Goal: Task Accomplishment & Management: Complete application form

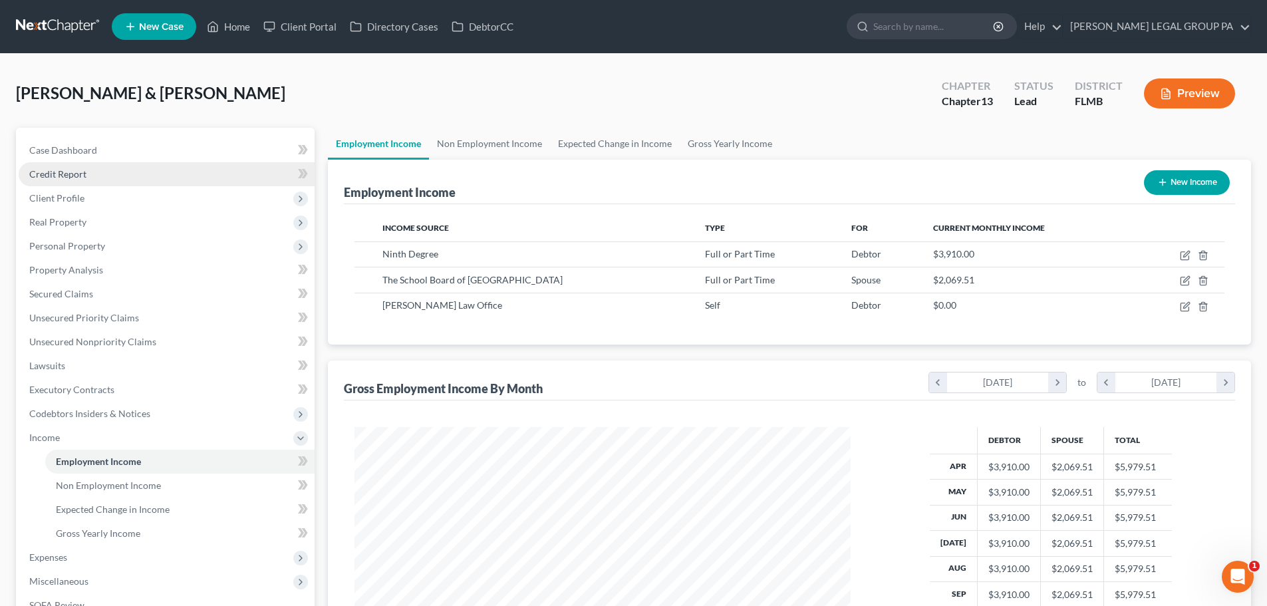
scroll to position [248, 523]
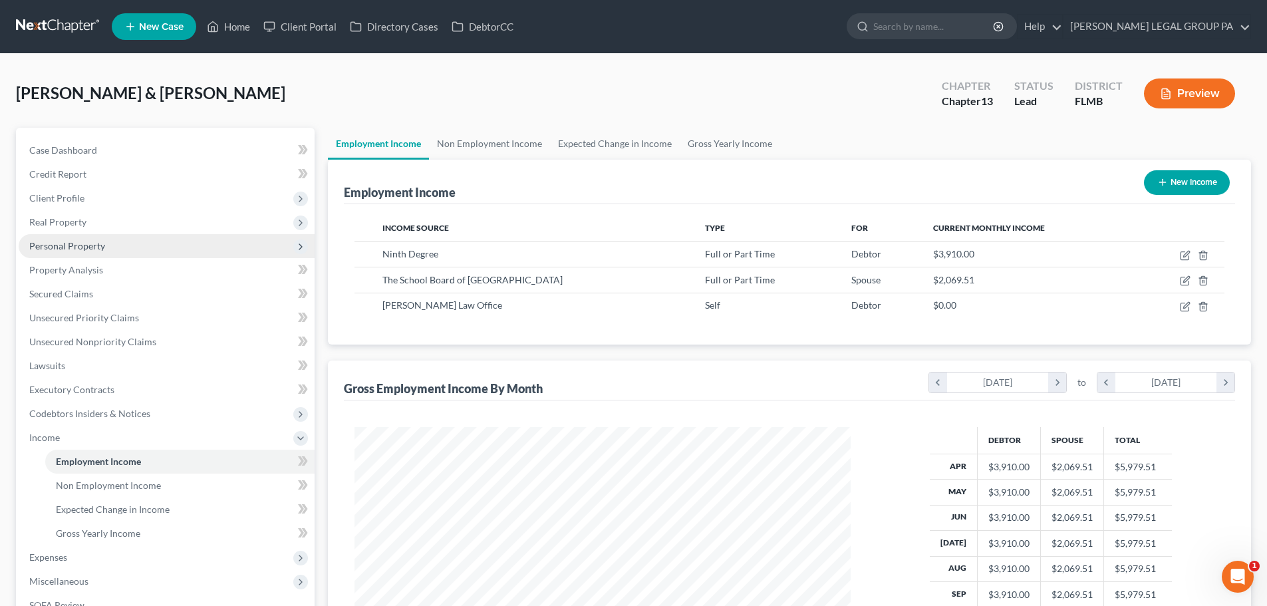
click at [84, 247] on span "Personal Property" at bounding box center [67, 245] width 76 height 11
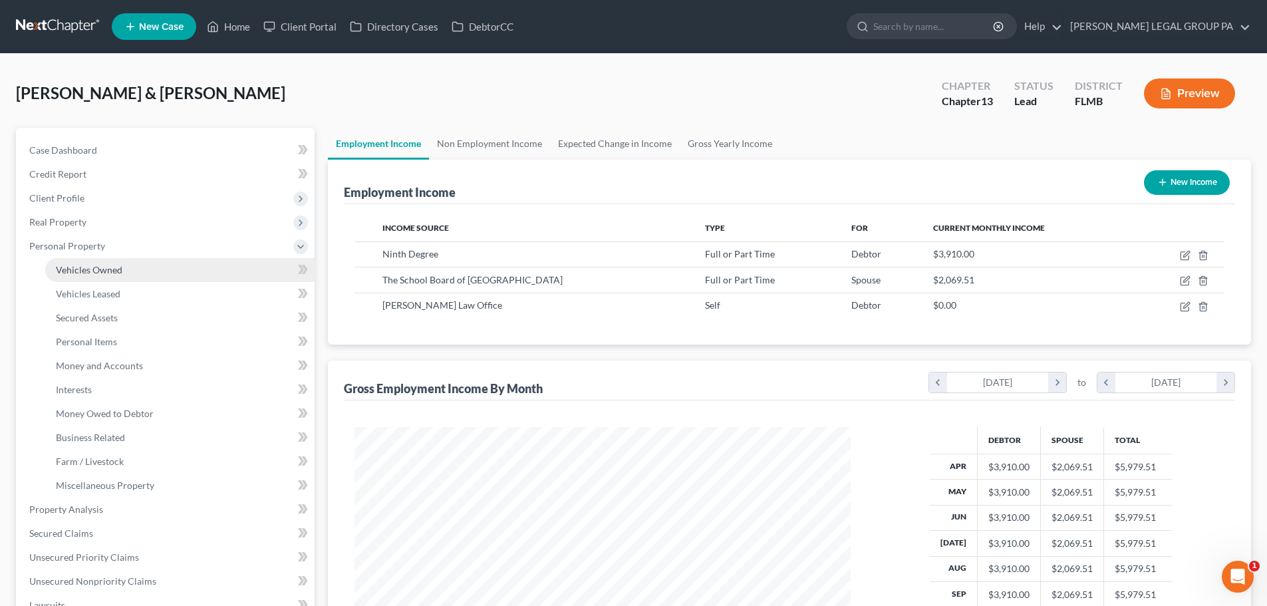
click at [109, 265] on span "Vehicles Owned" at bounding box center [89, 269] width 67 height 11
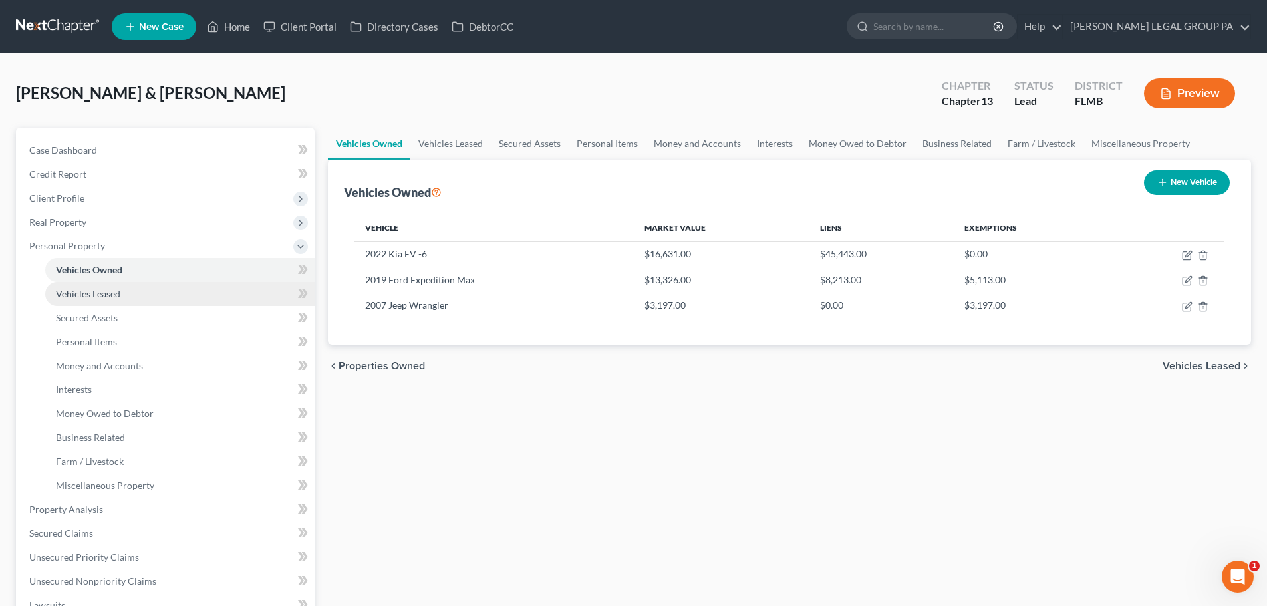
click at [112, 303] on link "Vehicles Leased" at bounding box center [179, 294] width 269 height 24
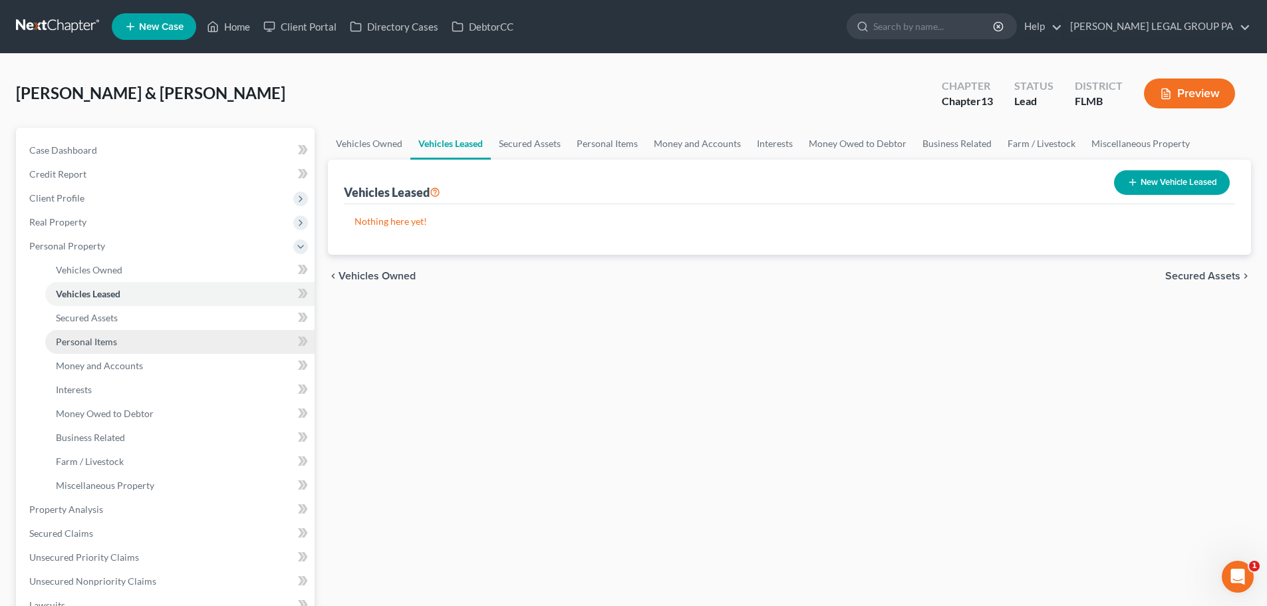
click at [112, 340] on span "Personal Items" at bounding box center [86, 341] width 61 height 11
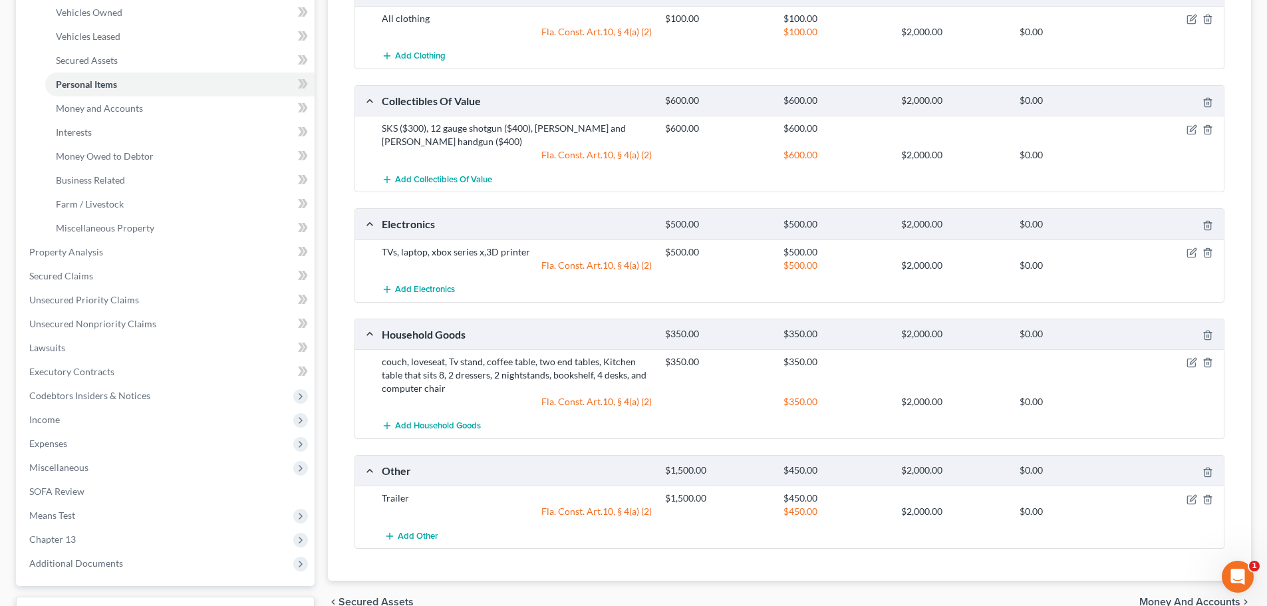
scroll to position [266, 0]
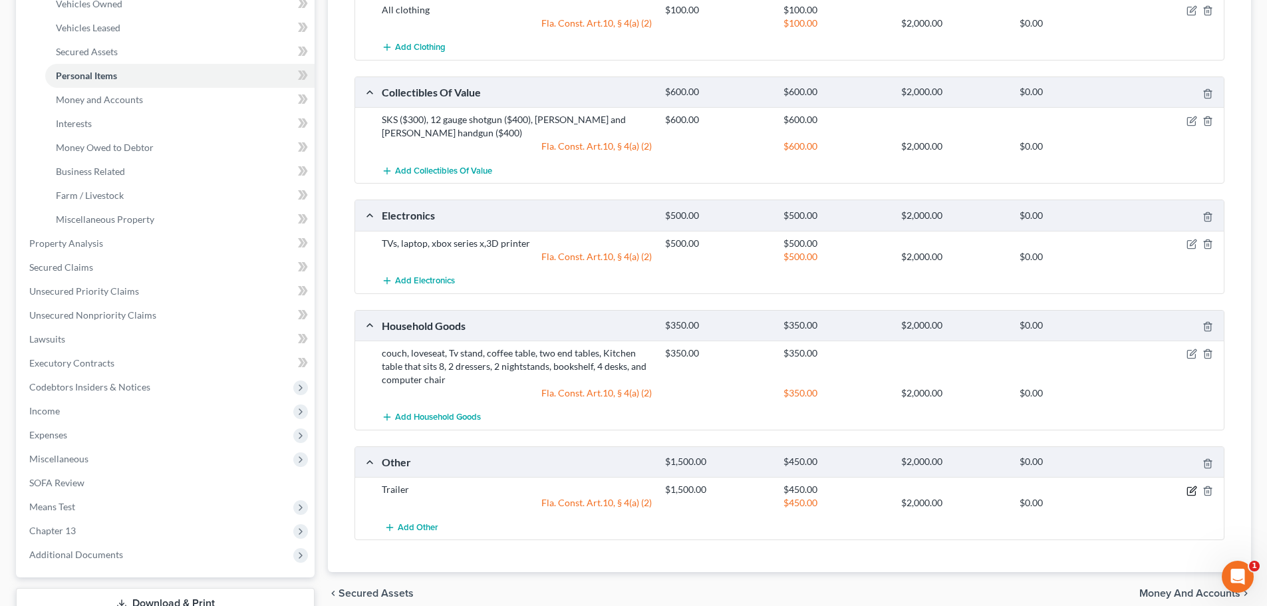
click at [1189, 488] on icon "button" at bounding box center [1192, 491] width 11 height 11
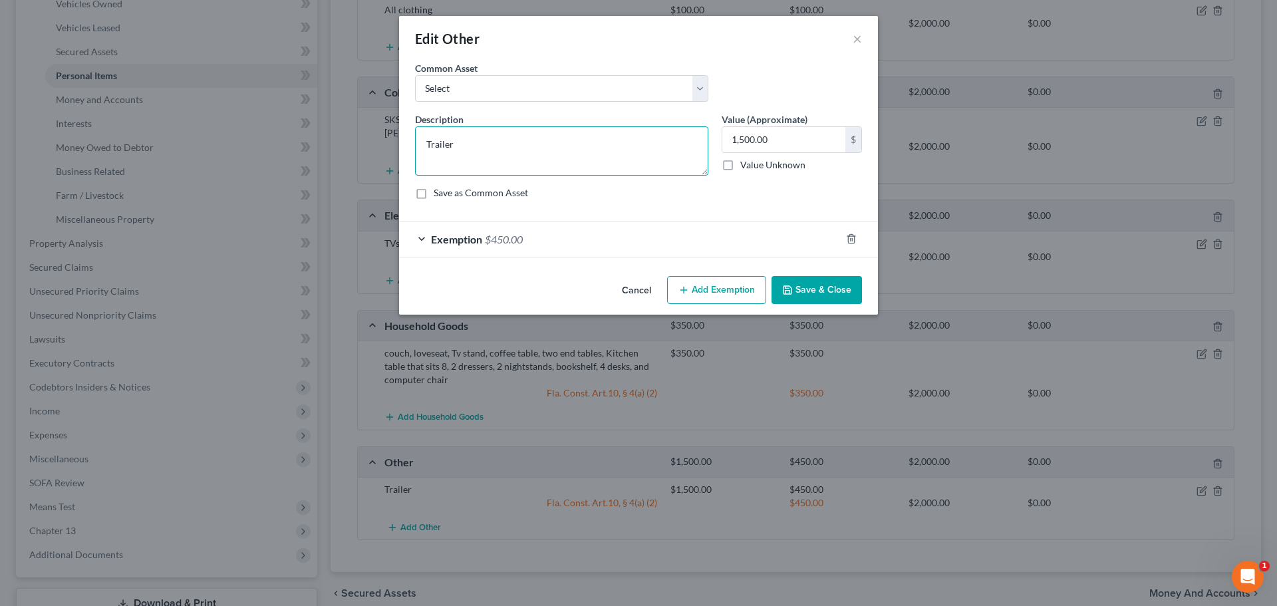
drag, startPoint x: 470, startPoint y: 147, endPoint x: 229, endPoint y: 112, distance: 242.6
click at [227, 112] on div "Edit Other × An exemption set must first be selected from the Filing Informatio…" at bounding box center [638, 303] width 1277 height 606
type textarea "6ft Carry-On Trailer"
click at [834, 295] on button "Save & Close" at bounding box center [817, 290] width 90 height 28
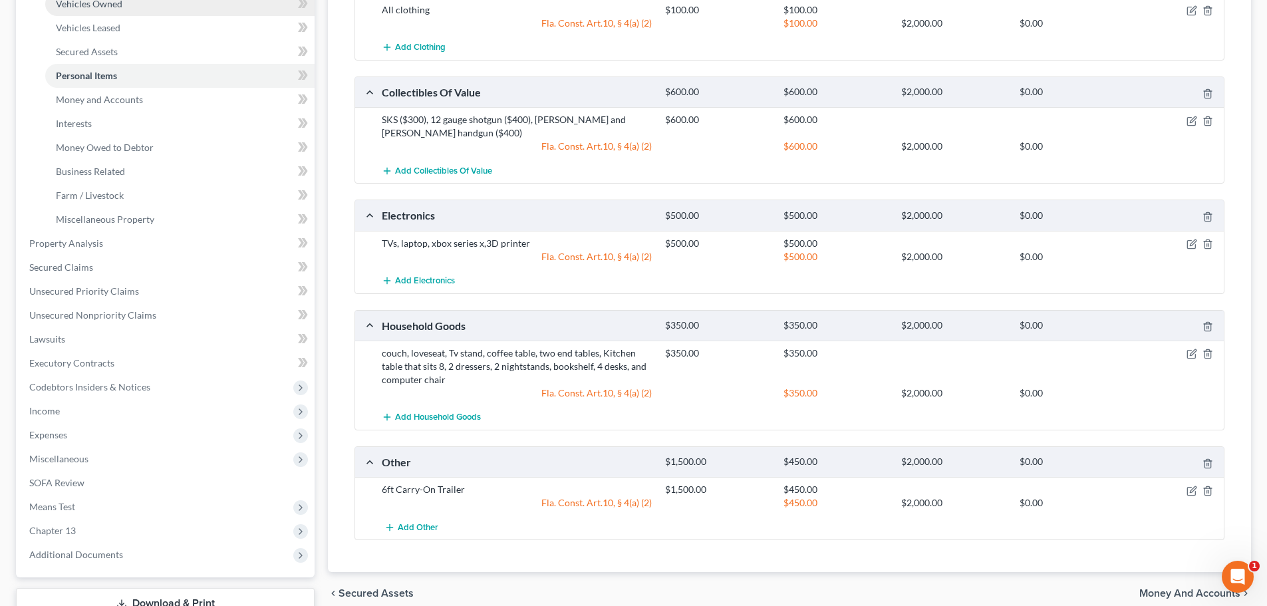
click at [102, 9] on link "Vehicles Owned" at bounding box center [179, 4] width 269 height 24
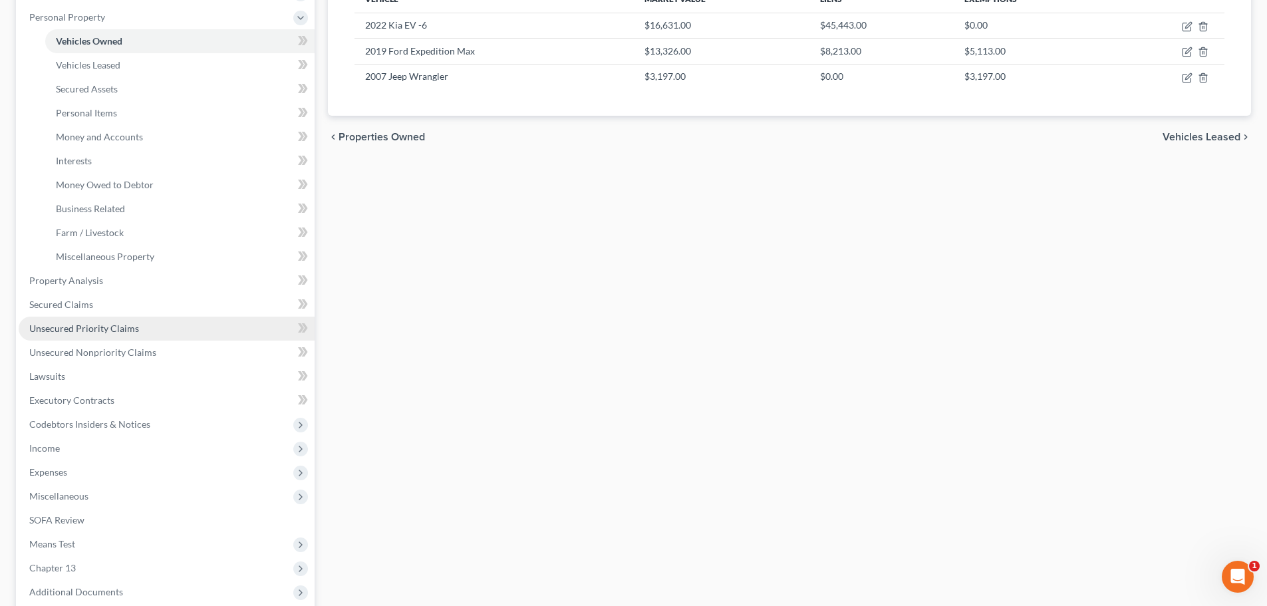
scroll to position [266, 0]
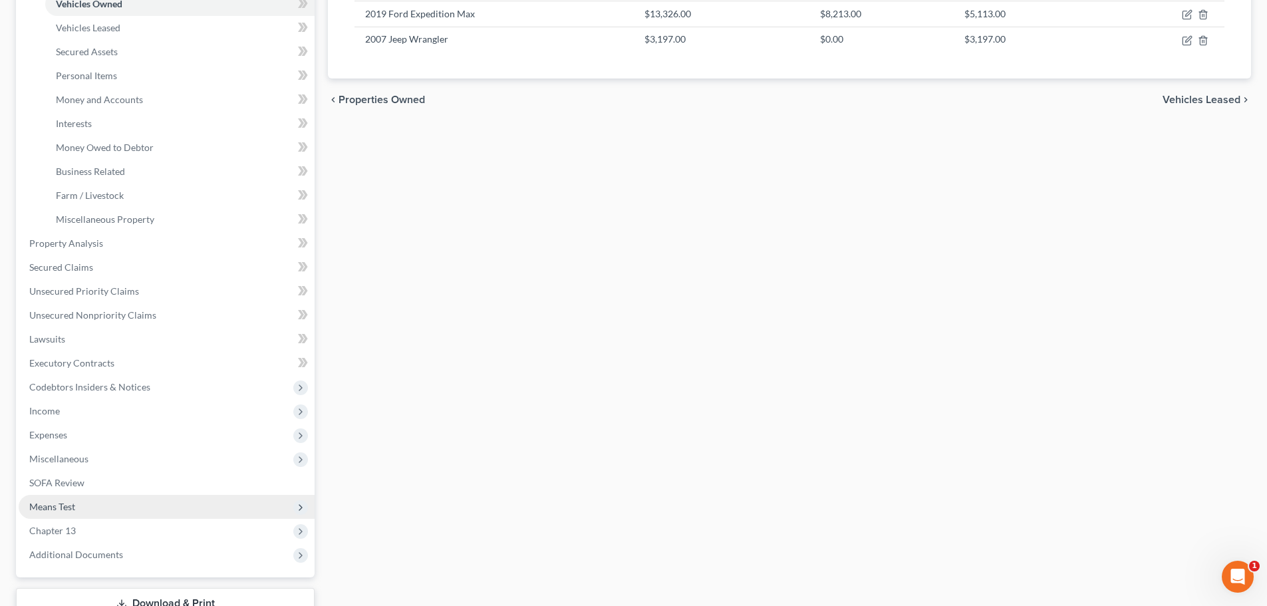
click at [80, 511] on span "Means Test" at bounding box center [167, 507] width 296 height 24
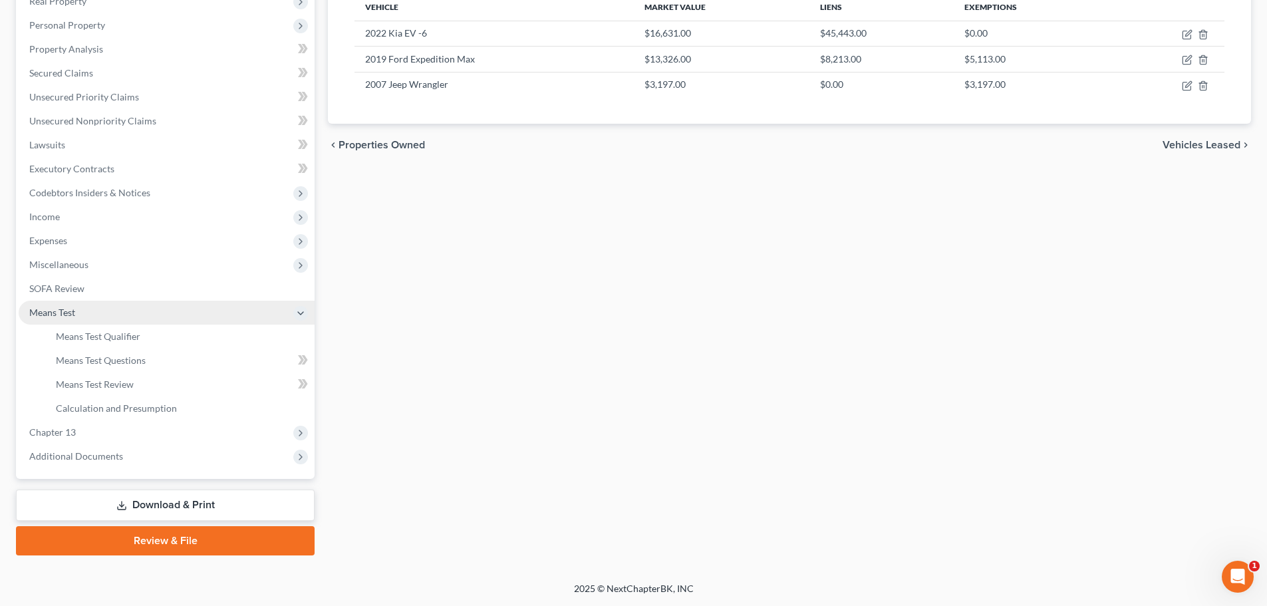
scroll to position [221, 0]
click at [108, 335] on span "Means Test Qualifier" at bounding box center [98, 336] width 84 height 11
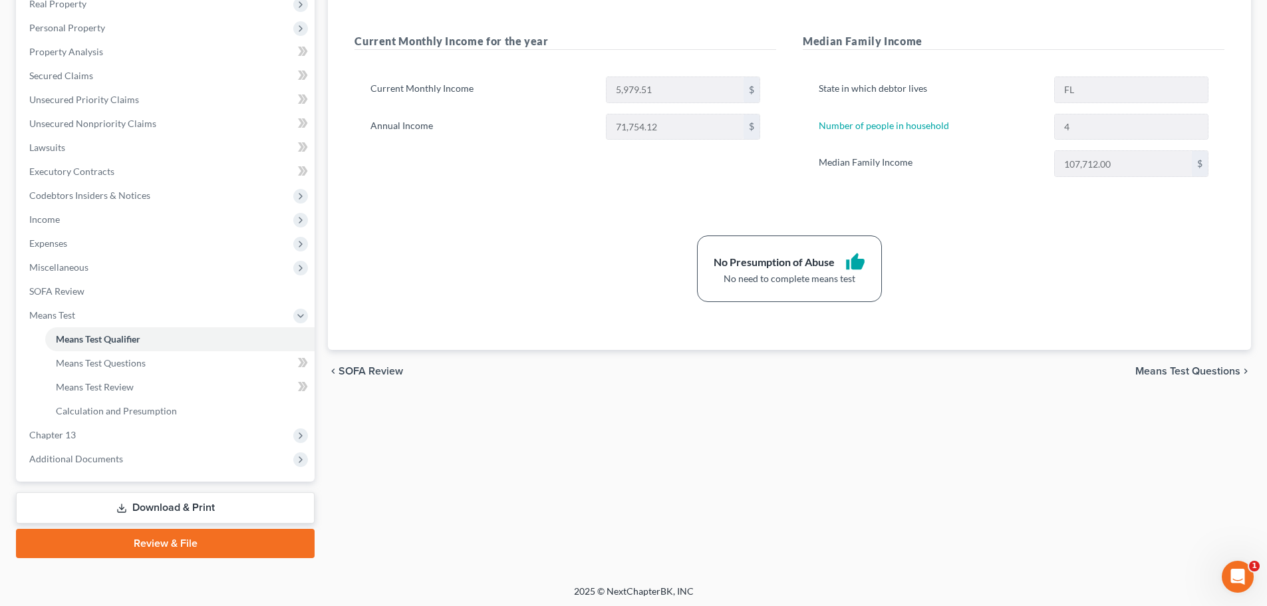
scroll to position [221, 0]
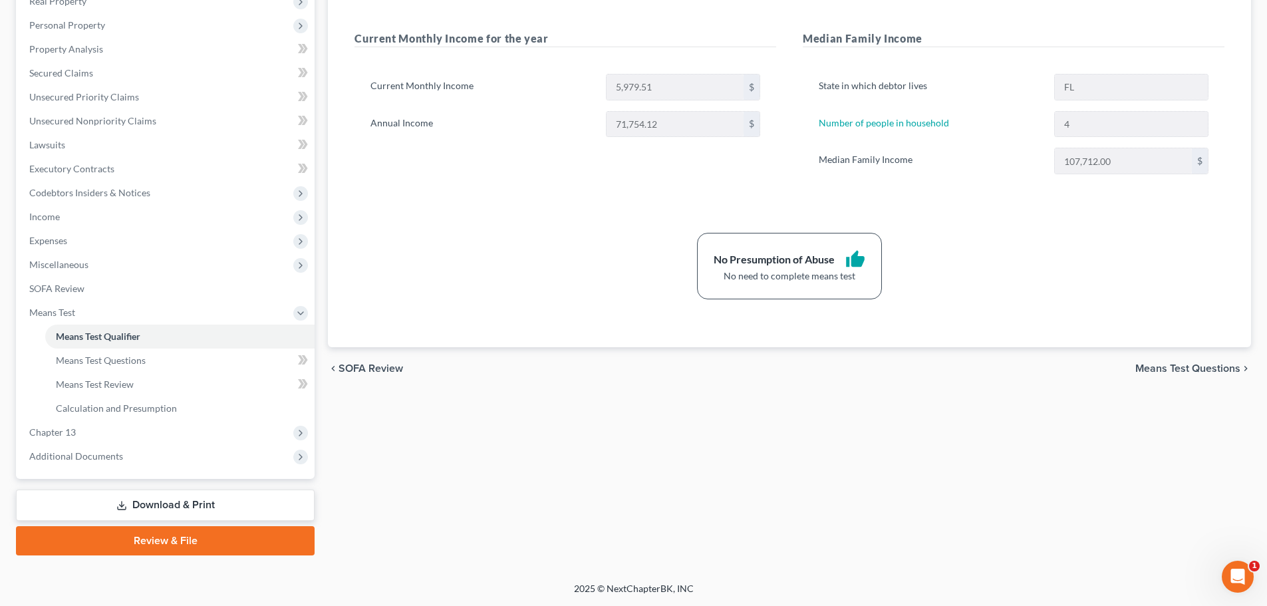
click at [503, 335] on div "Note: You must first complete Debtor Profile and Income sections to see calcula…" at bounding box center [789, 161] width 891 height 372
click at [61, 218] on span "Income" at bounding box center [167, 217] width 296 height 24
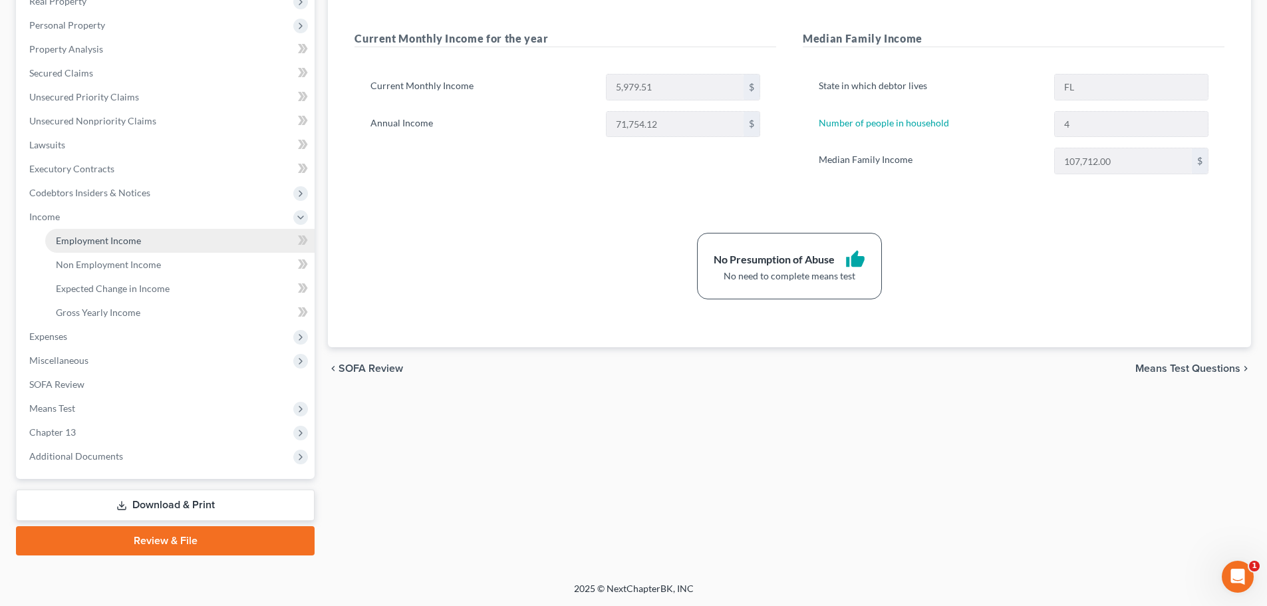
click at [100, 235] on span "Employment Income" at bounding box center [98, 240] width 85 height 11
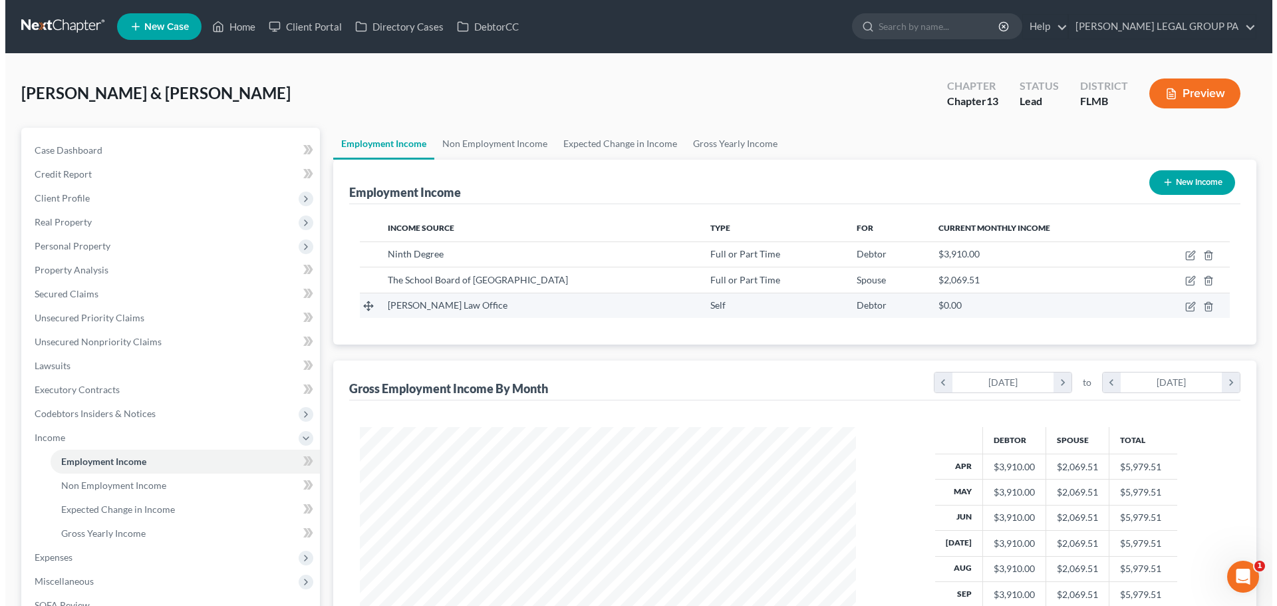
scroll to position [248, 523]
click at [1203, 306] on icon "button" at bounding box center [1203, 306] width 11 height 11
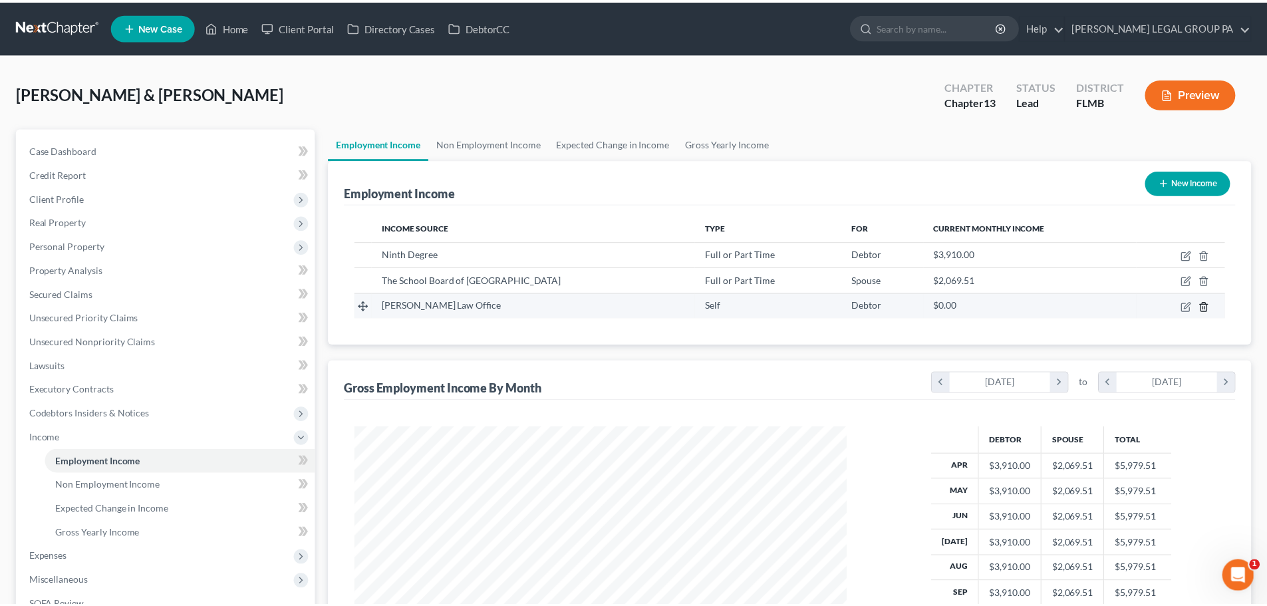
scroll to position [250, 527]
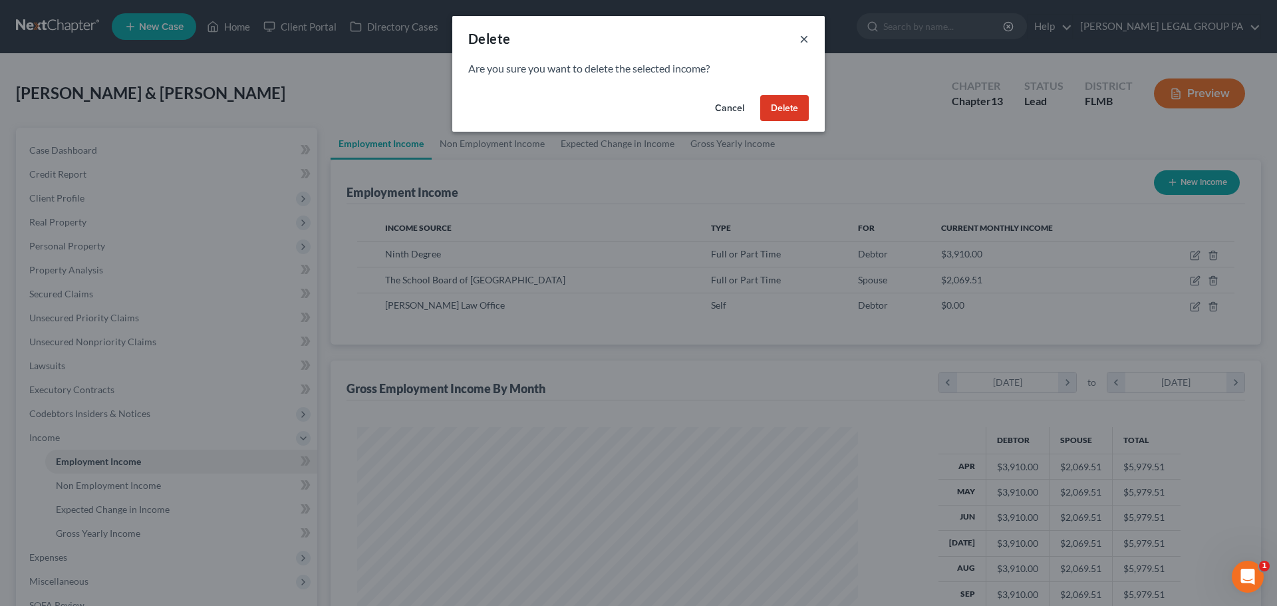
click at [802, 38] on button "×" at bounding box center [803, 39] width 9 height 16
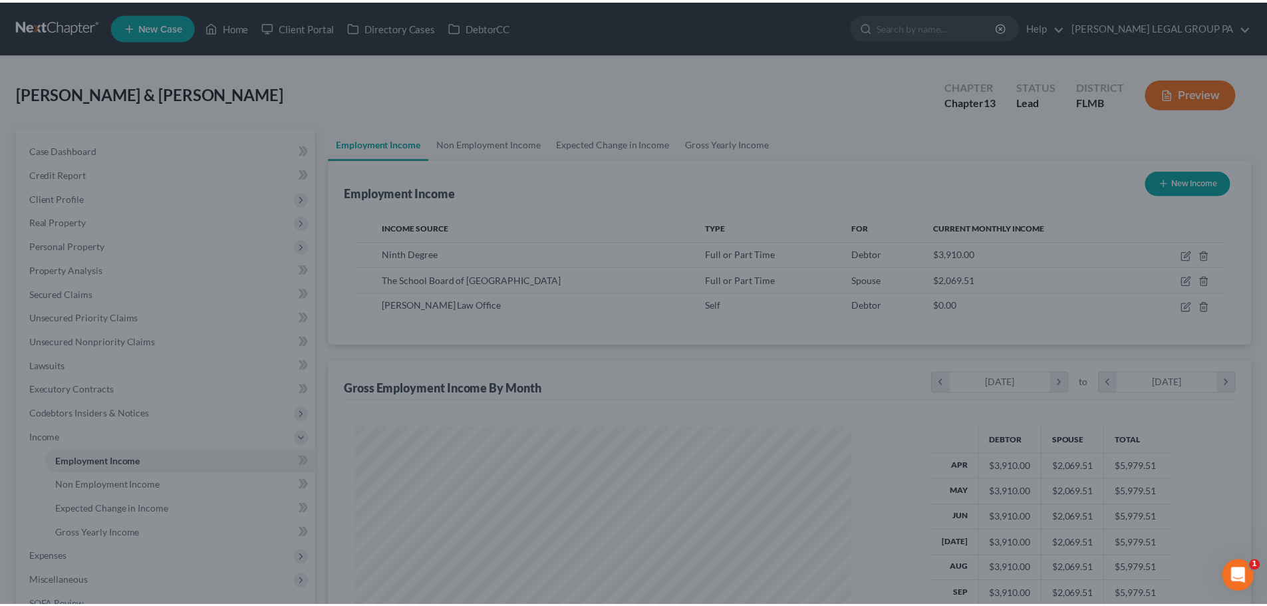
scroll to position [248, 523]
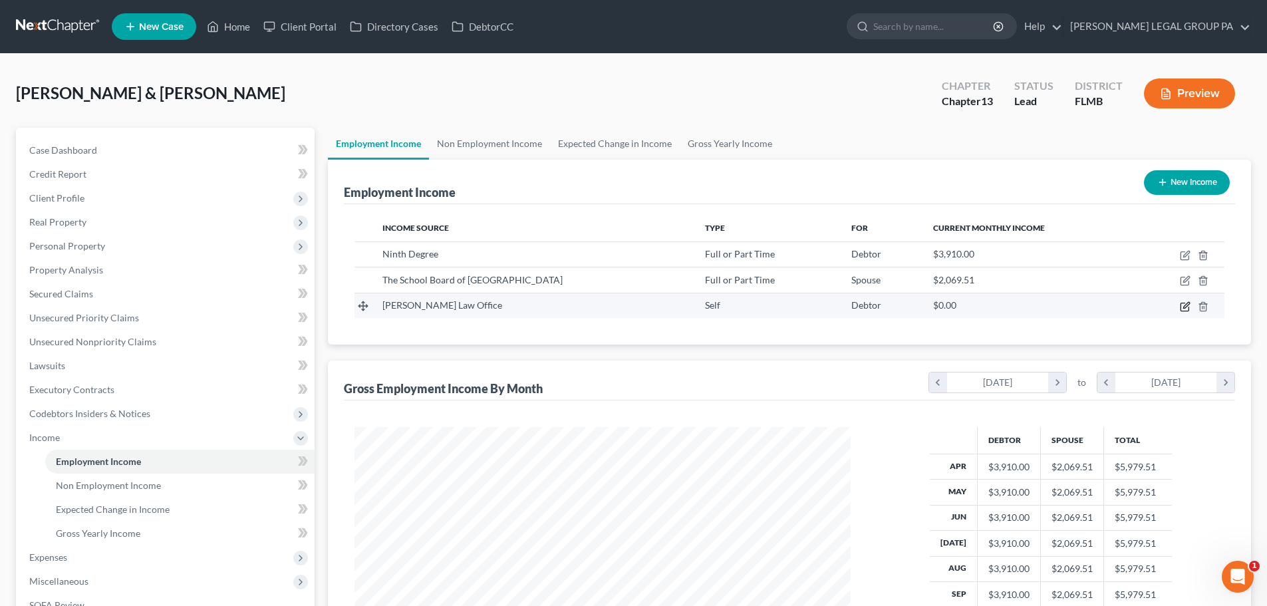
click at [1185, 309] on icon "button" at bounding box center [1185, 306] width 11 height 11
select select "1"
select select "0"
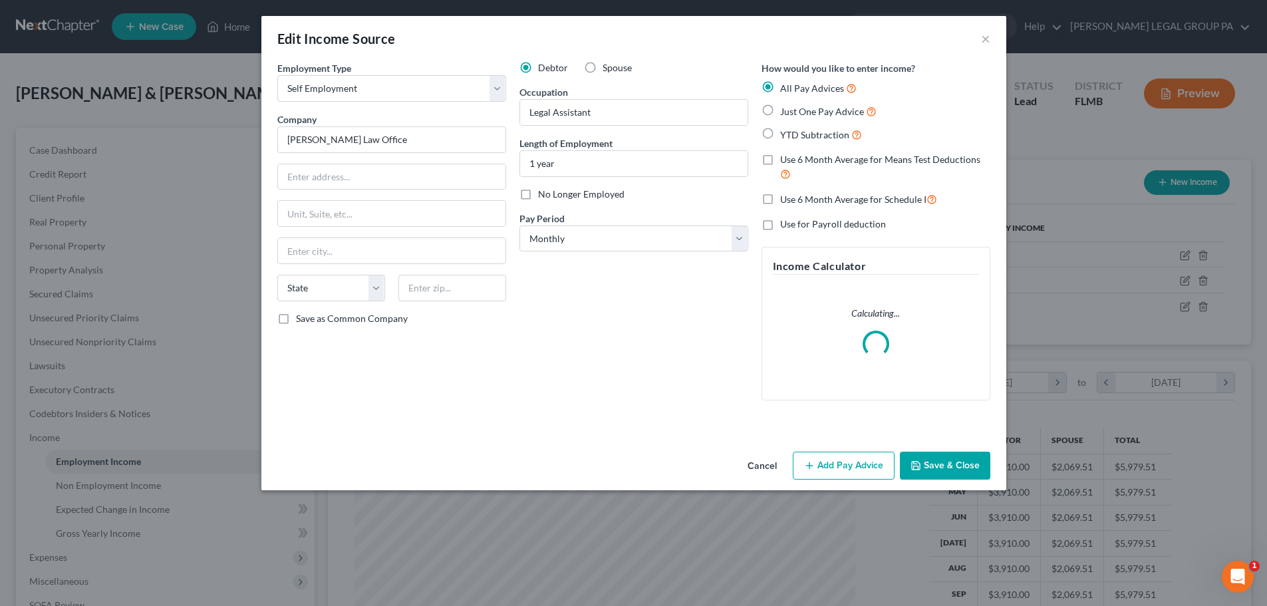
scroll to position [250, 527]
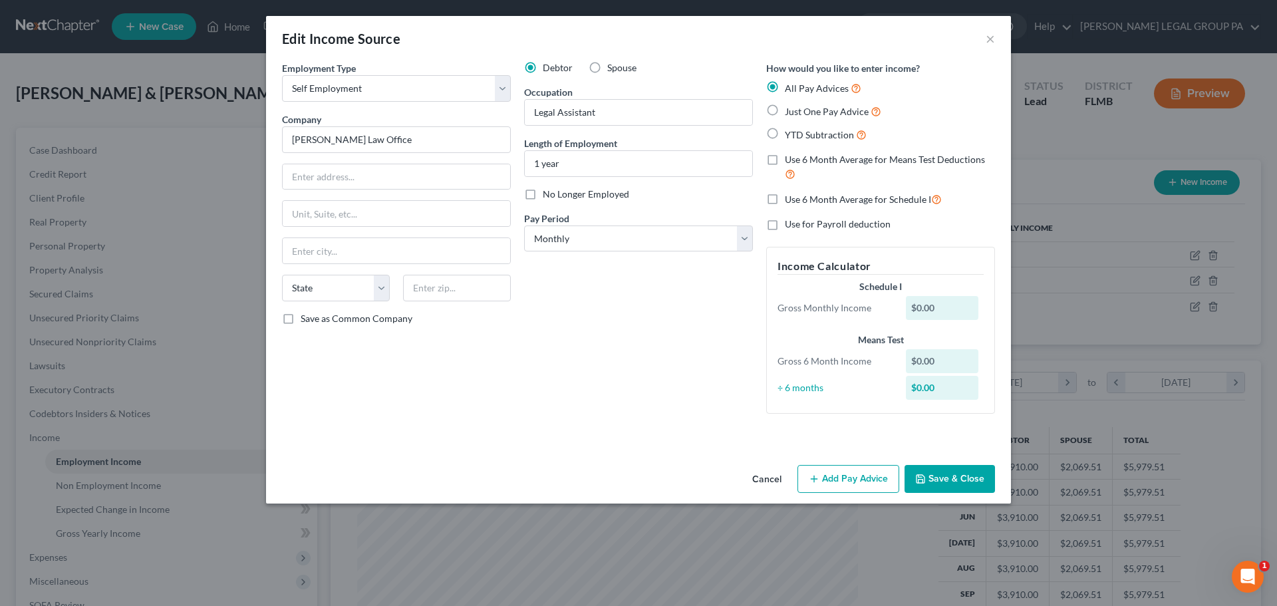
click at [608, 67] on span "Spouse" at bounding box center [621, 67] width 29 height 11
click at [613, 67] on input "Spouse" at bounding box center [617, 65] width 9 height 9
radio input "true"
click at [972, 483] on button "Save & Close" at bounding box center [950, 479] width 90 height 28
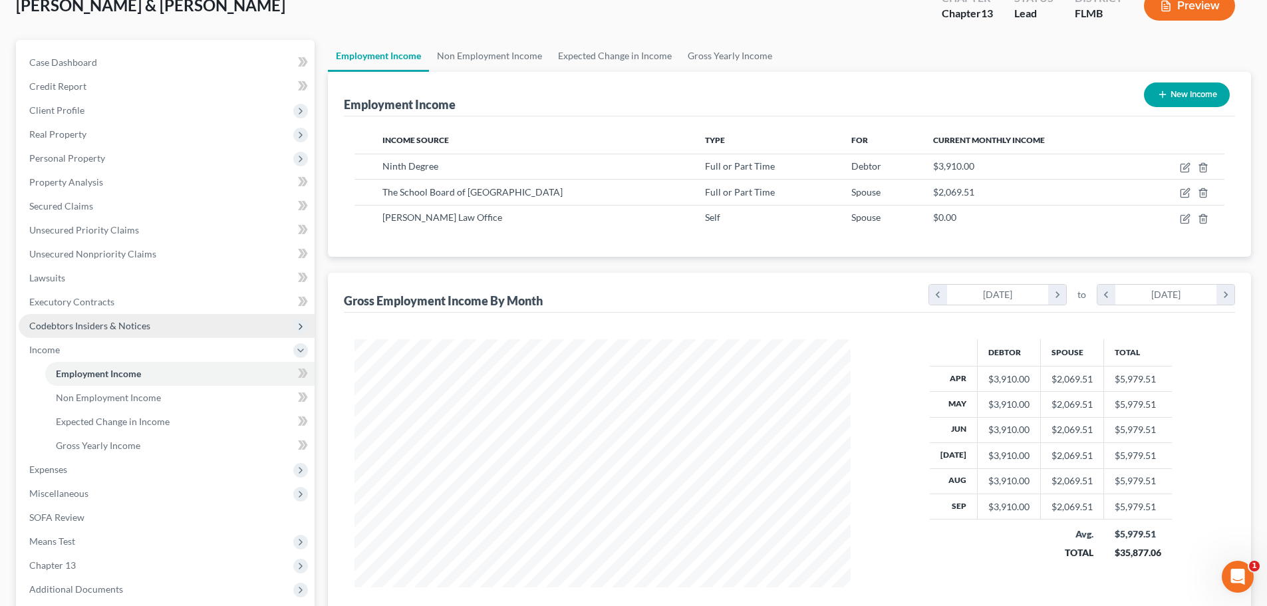
scroll to position [200, 0]
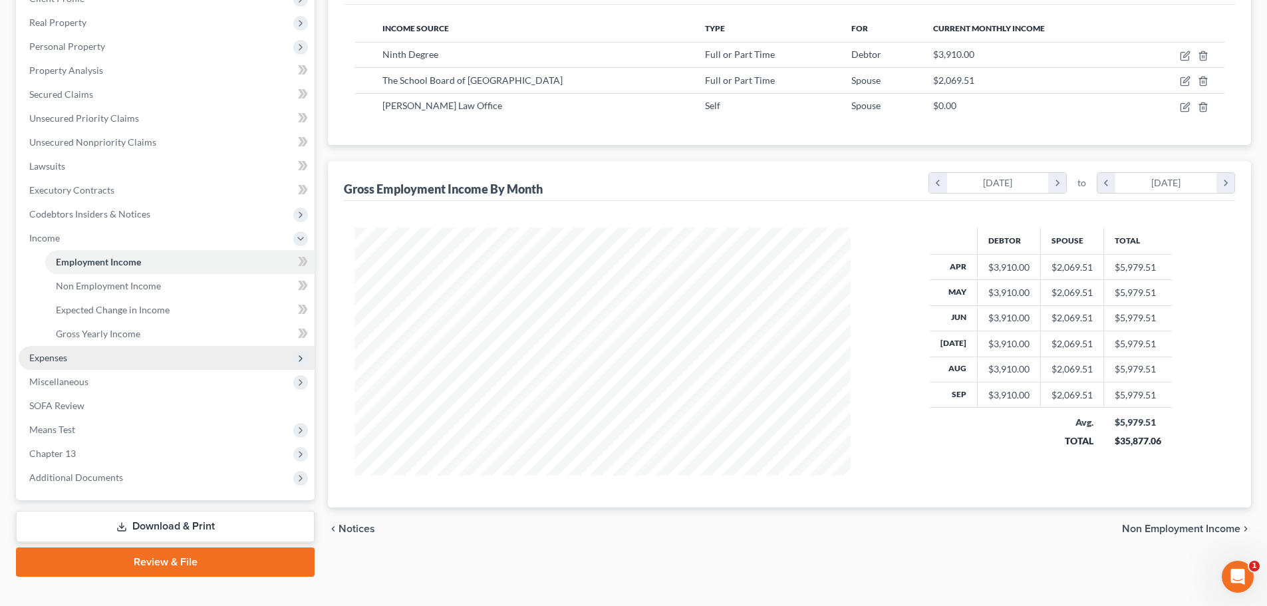
click at [74, 355] on span "Expenses" at bounding box center [167, 358] width 296 height 24
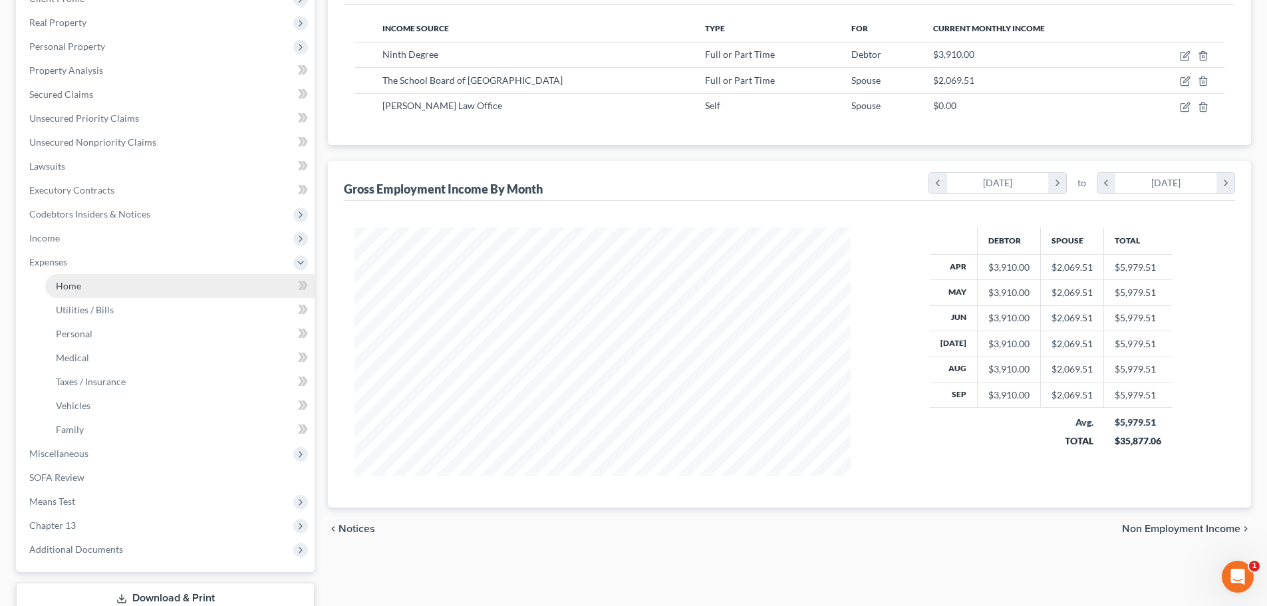
click at [61, 286] on span "Home" at bounding box center [68, 285] width 25 height 11
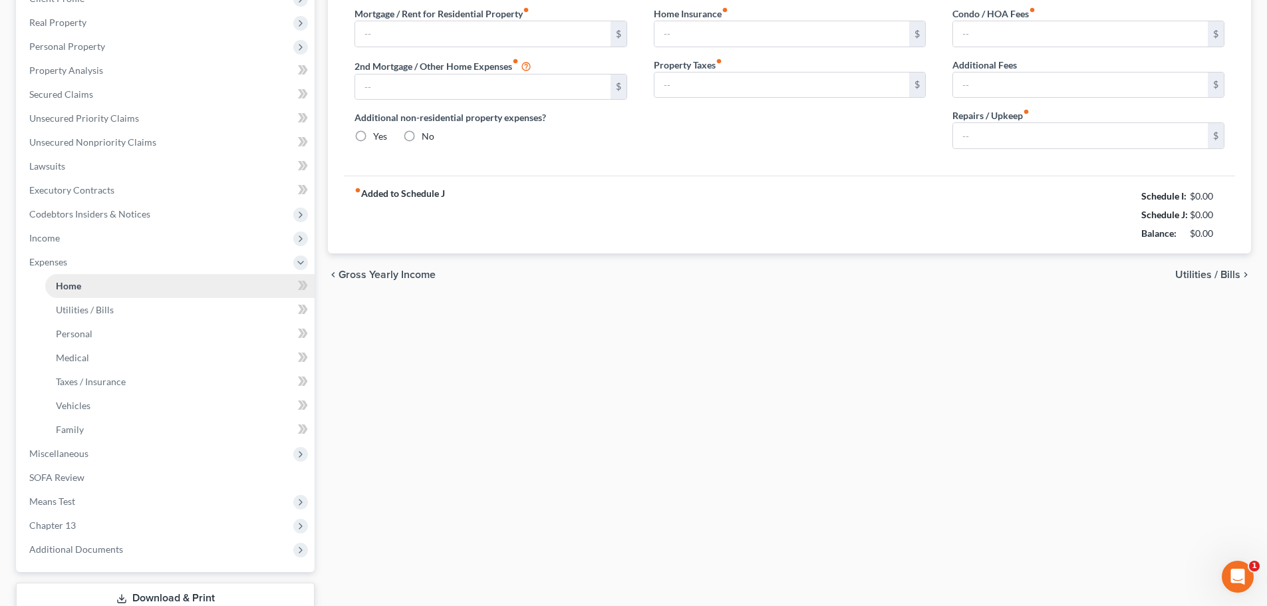
scroll to position [47, 0]
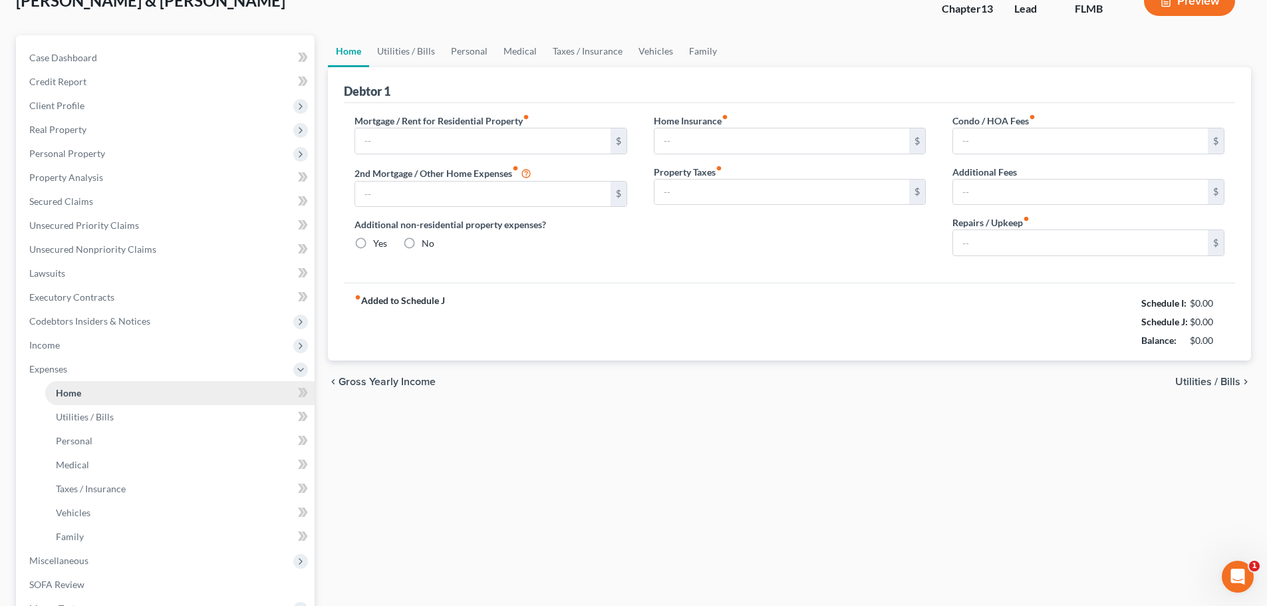
type input "1,258.00"
type input "761.00"
radio input "true"
type input "0.00"
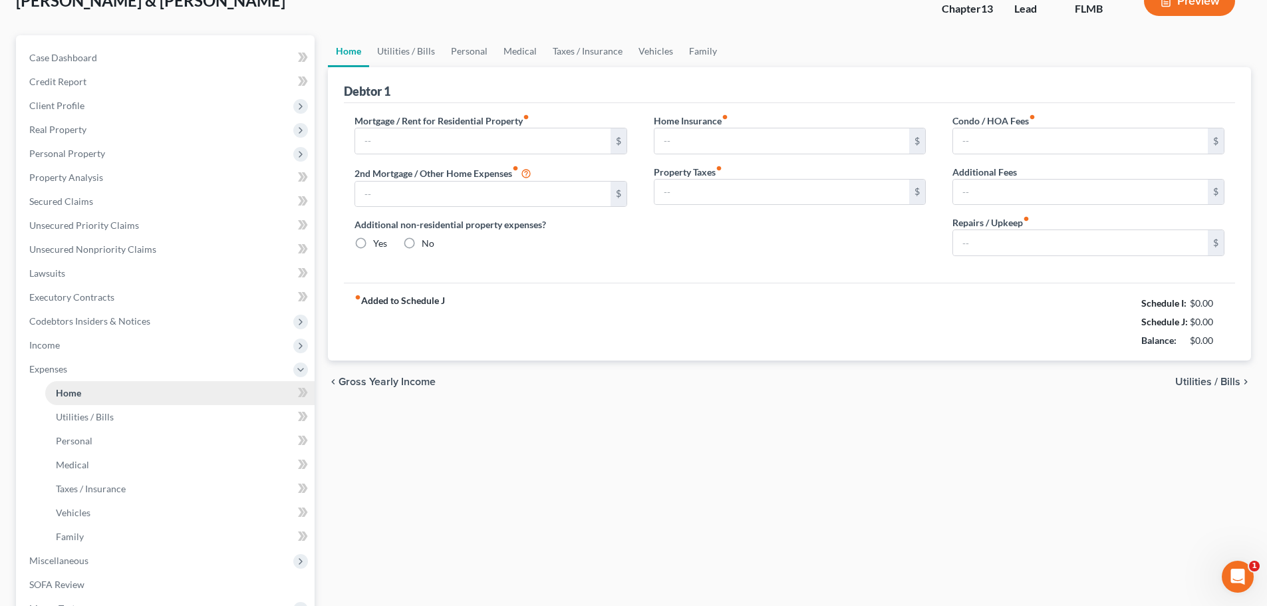
type input "40.00"
type input "0.00"
type input "80.00"
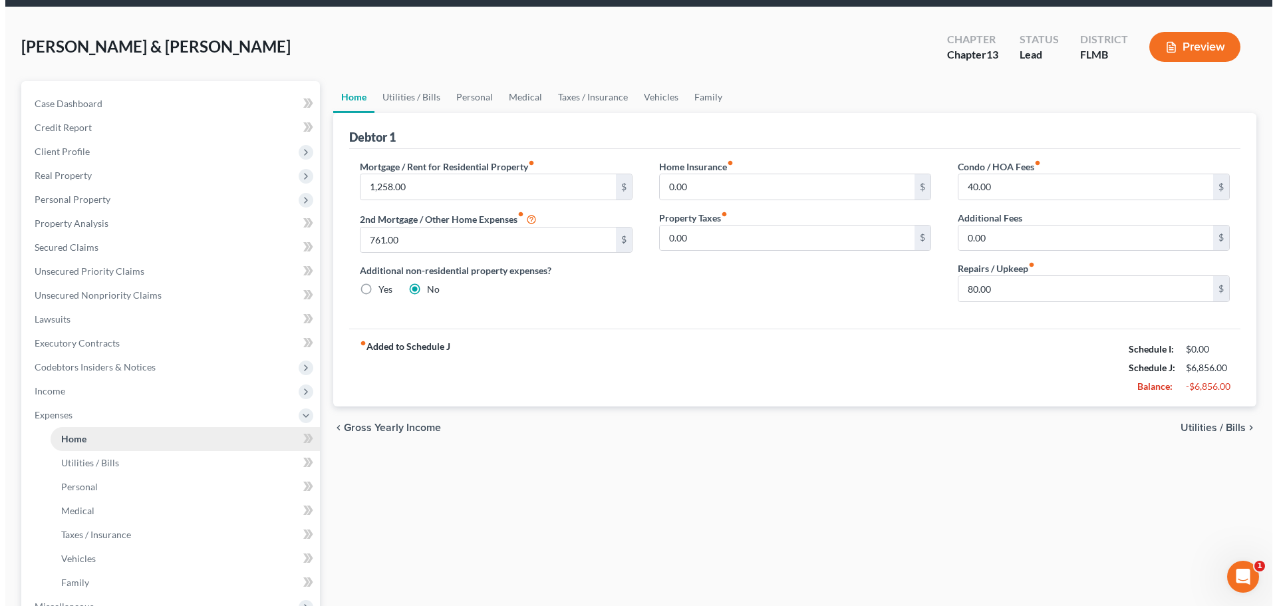
scroll to position [0, 0]
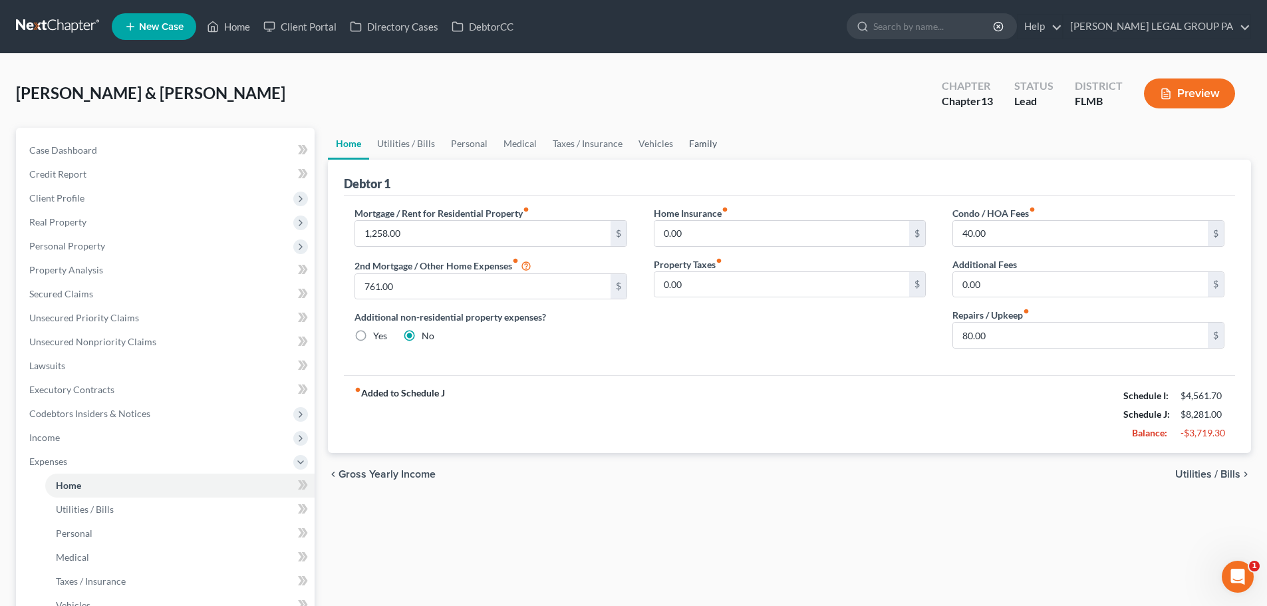
click at [694, 143] on link "Family" at bounding box center [703, 144] width 44 height 32
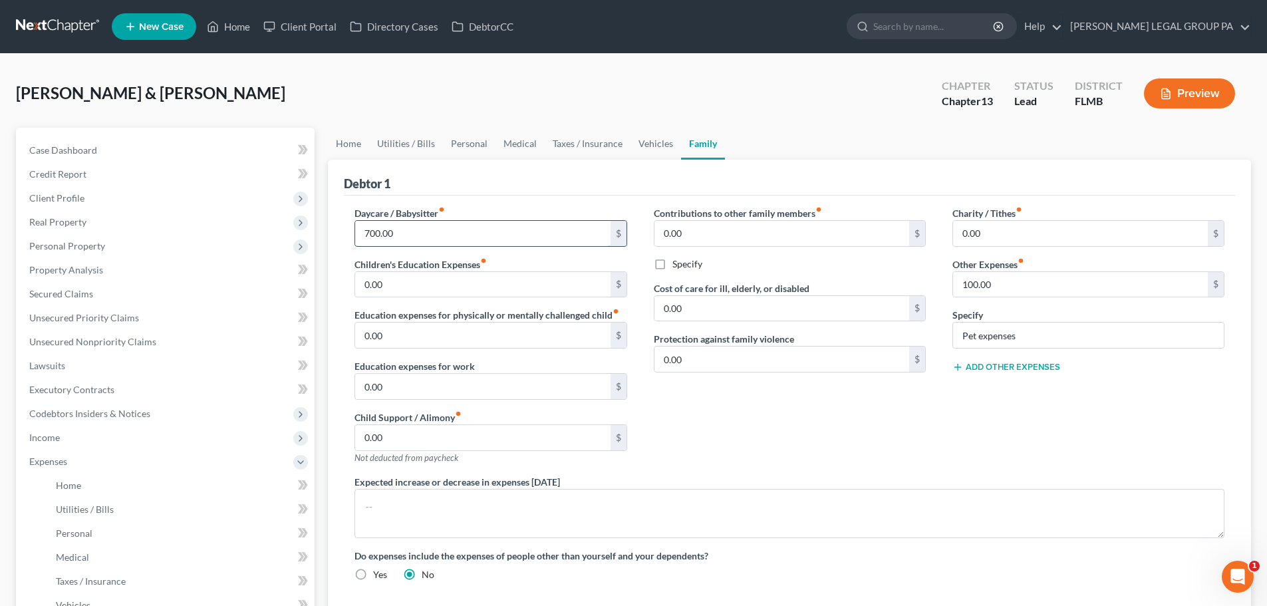
click at [419, 235] on input "700.00" at bounding box center [482, 233] width 255 height 25
click at [657, 145] on link "Vehicles" at bounding box center [656, 144] width 51 height 32
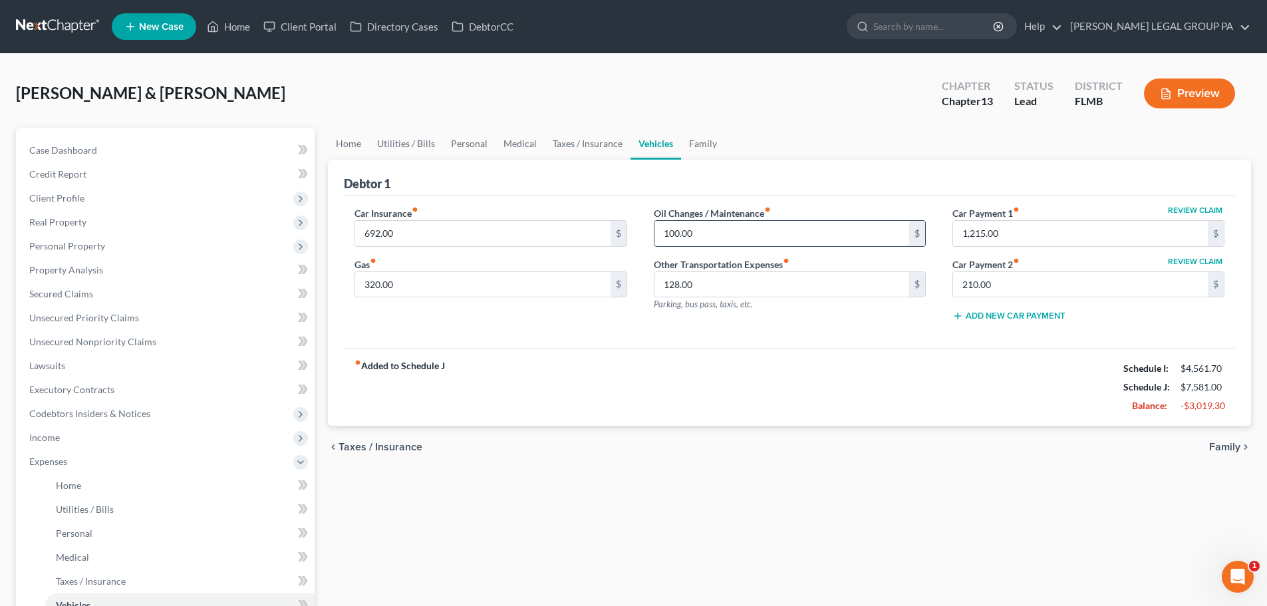
click at [723, 230] on input "100.00" at bounding box center [781, 233] width 255 height 25
type input "40"
drag, startPoint x: 665, startPoint y: 380, endPoint x: 702, endPoint y: 327, distance: 64.6
click at [665, 380] on div "fiber_manual_record Added to Schedule J Schedule I: $4,561.70 Schedule J: $7,52…" at bounding box center [789, 387] width 891 height 78
click at [715, 268] on label "Other Transportation Expenses fiber_manual_record" at bounding box center [722, 264] width 136 height 14
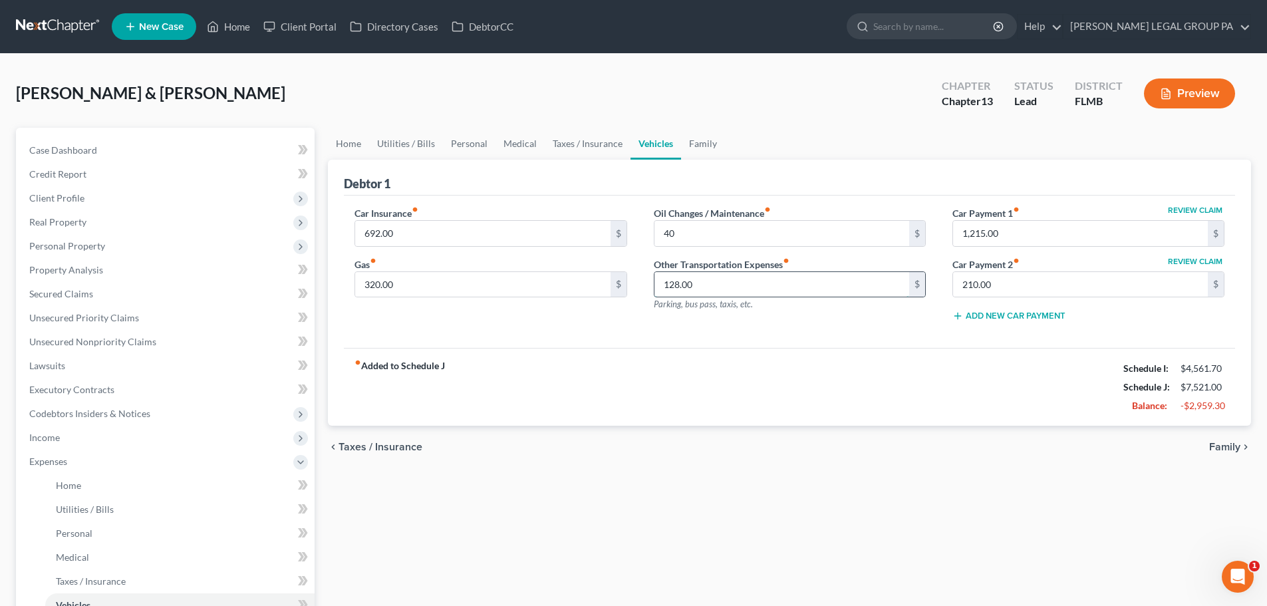
click at [722, 284] on input "128.00" at bounding box center [781, 284] width 255 height 25
click at [567, 134] on link "Taxes / Insurance" at bounding box center [588, 144] width 86 height 32
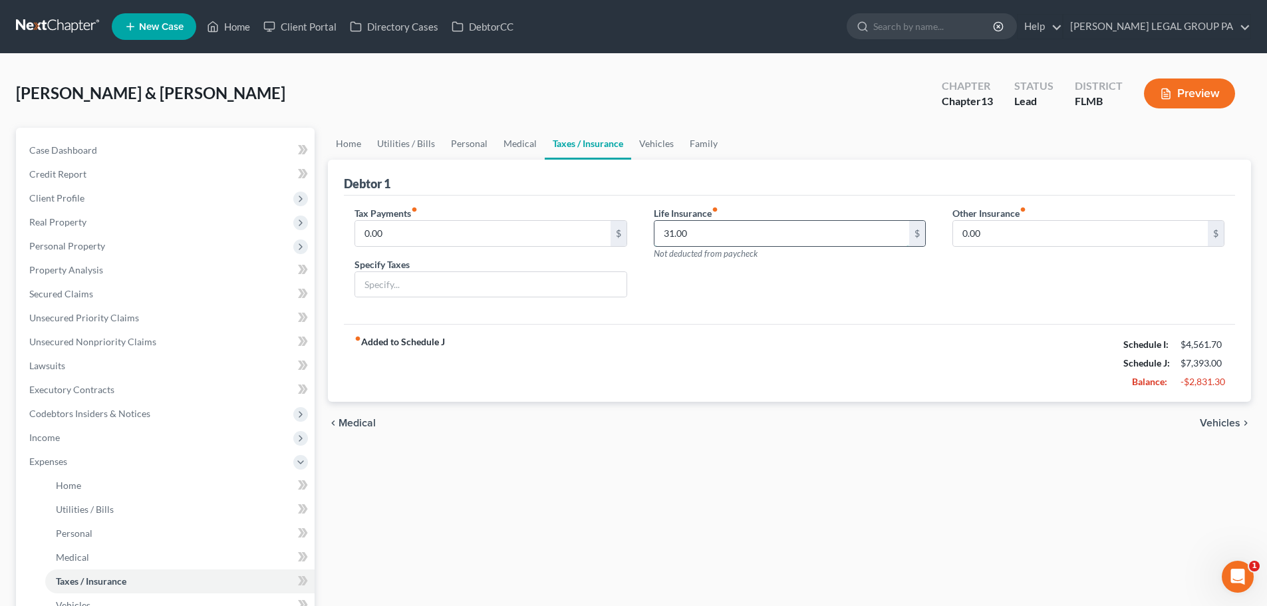
click at [720, 229] on input "31.00" at bounding box center [781, 233] width 255 height 25
click at [523, 141] on link "Medical" at bounding box center [520, 144] width 49 height 32
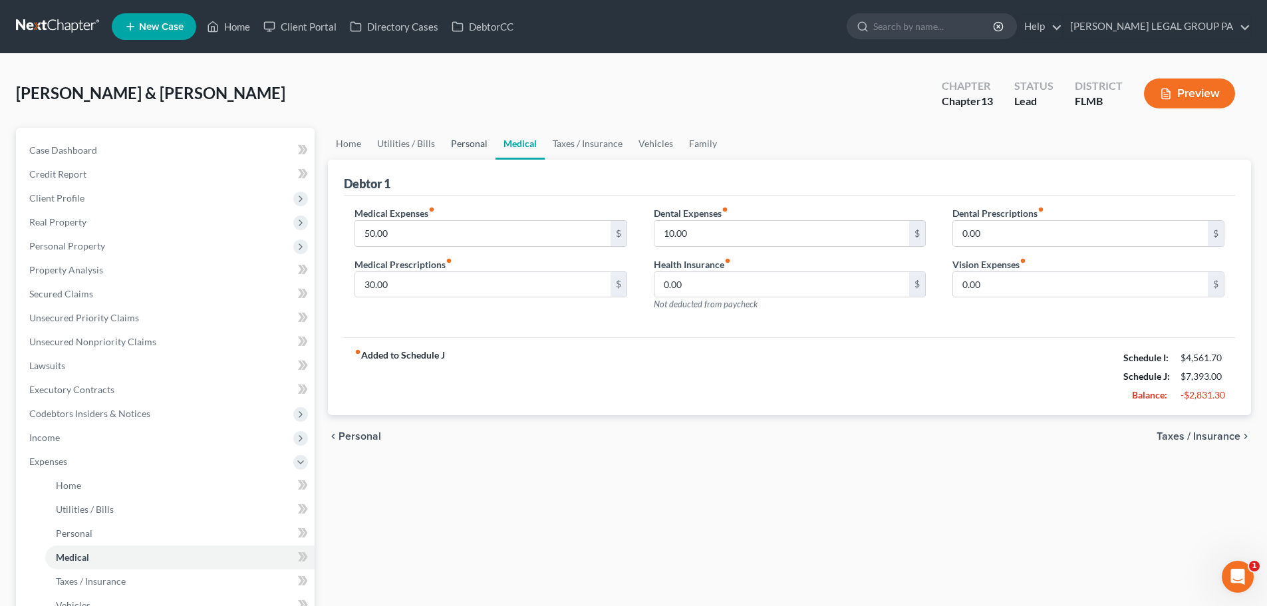
click at [460, 149] on link "Personal" at bounding box center [469, 144] width 53 height 32
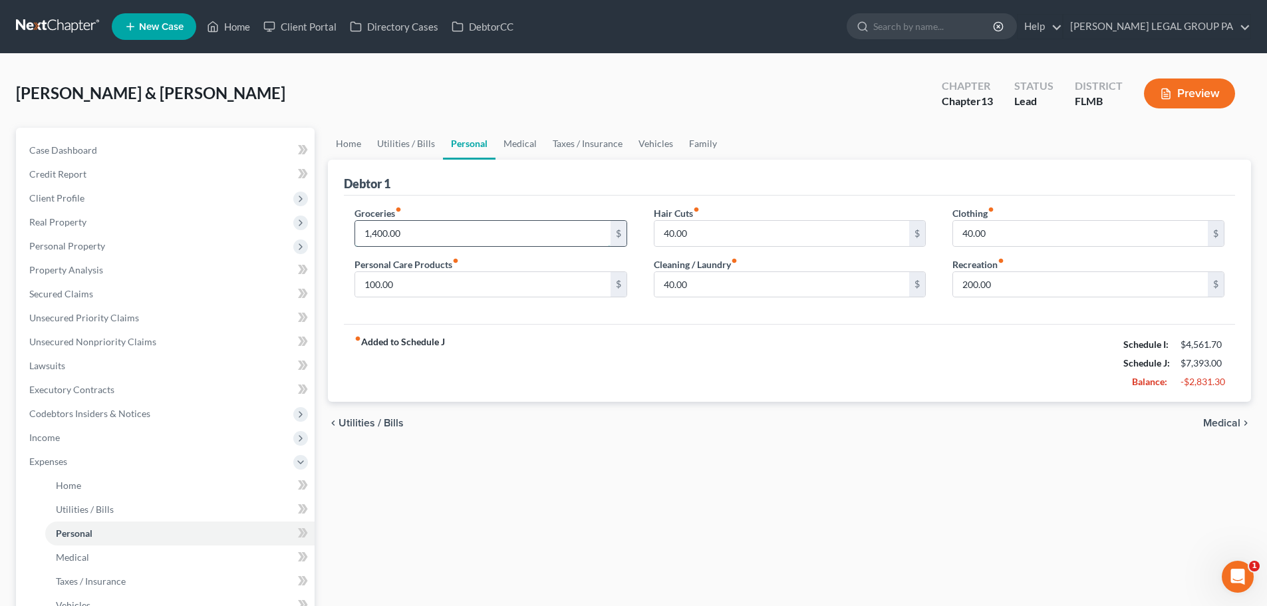
click at [436, 237] on input "1,400.00" at bounding box center [482, 233] width 255 height 25
type input "1,000"
click at [489, 173] on div "Debtor 1" at bounding box center [789, 178] width 891 height 36
click at [439, 289] on input "100.00" at bounding box center [482, 284] width 255 height 25
type input "50"
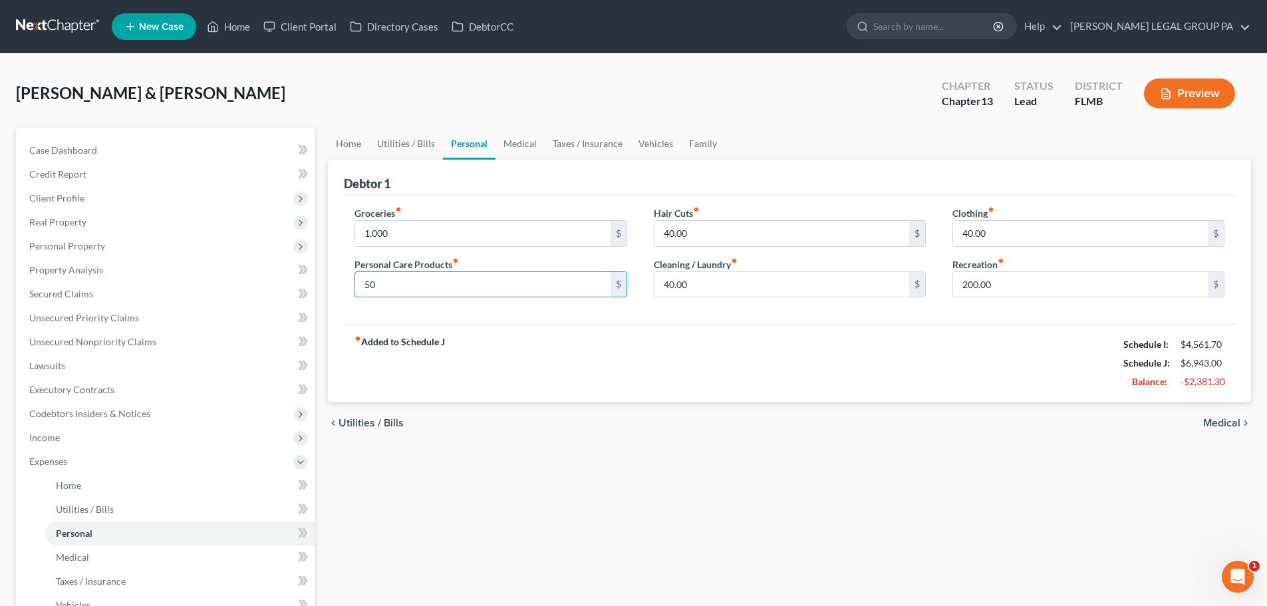
click at [747, 188] on div "Debtor 1" at bounding box center [789, 178] width 891 height 36
click at [1032, 289] on input "200.00" at bounding box center [1080, 284] width 255 height 25
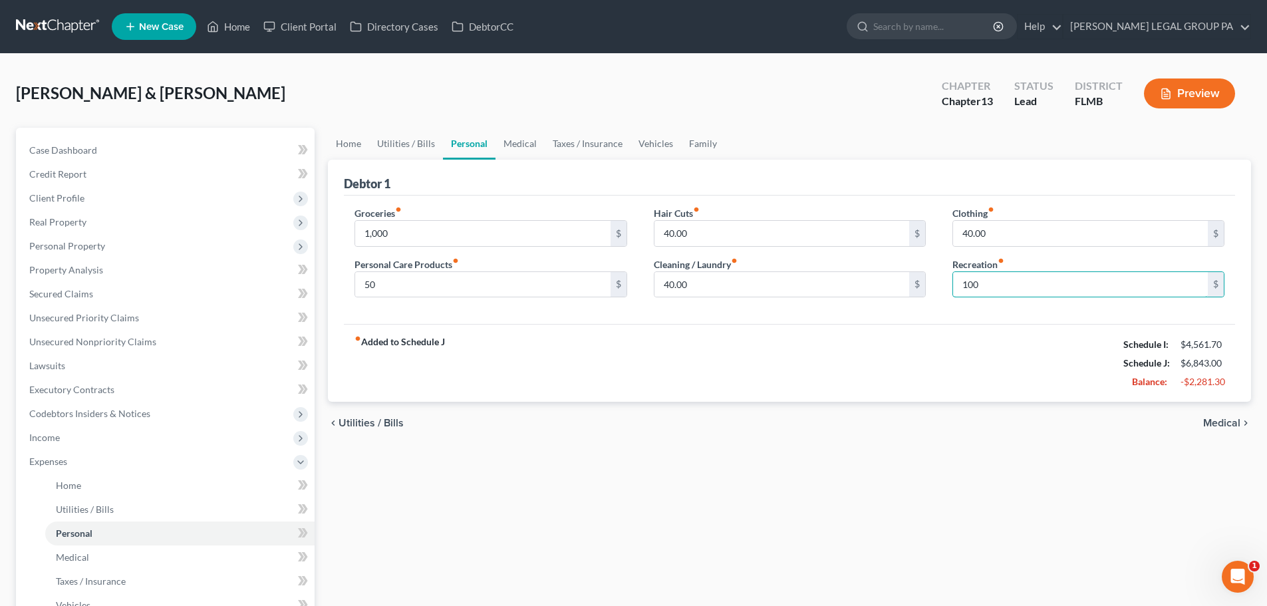
type input "100"
click at [883, 337] on div "fiber_manual_record Added to Schedule J Schedule I: $4,561.70 Schedule J: $6,84…" at bounding box center [789, 363] width 891 height 78
click at [422, 134] on link "Utilities / Bills" at bounding box center [406, 144] width 74 height 32
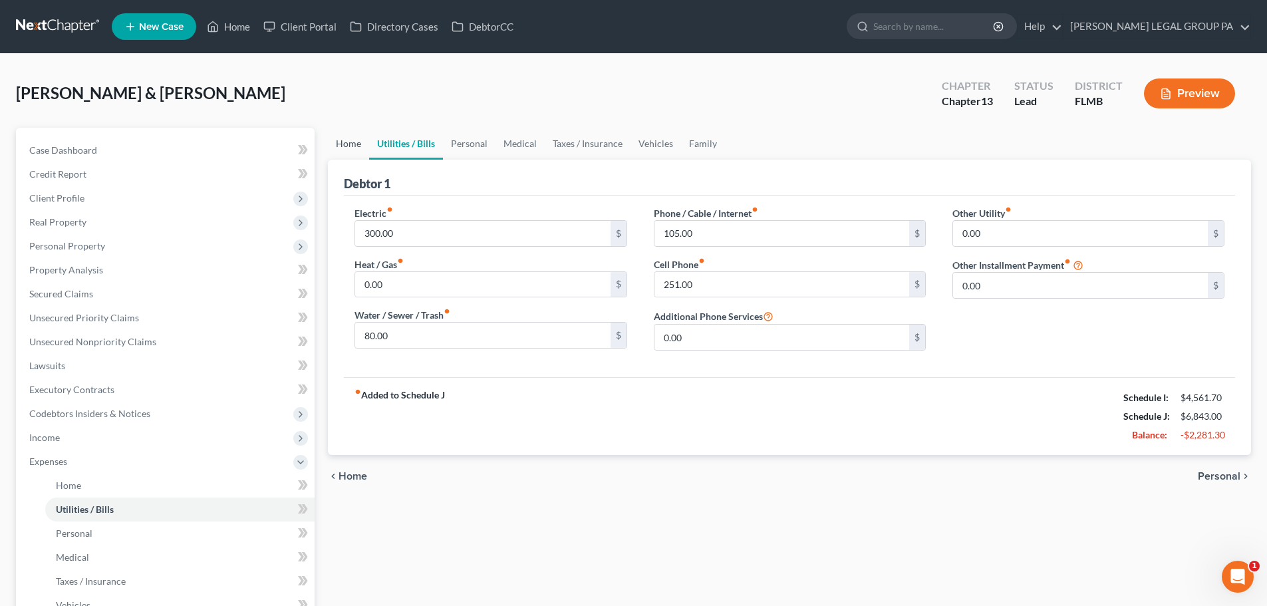
click at [360, 137] on link "Home" at bounding box center [348, 144] width 41 height 32
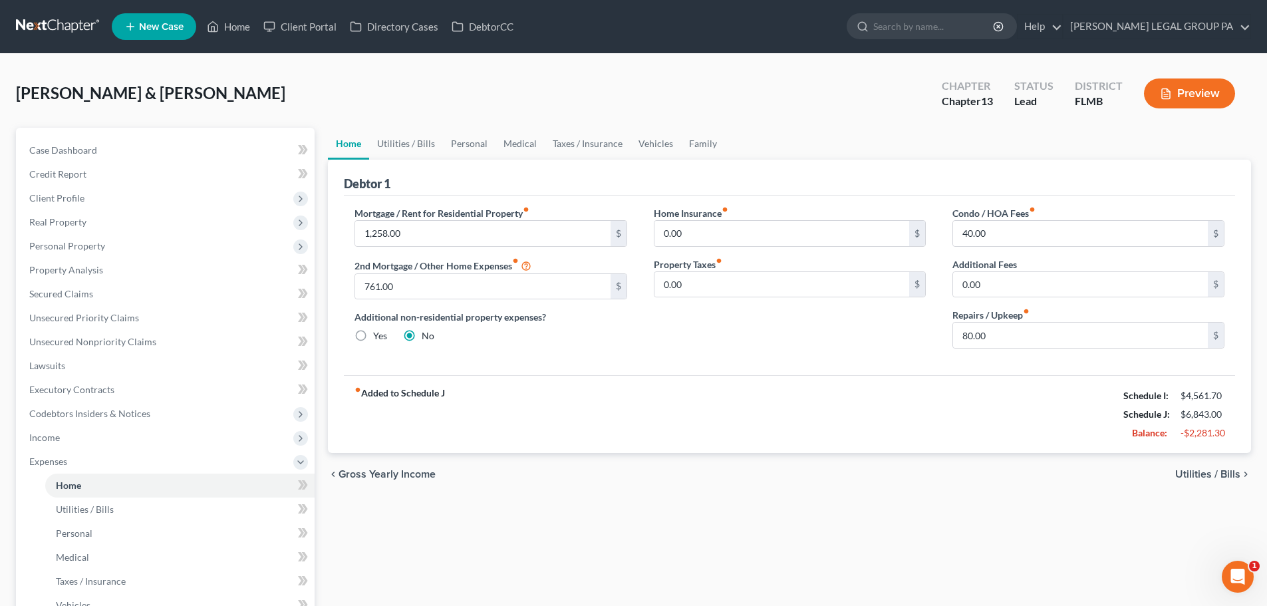
click at [844, 352] on div "Home Insurance fiber_manual_record 0.00 $ Property Taxes fiber_manual_record 0.…" at bounding box center [790, 282] width 299 height 153
click at [692, 138] on link "Family" at bounding box center [703, 144] width 44 height 32
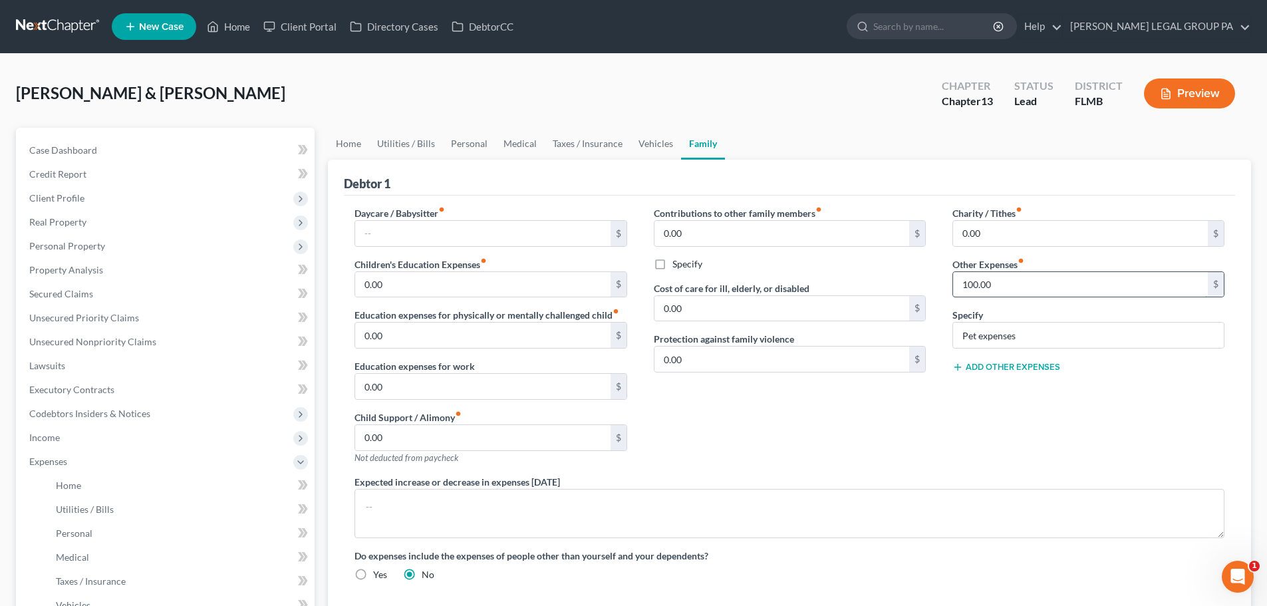
click at [996, 279] on input "100.00" at bounding box center [1080, 284] width 255 height 25
click at [1050, 339] on input "Pet expenses" at bounding box center [1088, 335] width 271 height 25
click at [1043, 331] on input "Pet expenses" at bounding box center [1088, 335] width 271 height 25
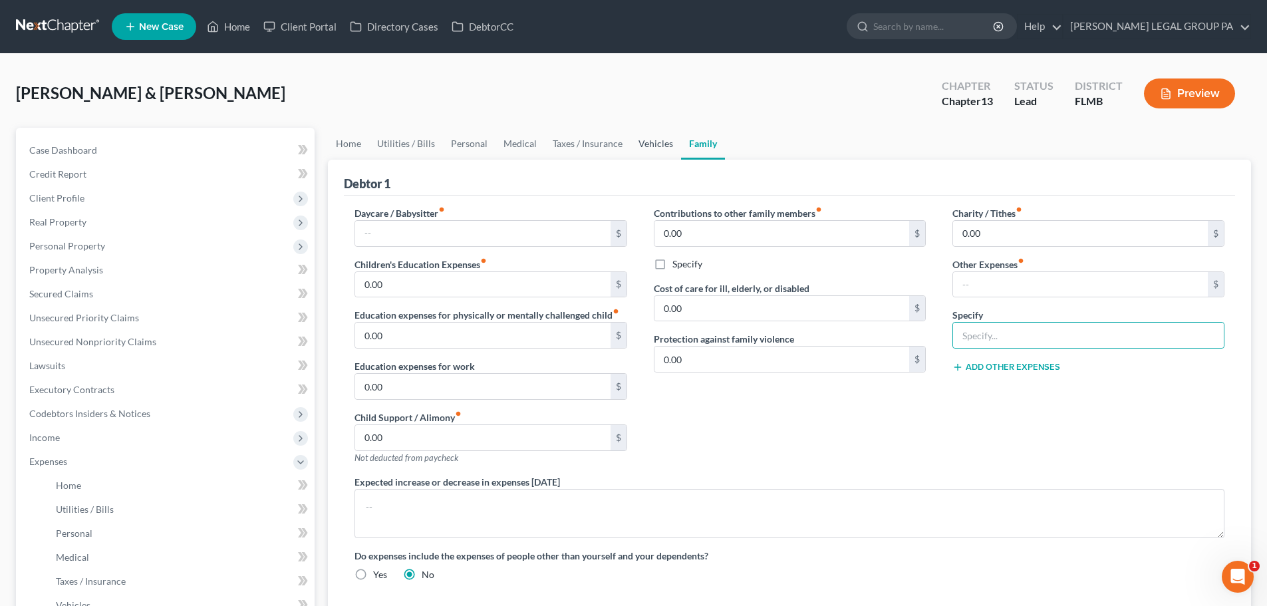
drag, startPoint x: 649, startPoint y: 140, endPoint x: 629, endPoint y: 140, distance: 20.0
click at [649, 140] on link "Vehicles" at bounding box center [656, 144] width 51 height 32
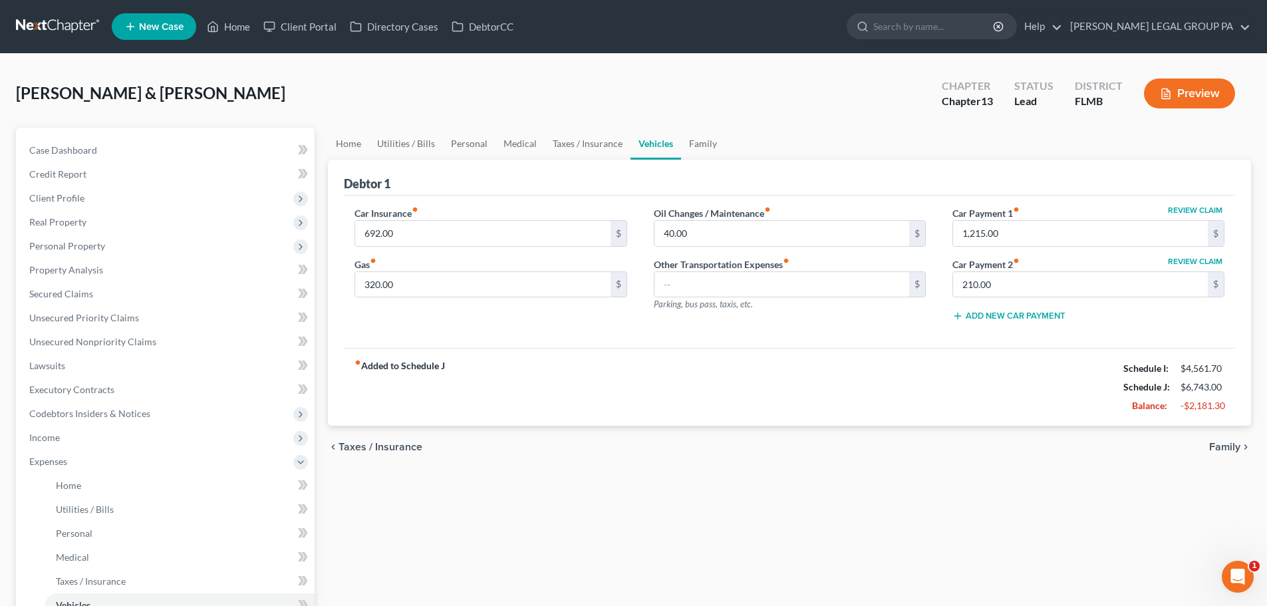
click at [1201, 206] on button "Review Claim" at bounding box center [1195, 210] width 59 height 8
select select "4"
select select "2"
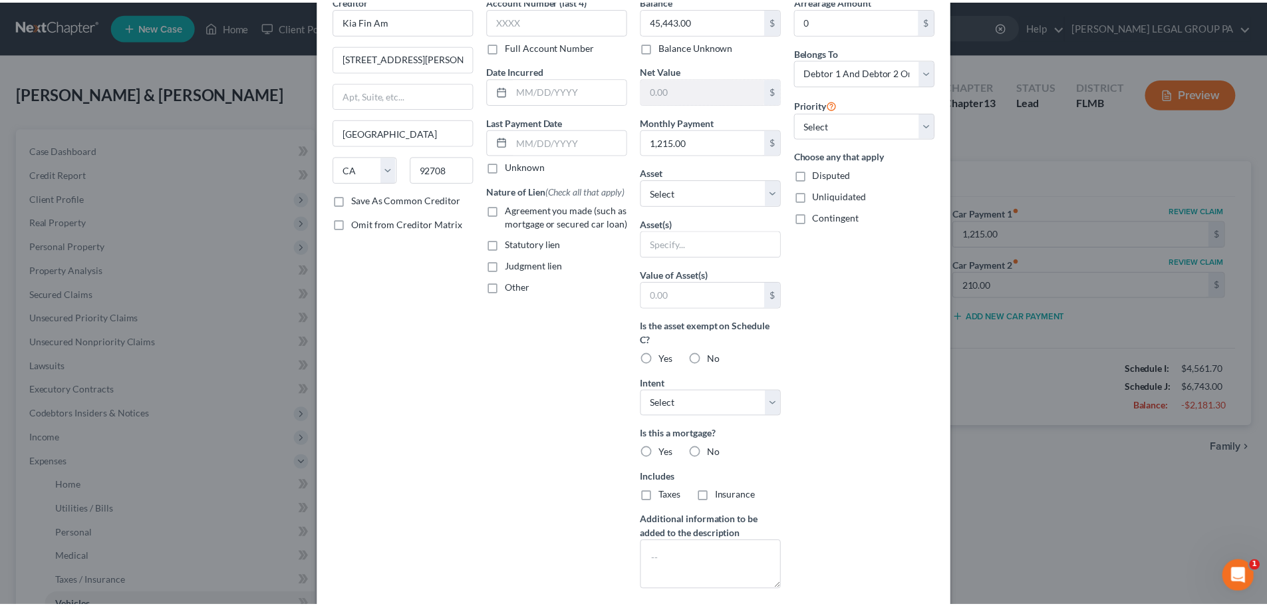
scroll to position [3, 0]
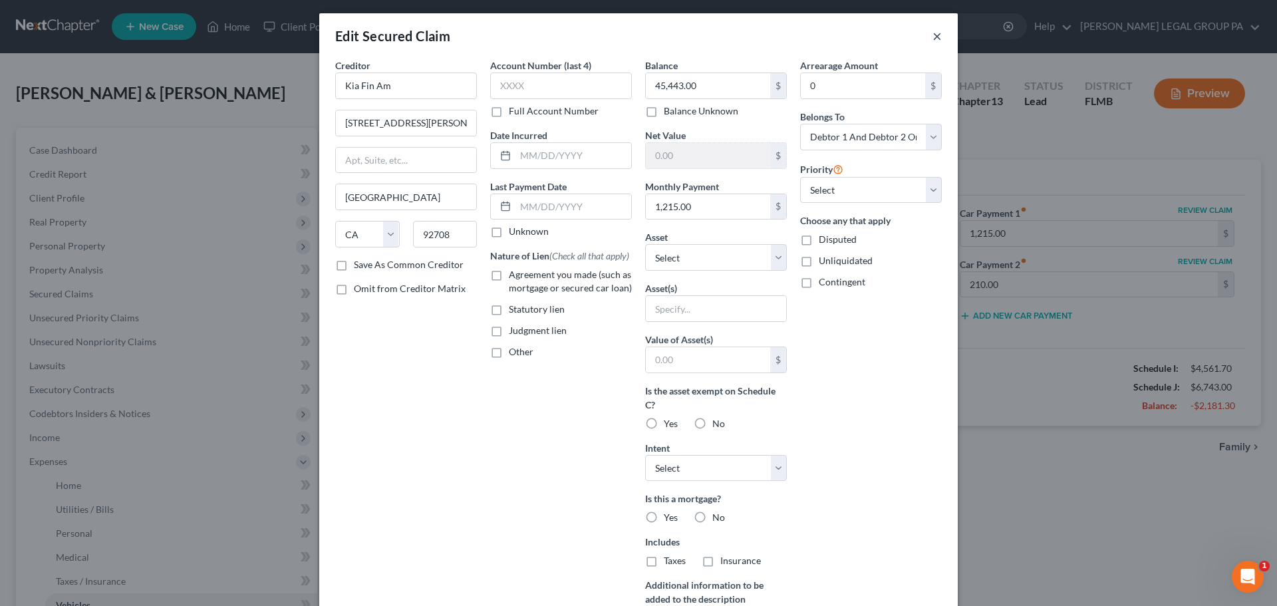
click at [932, 40] on button "×" at bounding box center [936, 36] width 9 height 16
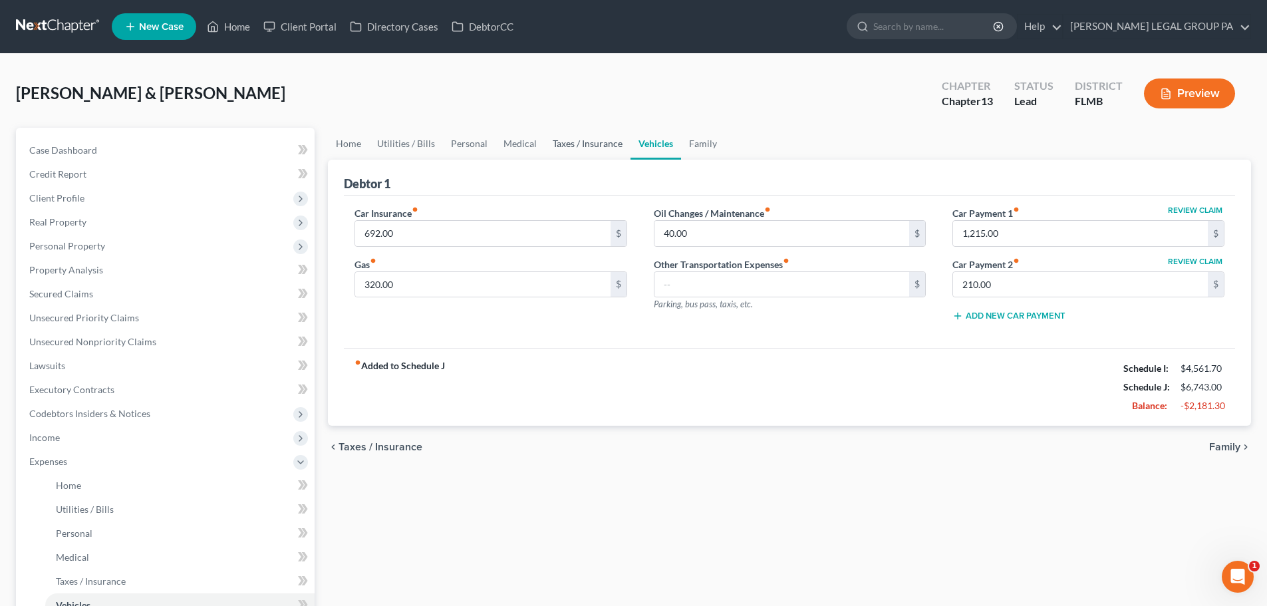
click at [597, 135] on link "Taxes / Insurance" at bounding box center [588, 144] width 86 height 32
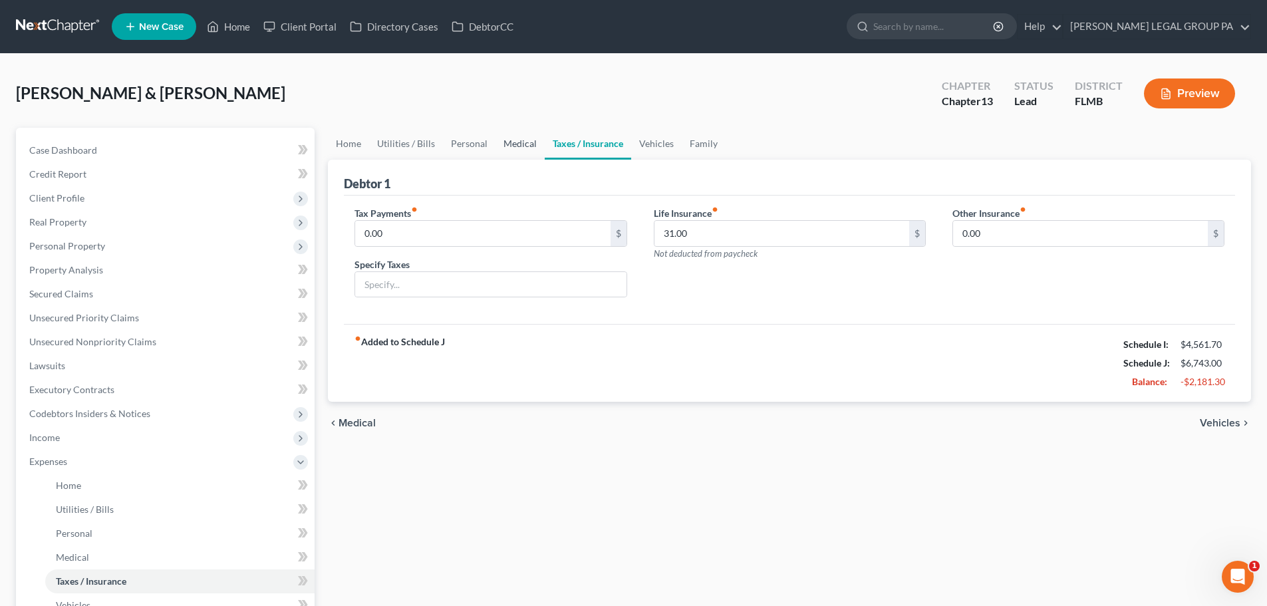
click at [523, 142] on link "Medical" at bounding box center [520, 144] width 49 height 32
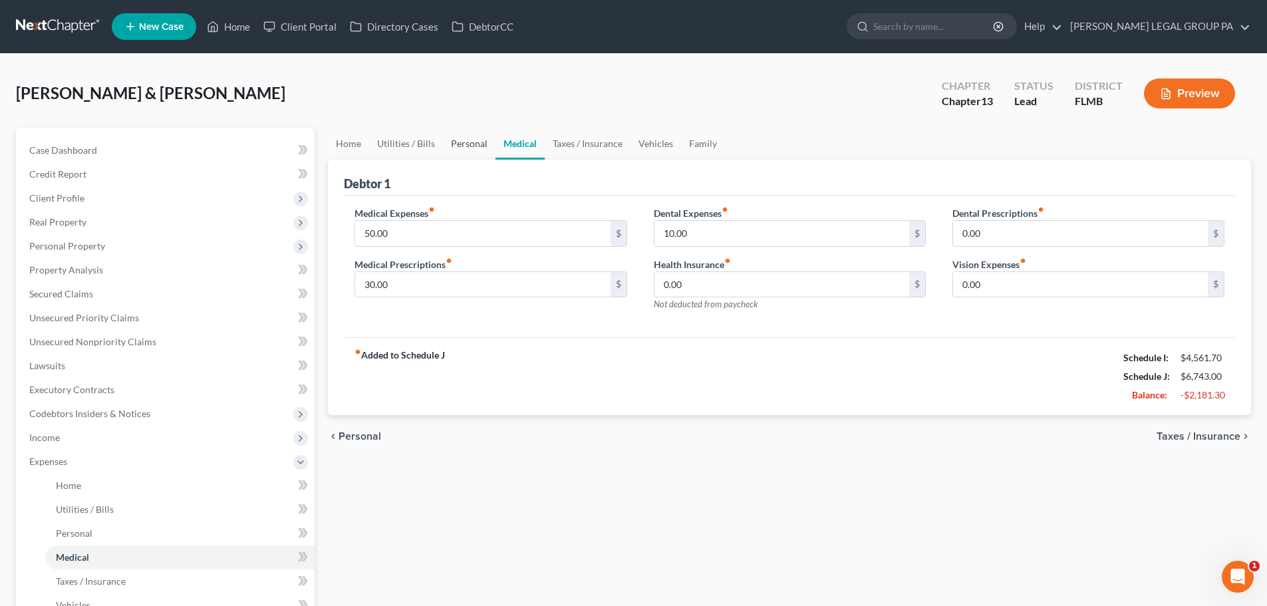
click at [463, 146] on link "Personal" at bounding box center [469, 144] width 53 height 32
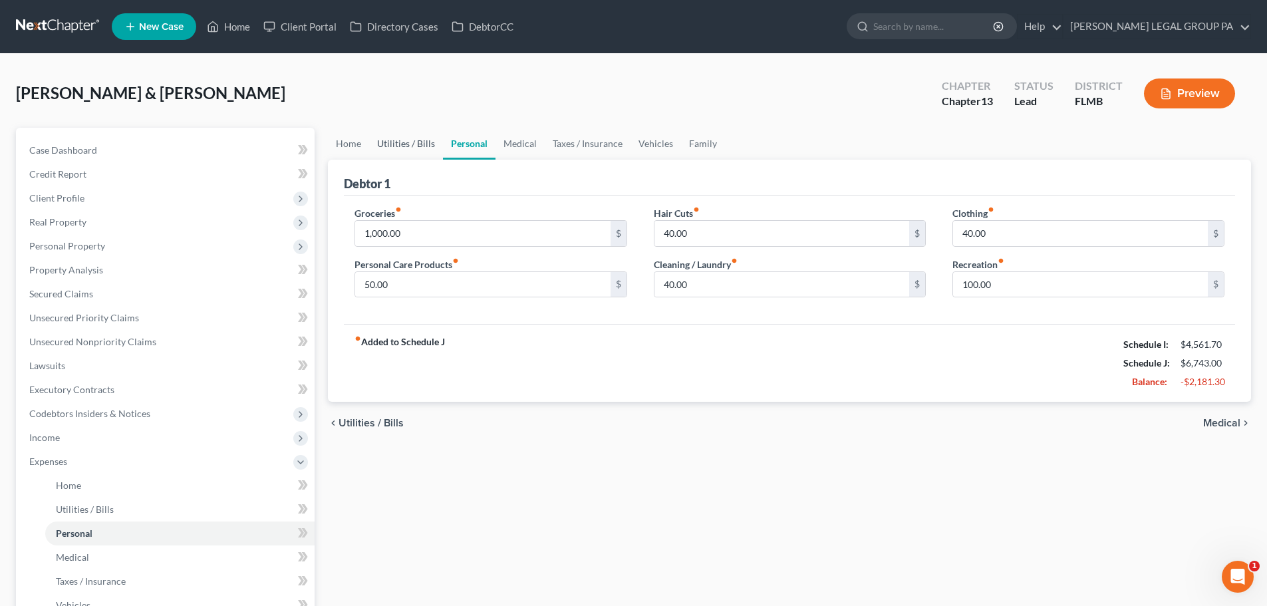
click at [379, 139] on link "Utilities / Bills" at bounding box center [406, 144] width 74 height 32
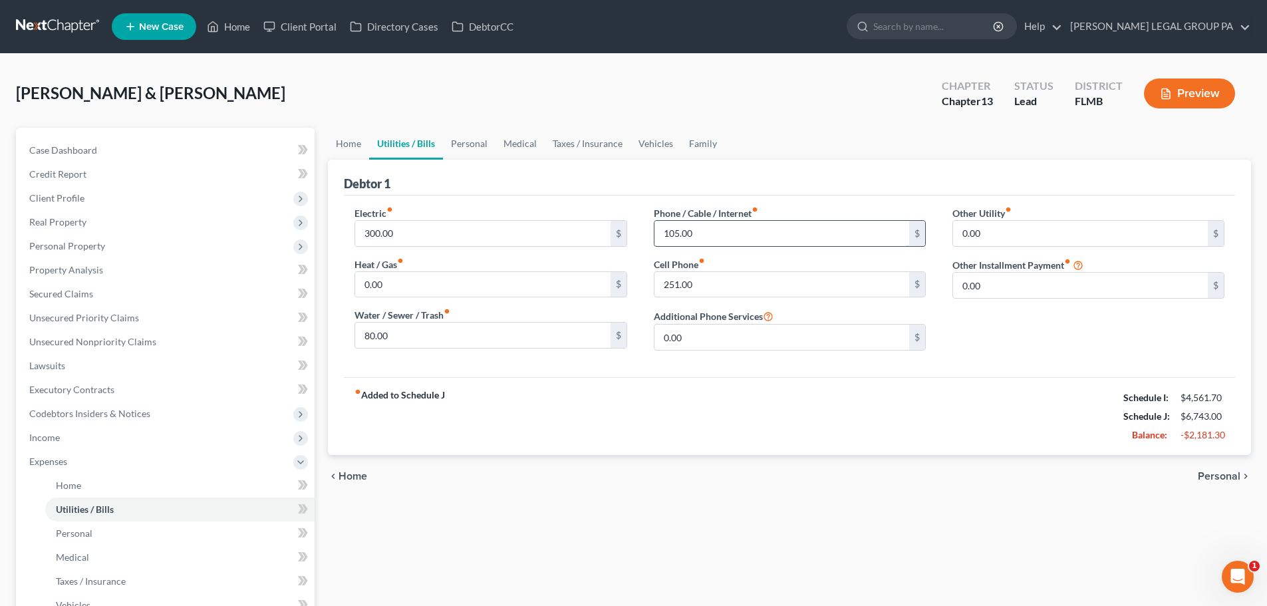
click at [744, 235] on input "105.00" at bounding box center [781, 233] width 255 height 25
click at [729, 290] on input "251.00" at bounding box center [781, 284] width 255 height 25
type input "140"
click at [790, 250] on div "Phone / Cable / Internet fiber_manual_record 105.00 $ Cell Phone fiber_manual_r…" at bounding box center [790, 283] width 299 height 155
click at [752, 227] on input "105.00" at bounding box center [781, 233] width 255 height 25
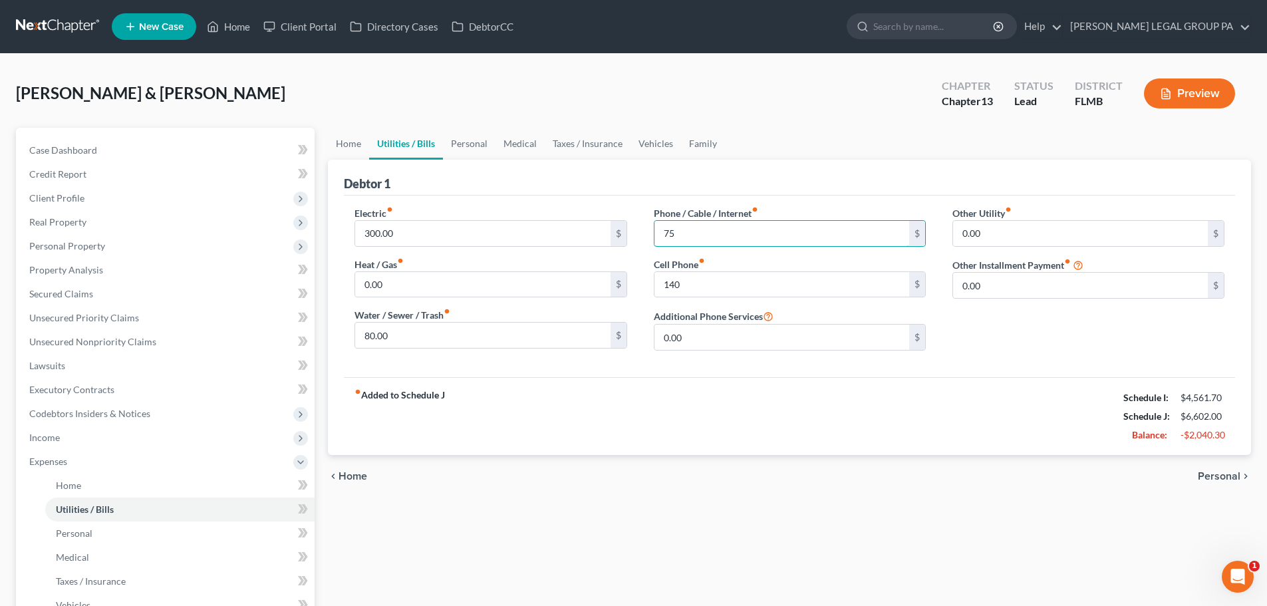
type input "75"
click at [694, 184] on div "Debtor 1" at bounding box center [789, 178] width 891 height 36
click at [464, 340] on input "80.00" at bounding box center [482, 335] width 255 height 25
click at [555, 187] on div "Debtor 1" at bounding box center [789, 178] width 891 height 36
click at [336, 140] on link "Home" at bounding box center [348, 144] width 41 height 32
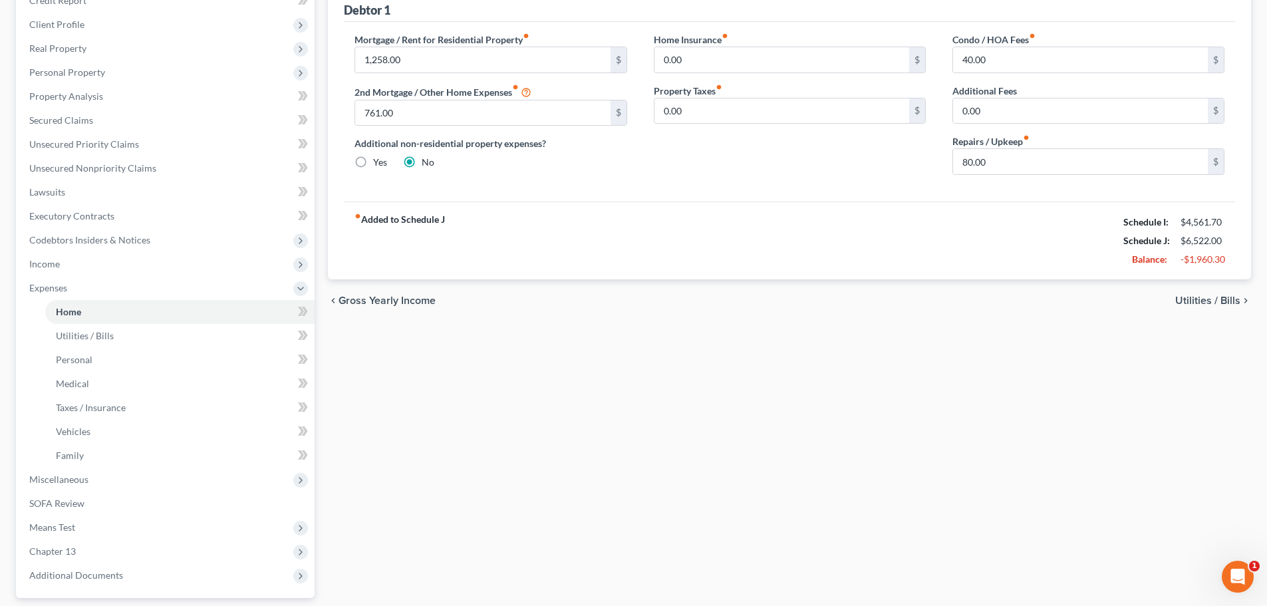
scroll to position [200, 0]
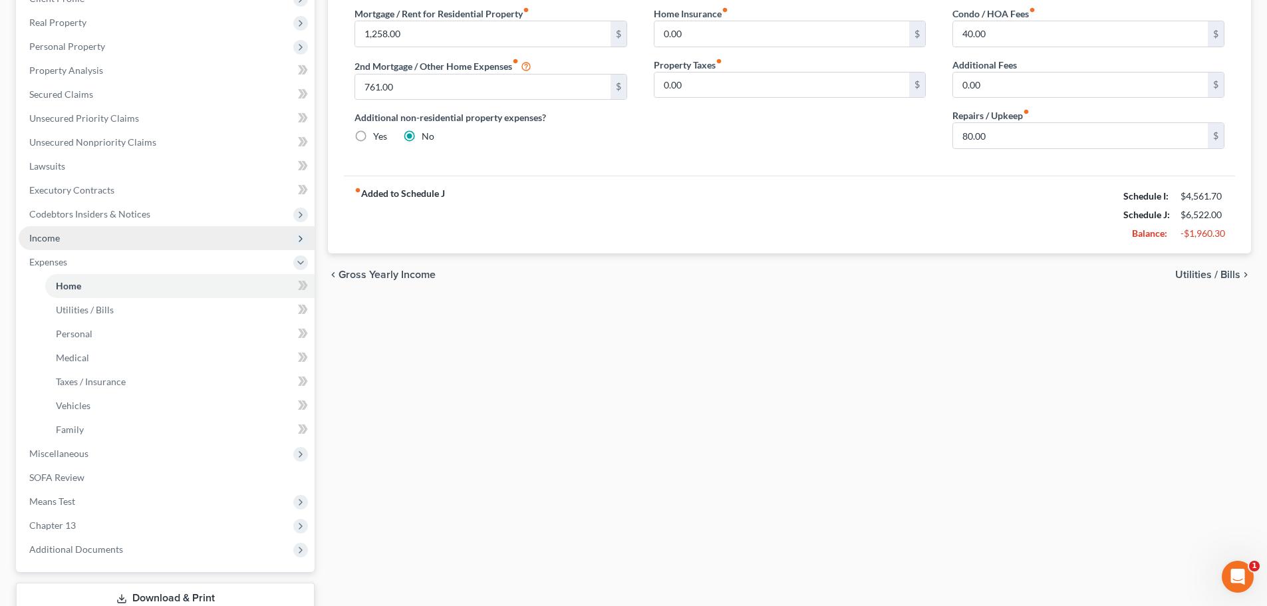
click at [64, 244] on span "Income" at bounding box center [167, 238] width 296 height 24
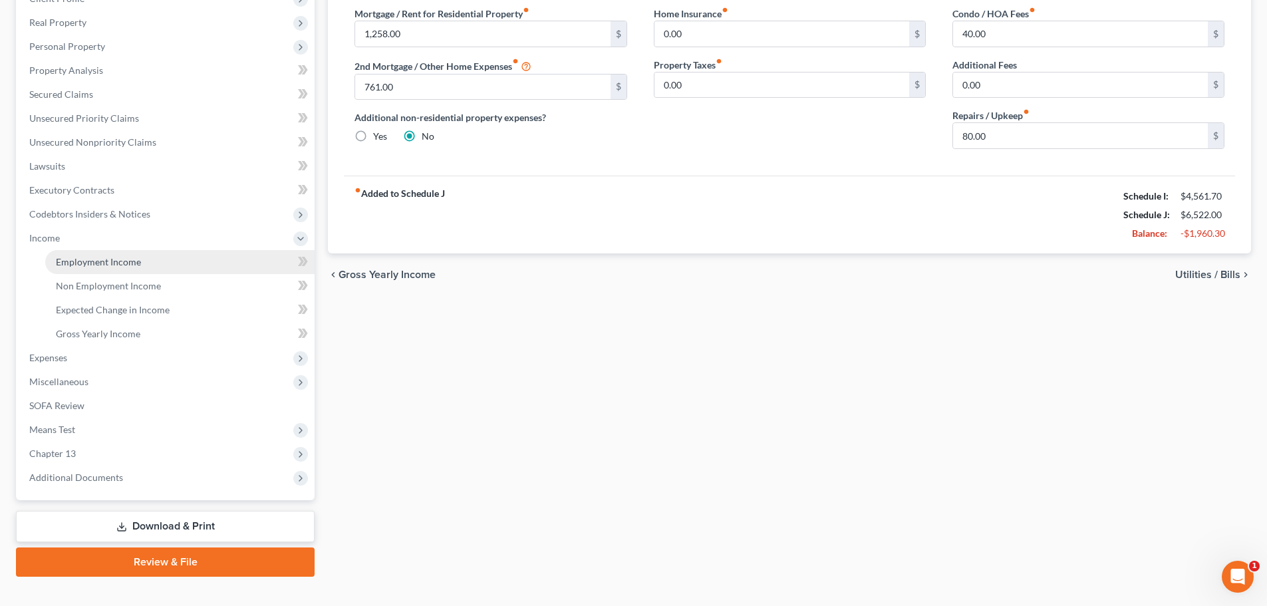
click at [112, 261] on span "Employment Income" at bounding box center [98, 261] width 85 height 11
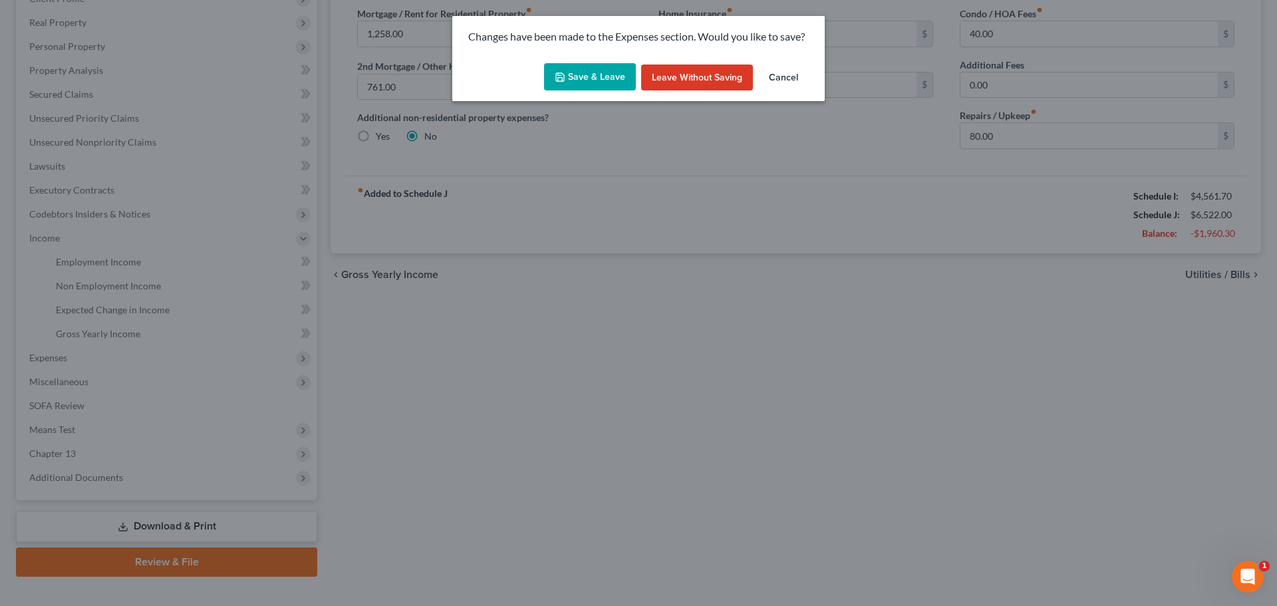
click at [606, 78] on button "Save & Leave" at bounding box center [590, 77] width 92 height 28
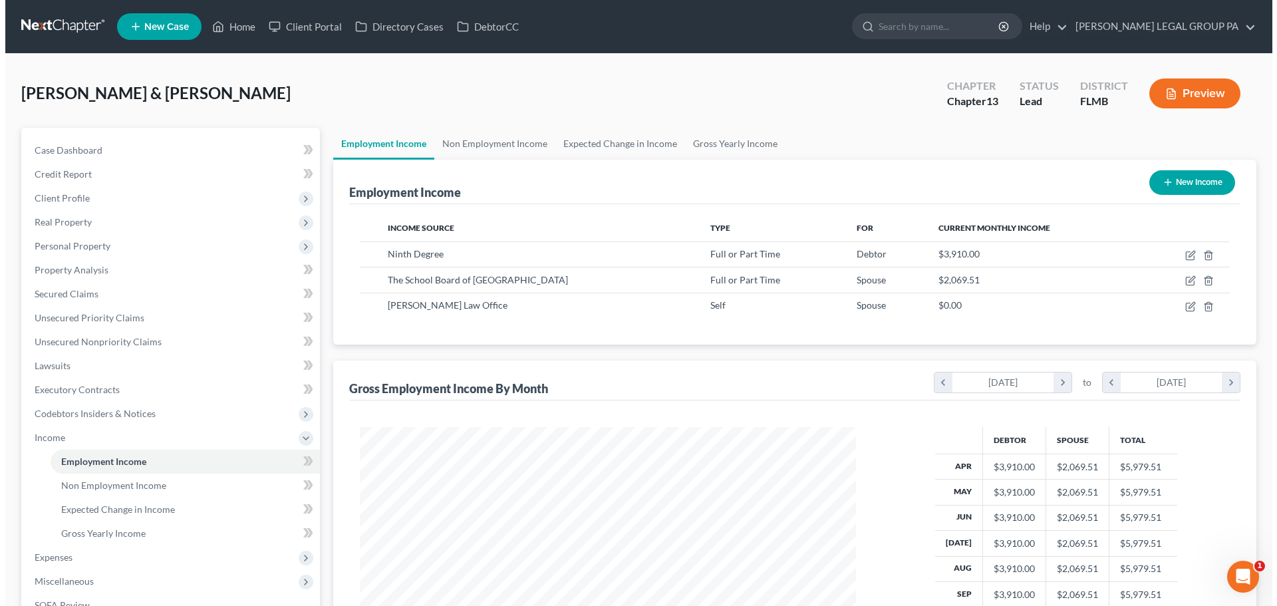
scroll to position [248, 523]
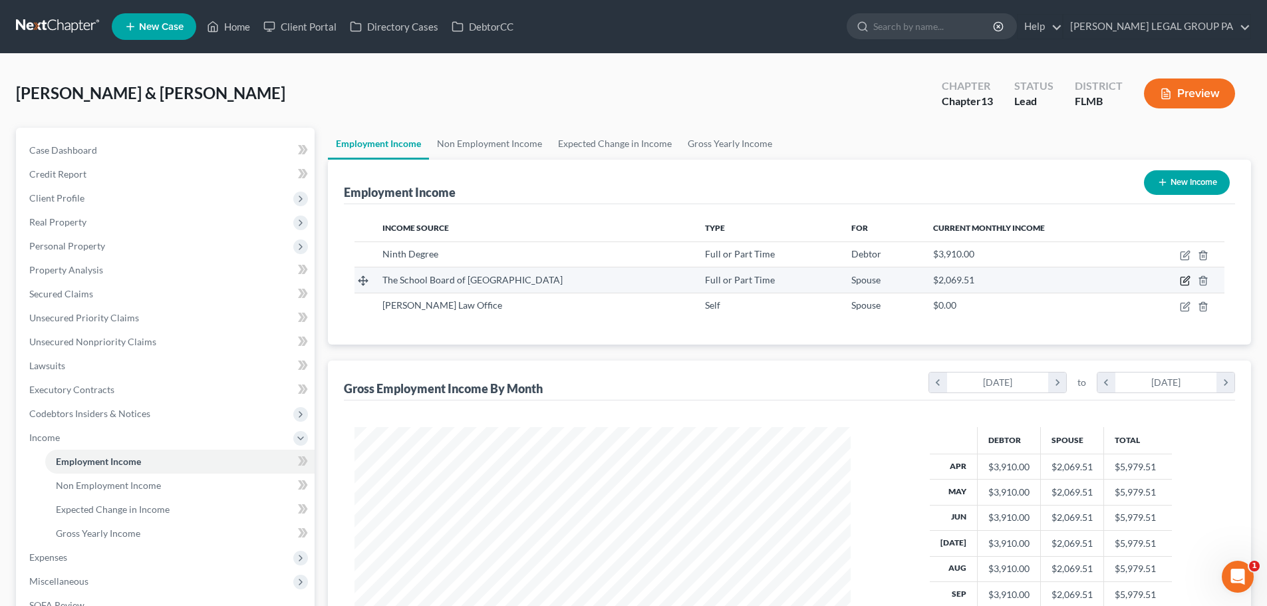
click at [1183, 281] on icon "button" at bounding box center [1185, 280] width 11 height 11
select select "0"
select select "9"
select select "0"
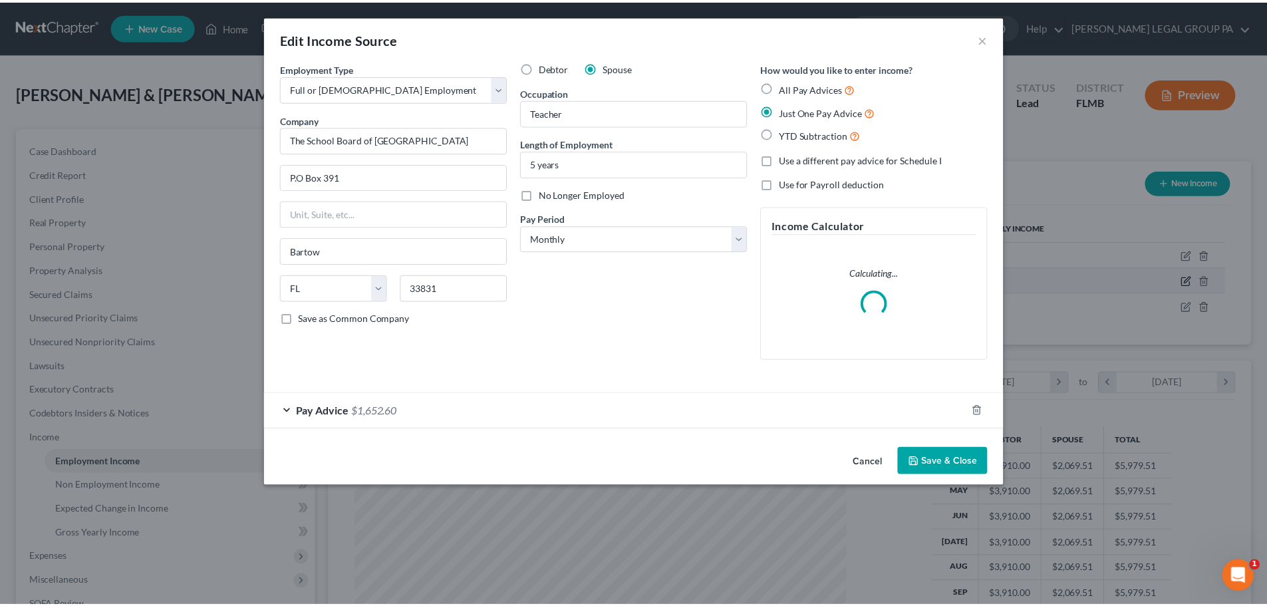
scroll to position [250, 527]
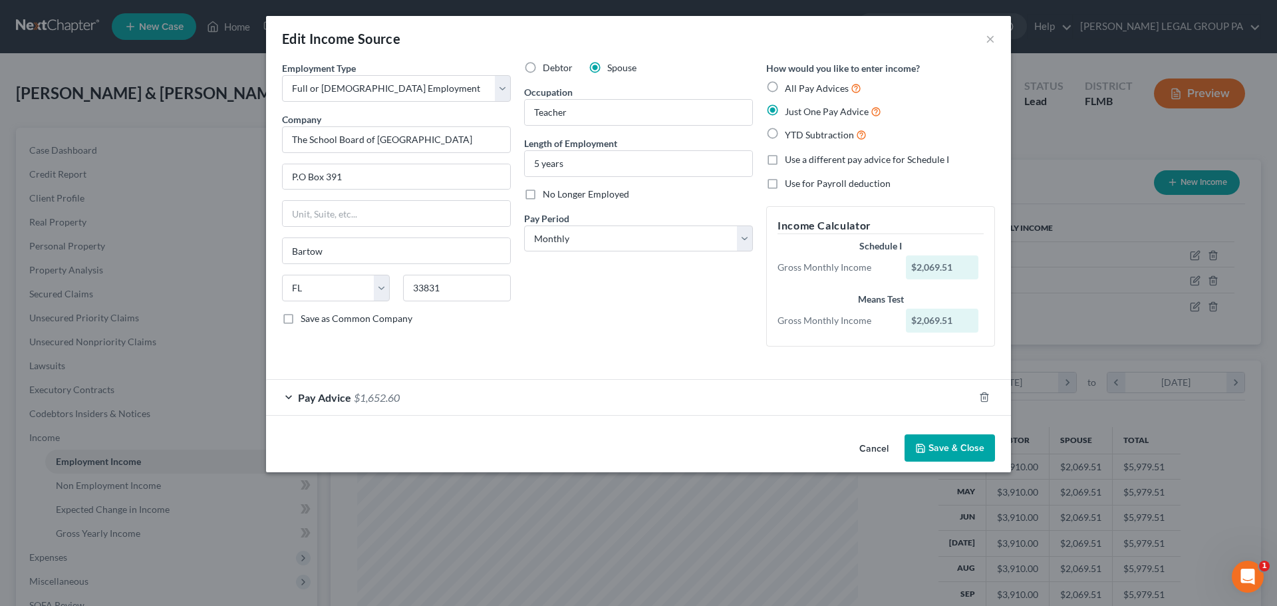
click at [938, 462] on button "Save & Close" at bounding box center [950, 448] width 90 height 28
click at [938, 448] on button "Save & Close" at bounding box center [950, 448] width 90 height 28
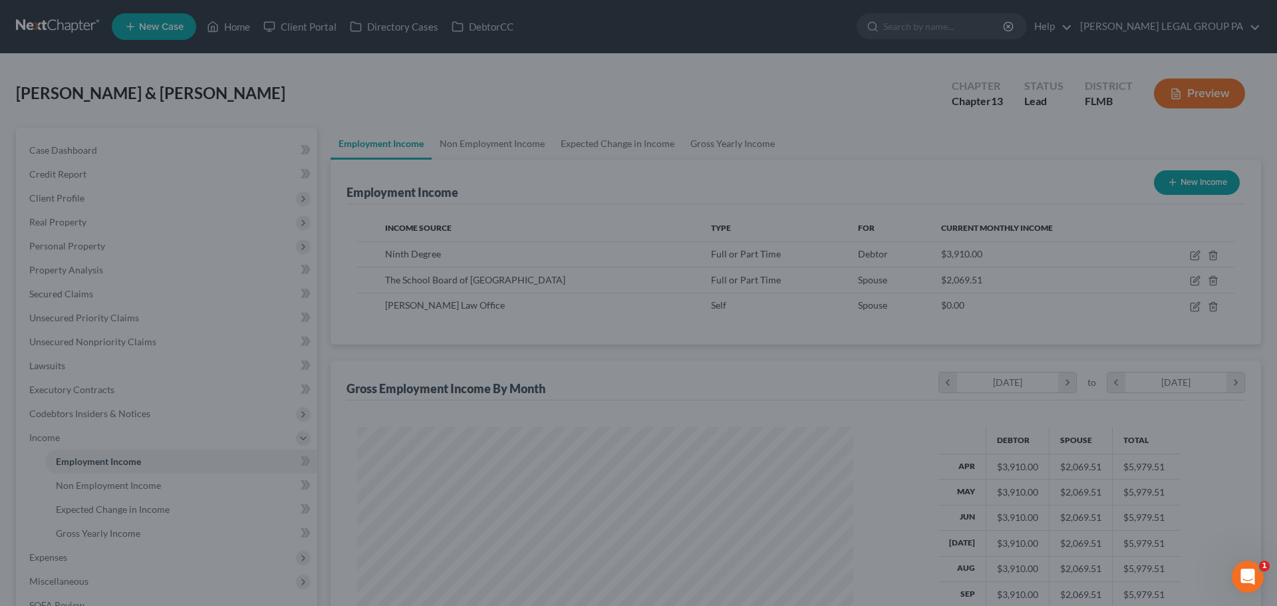
scroll to position [664866, 664592]
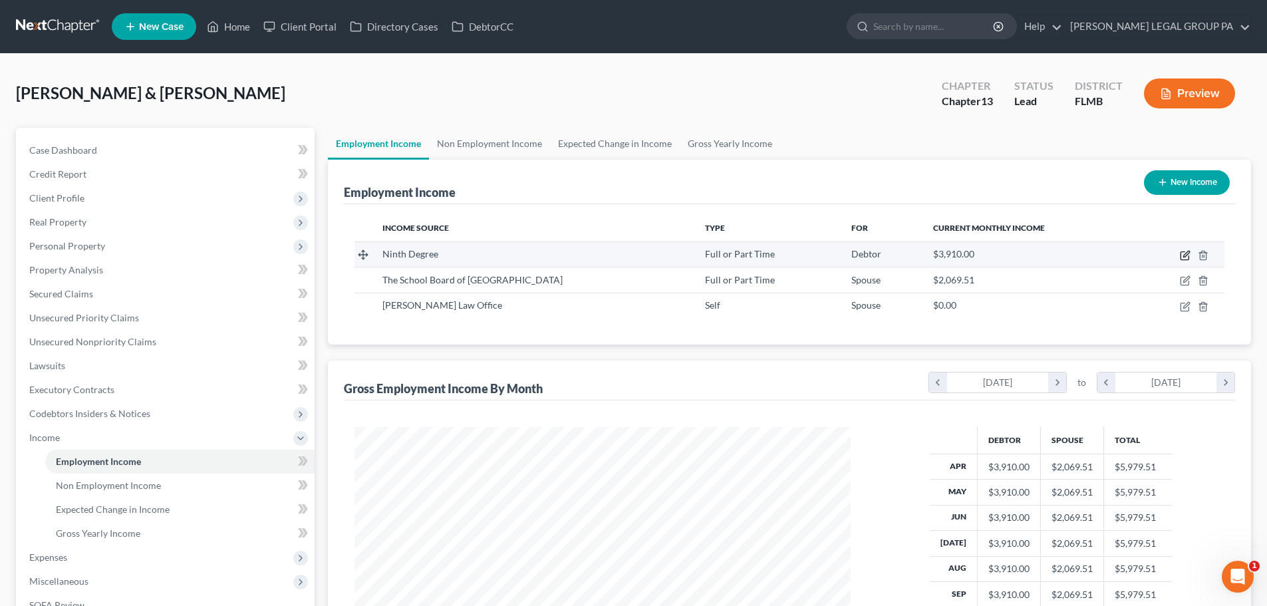
click at [1187, 254] on icon "button" at bounding box center [1185, 255] width 11 height 11
select select "0"
select select "10"
select select "1"
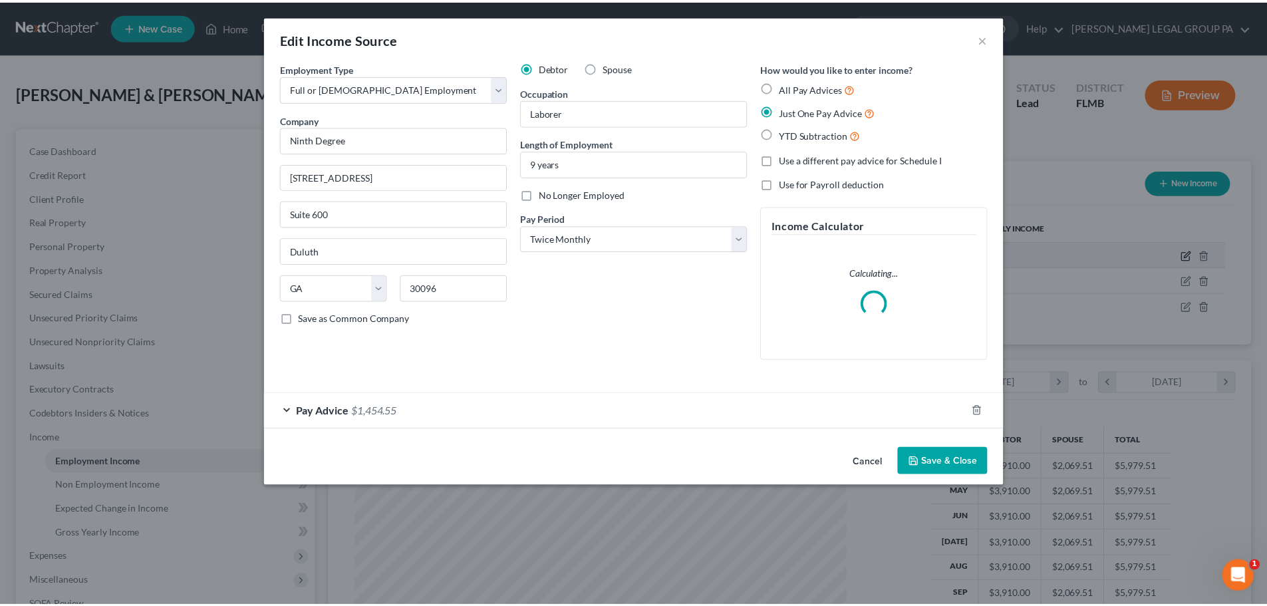
scroll to position [250, 527]
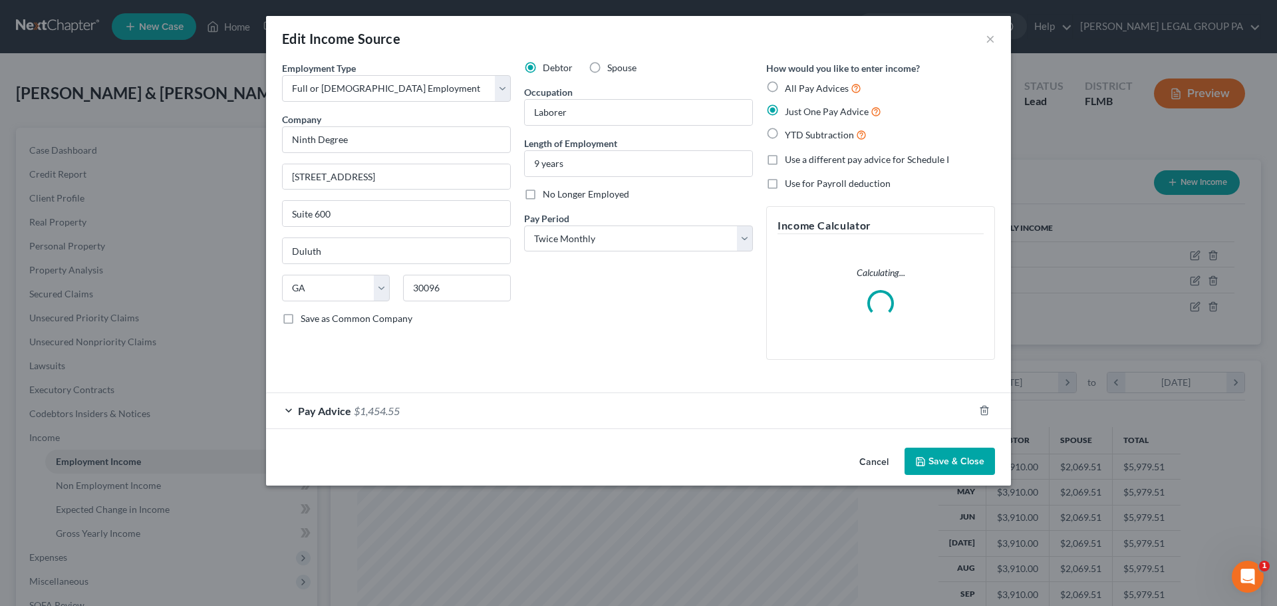
click at [960, 454] on button "Save & Close" at bounding box center [950, 462] width 90 height 28
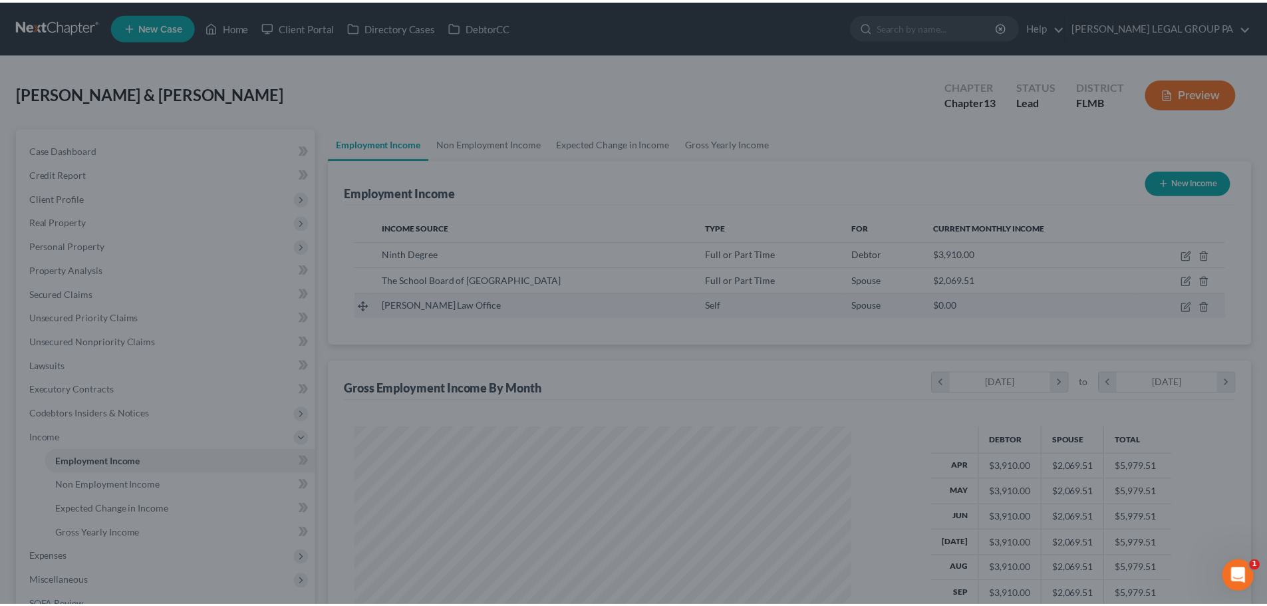
scroll to position [248, 523]
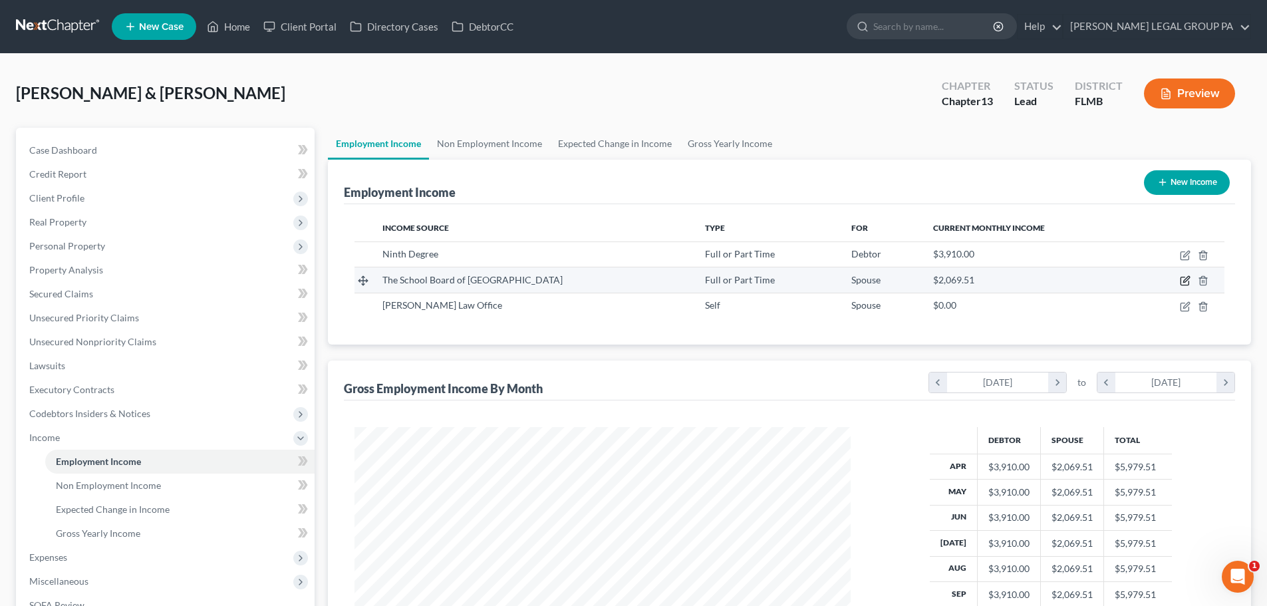
click at [1183, 275] on icon "button" at bounding box center [1185, 280] width 11 height 11
select select "0"
select select "9"
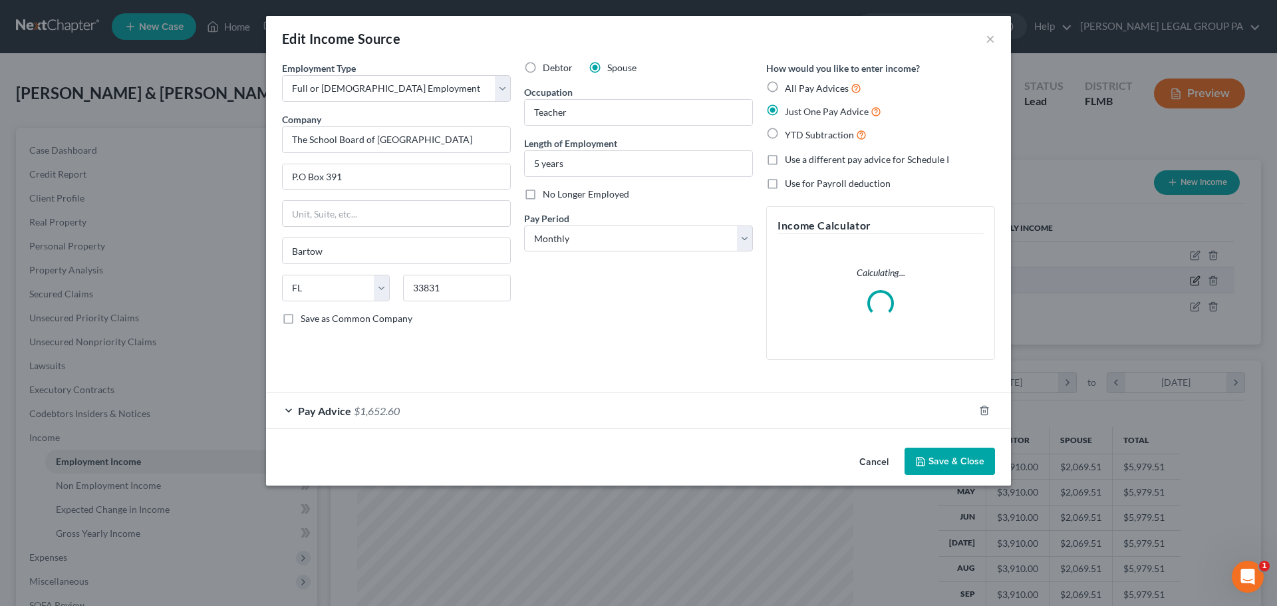
scroll to position [250, 527]
click at [539, 419] on div "Pay Advice $1,652.60" at bounding box center [620, 410] width 708 height 35
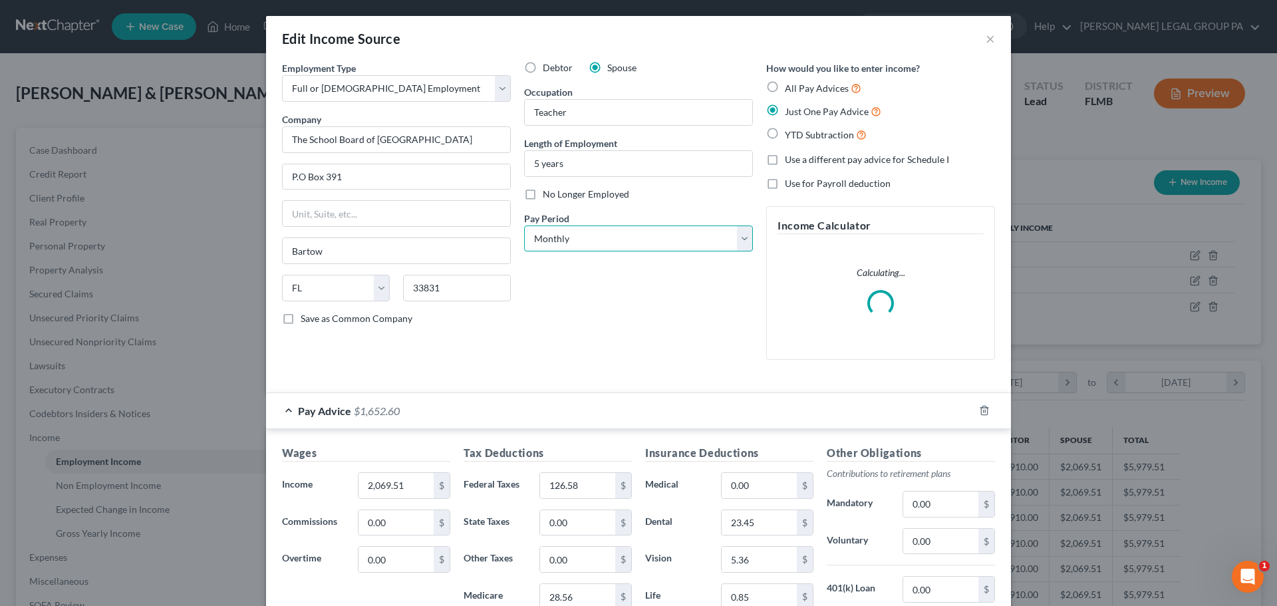
click at [591, 243] on select "Select Monthly Twice Monthly Every Other Week Weekly" at bounding box center [638, 238] width 229 height 27
select select "1"
click at [524, 225] on select "Select Monthly Twice Monthly Every Other Week Weekly" at bounding box center [638, 238] width 229 height 27
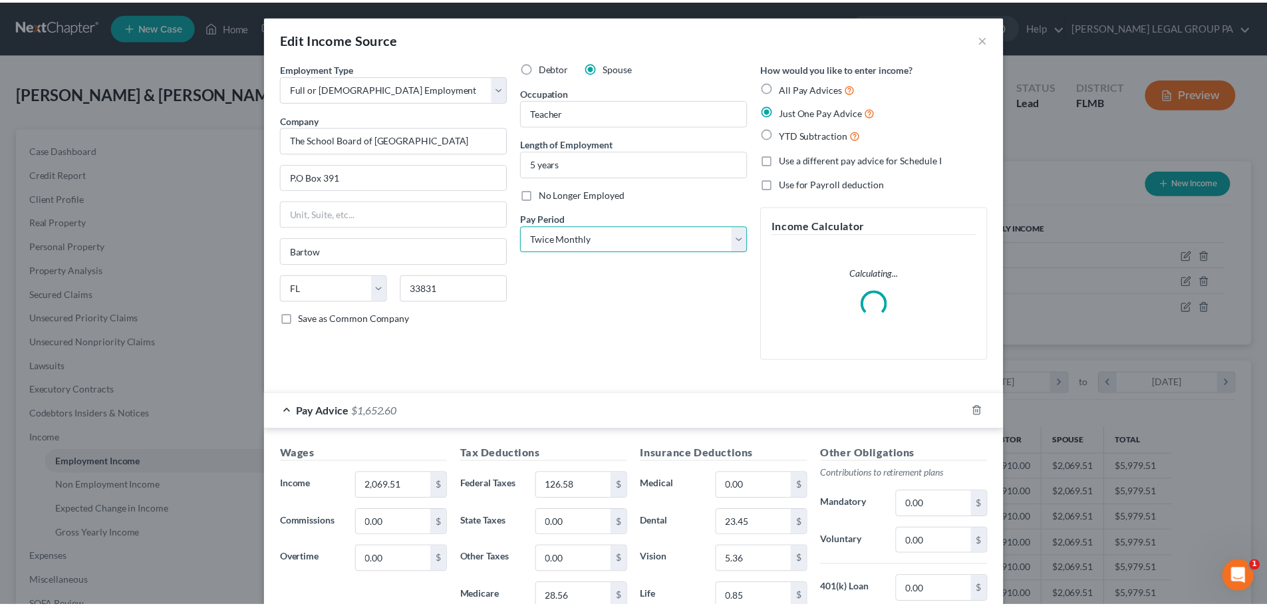
scroll to position [200, 0]
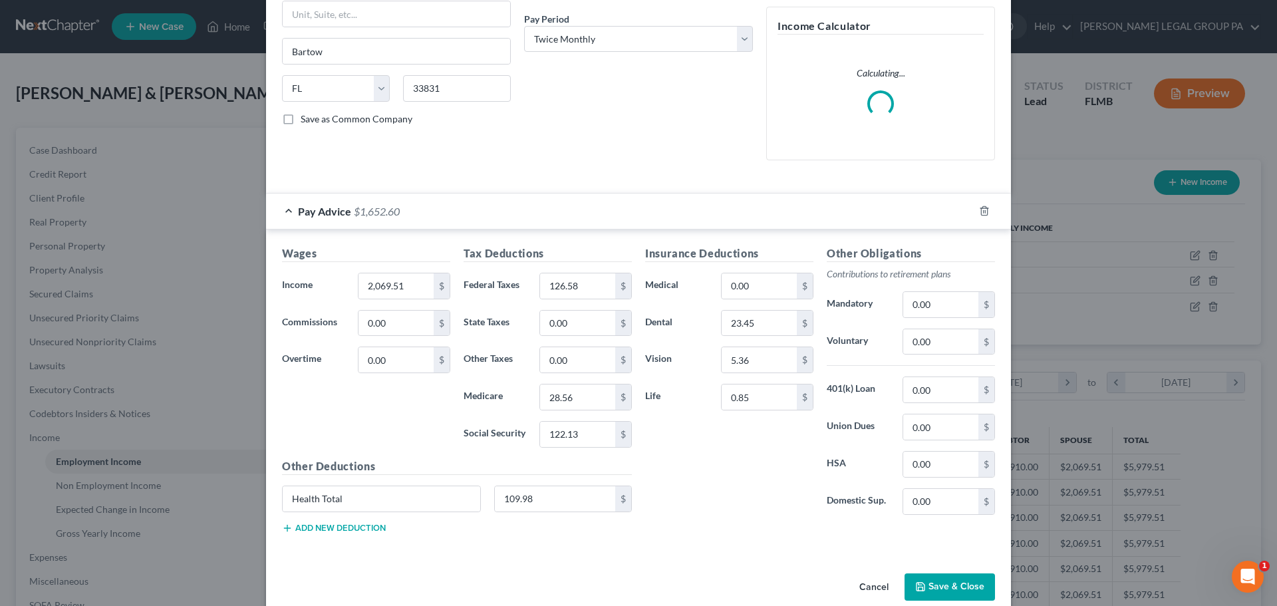
click at [946, 582] on button "Save & Close" at bounding box center [950, 587] width 90 height 28
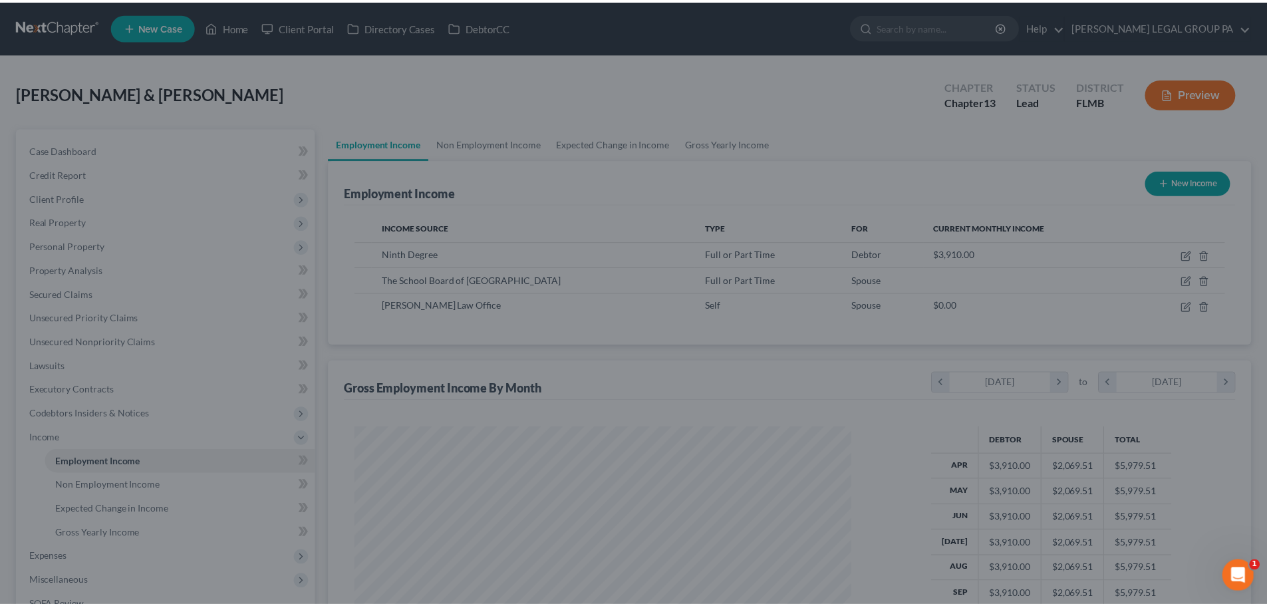
scroll to position [664866, 664592]
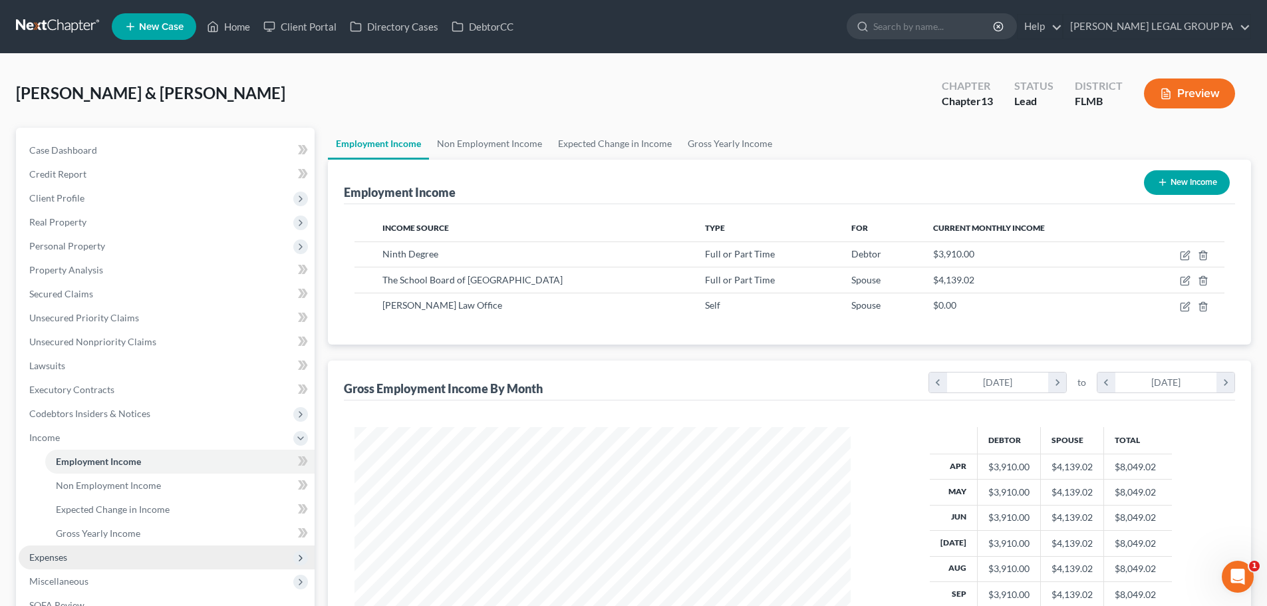
click at [102, 554] on span "Expenses" at bounding box center [167, 557] width 296 height 24
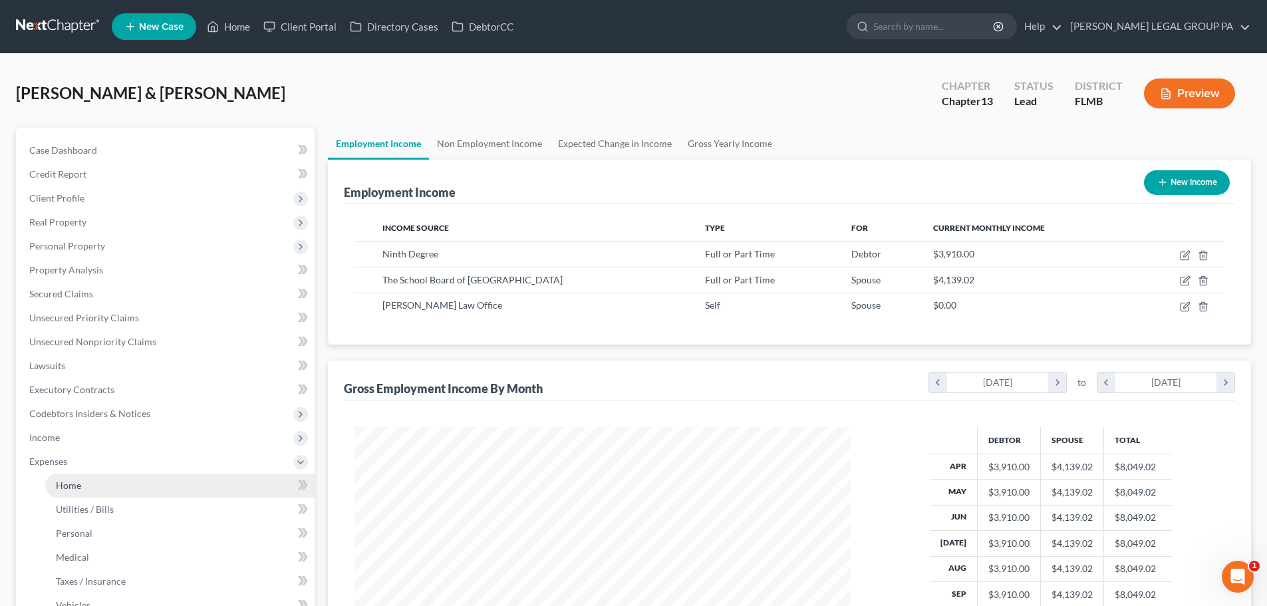
click at [98, 489] on link "Home" at bounding box center [179, 486] width 269 height 24
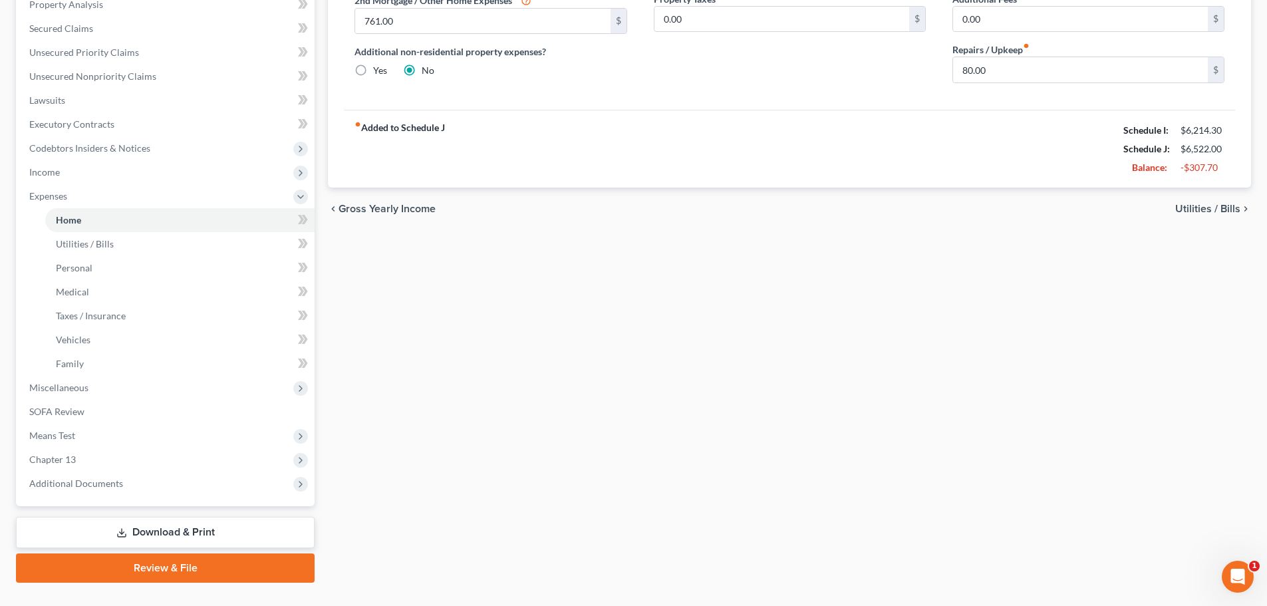
scroll to position [266, 0]
click at [71, 432] on span "Means Test" at bounding box center [52, 434] width 46 height 11
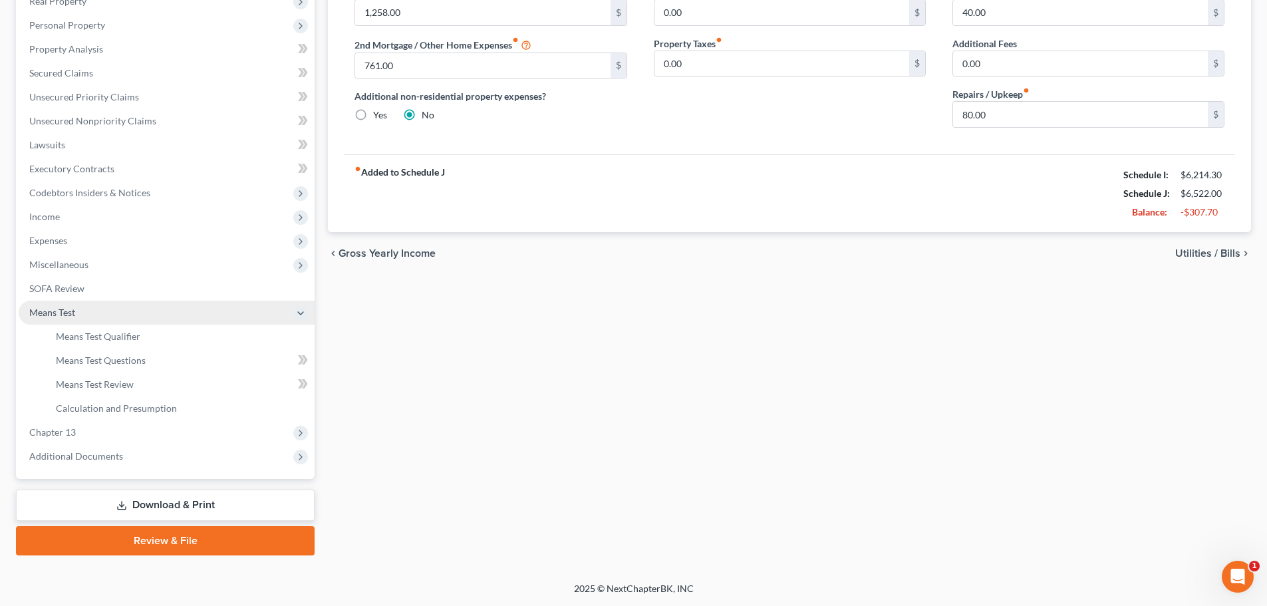
scroll to position [221, 0]
click at [95, 333] on span "Means Test Qualifier" at bounding box center [98, 336] width 84 height 11
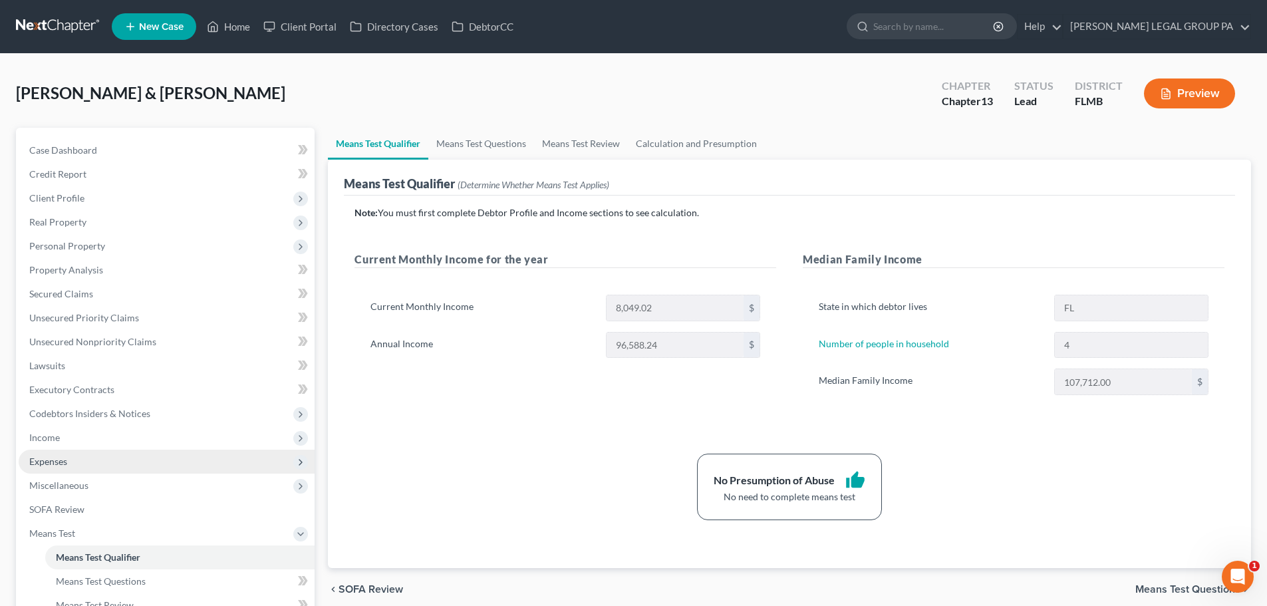
click at [67, 464] on span "Expenses" at bounding box center [48, 461] width 38 height 11
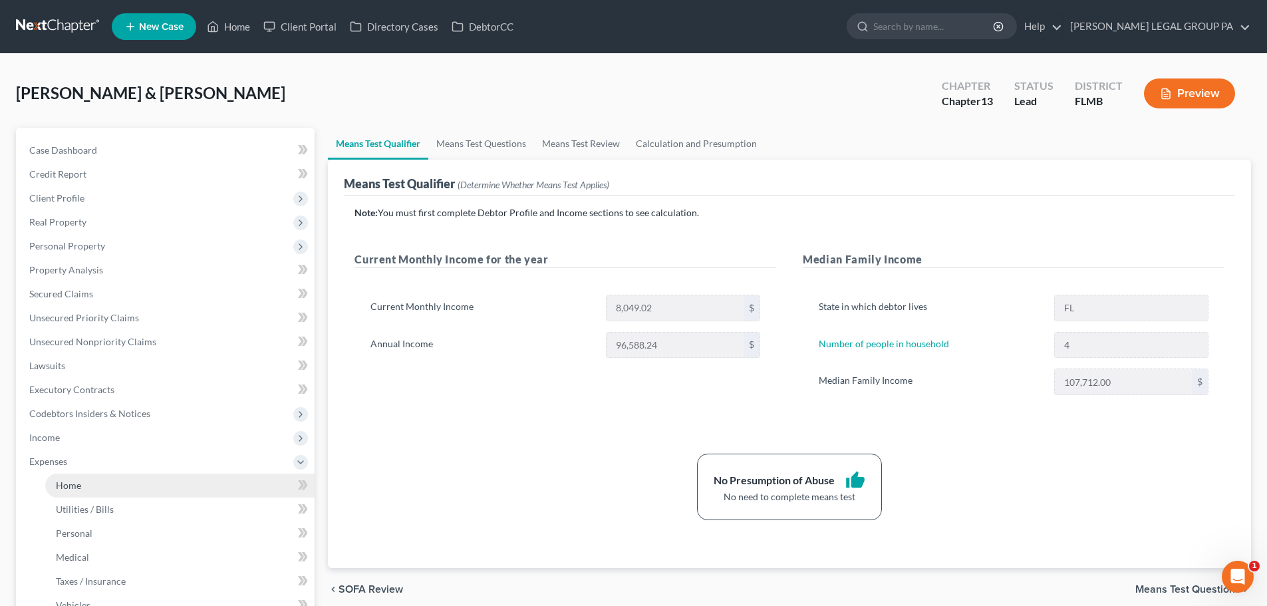
click at [78, 490] on span "Home" at bounding box center [68, 485] width 25 height 11
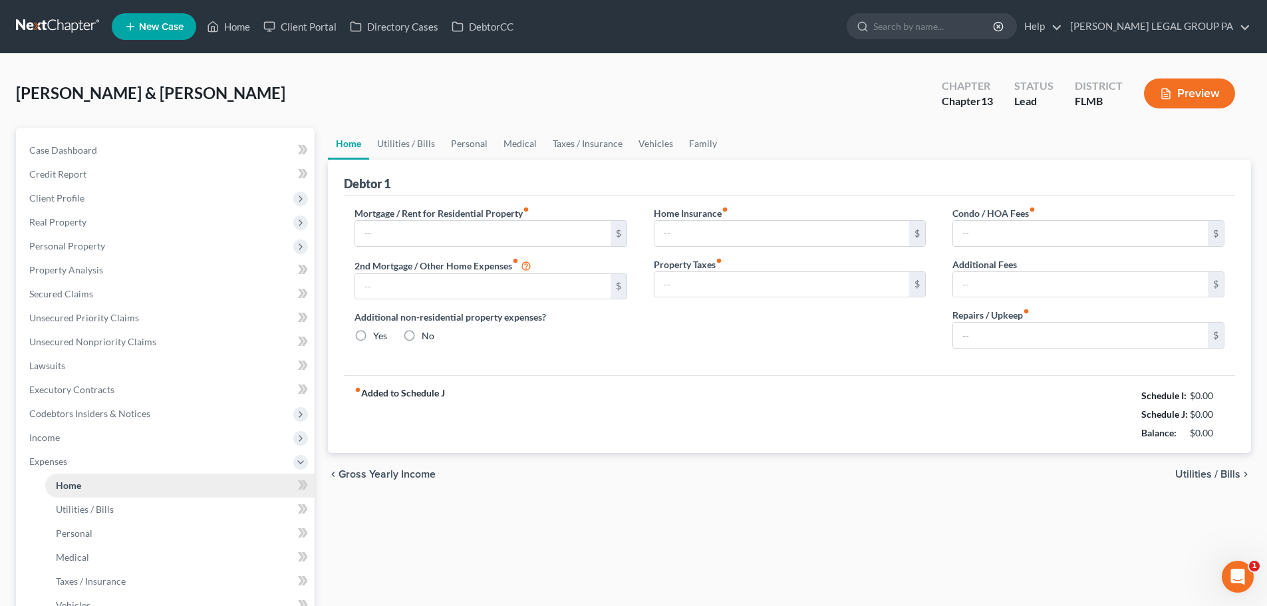
type input "1,258.00"
type input "761.00"
radio input "true"
type input "0.00"
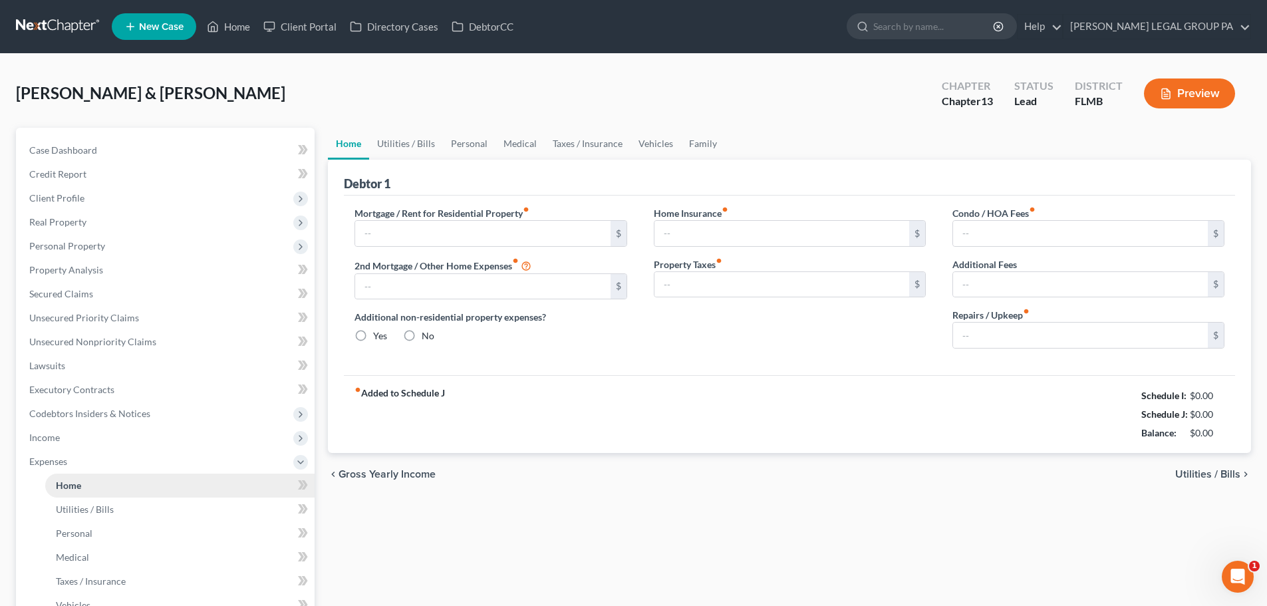
type input "40.00"
type input "0.00"
type input "80.00"
click at [404, 141] on link "Utilities / Bills" at bounding box center [406, 144] width 74 height 32
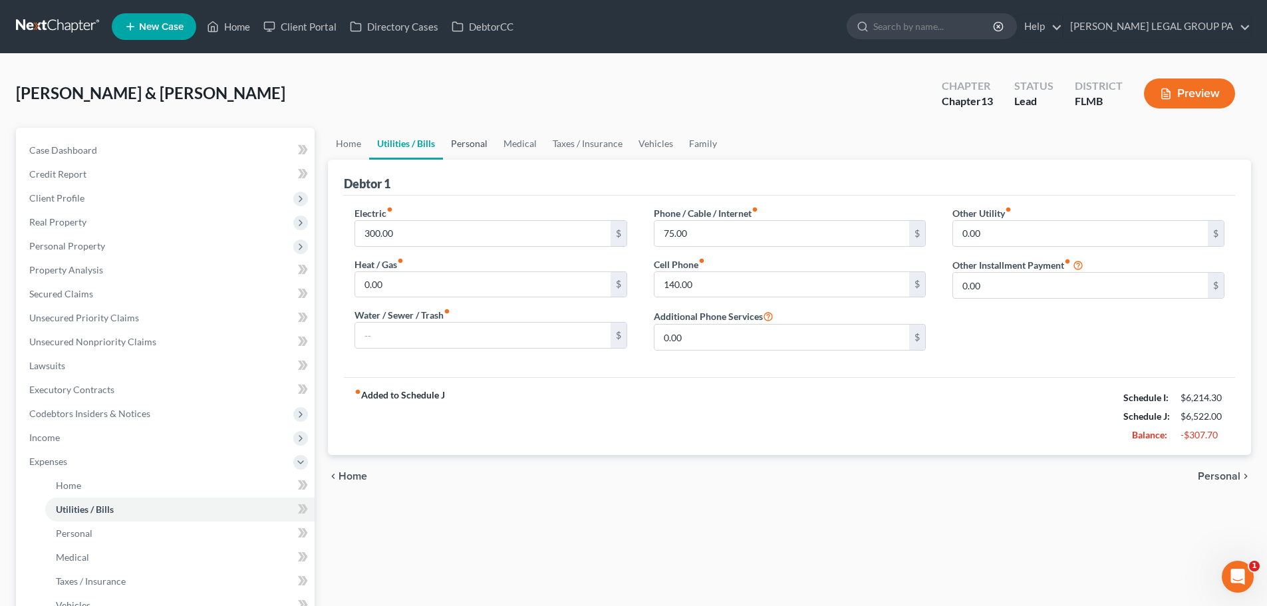
click at [478, 144] on link "Personal" at bounding box center [469, 144] width 53 height 32
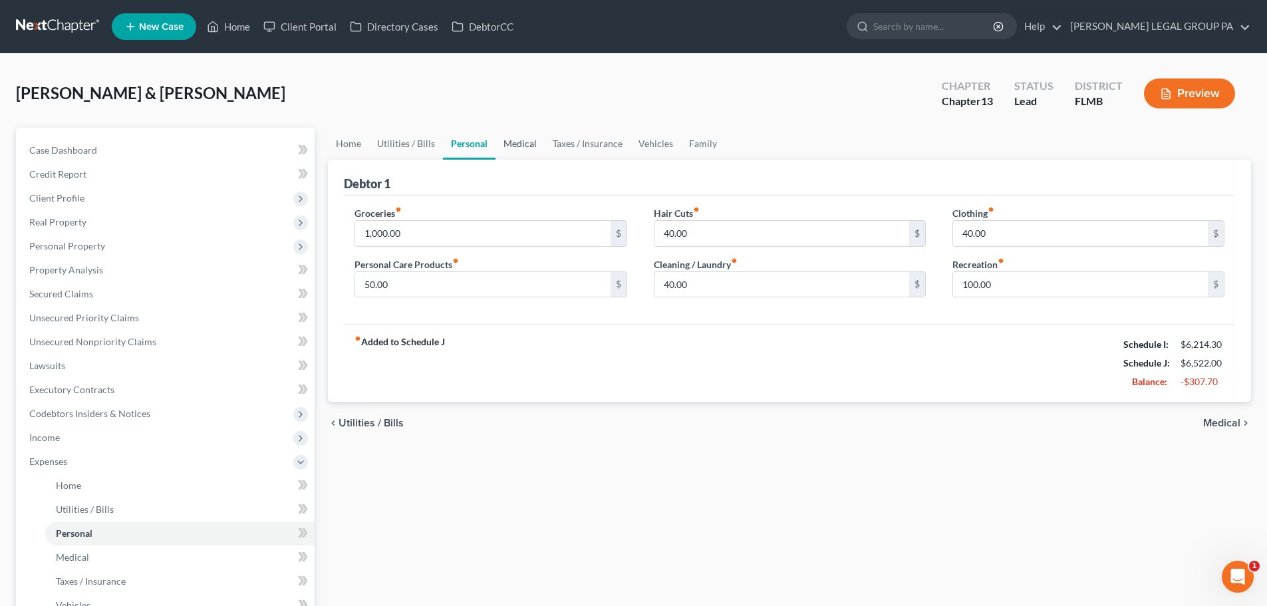
click at [523, 141] on link "Medical" at bounding box center [520, 144] width 49 height 32
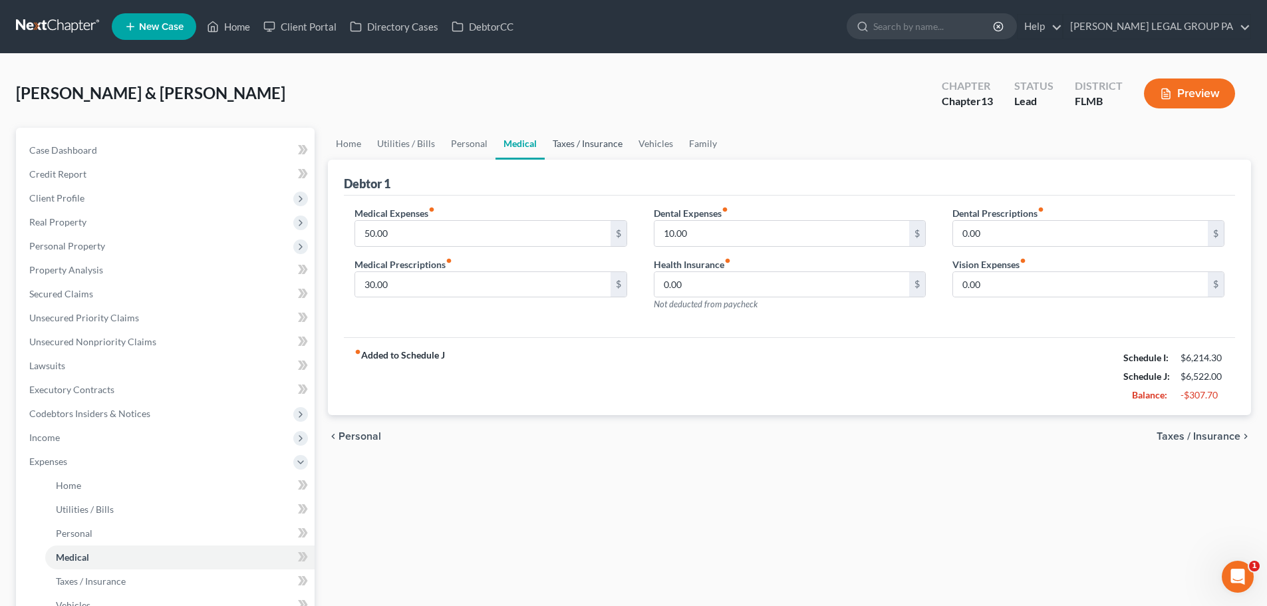
click at [579, 145] on link "Taxes / Insurance" at bounding box center [588, 144] width 86 height 32
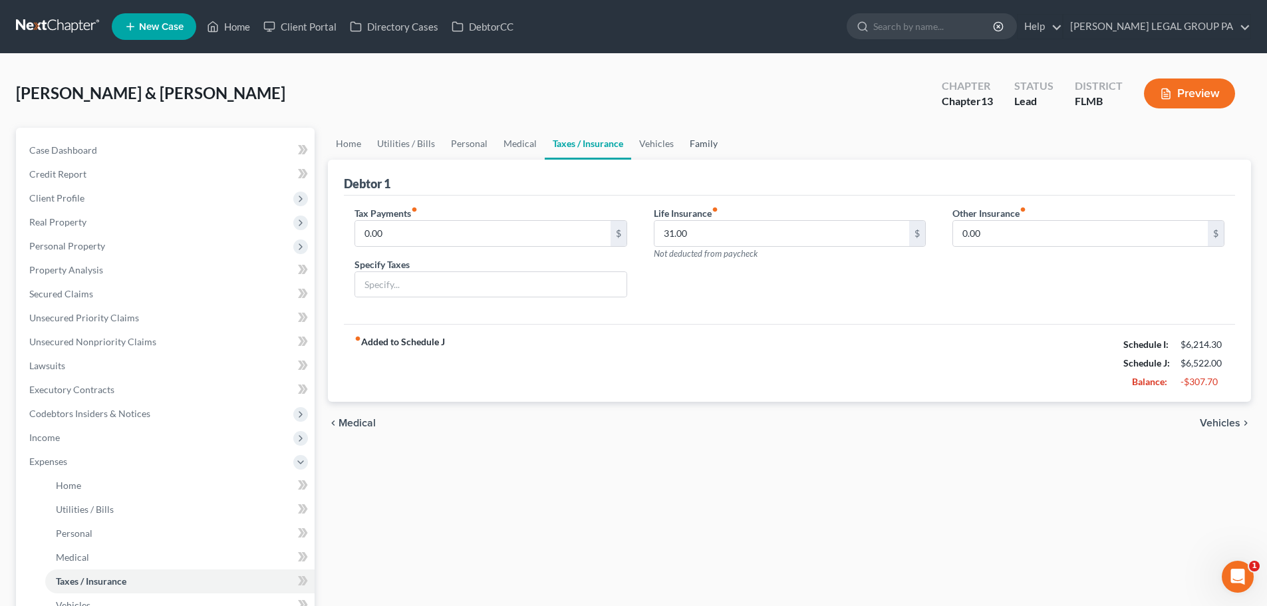
click at [712, 136] on link "Family" at bounding box center [704, 144] width 44 height 32
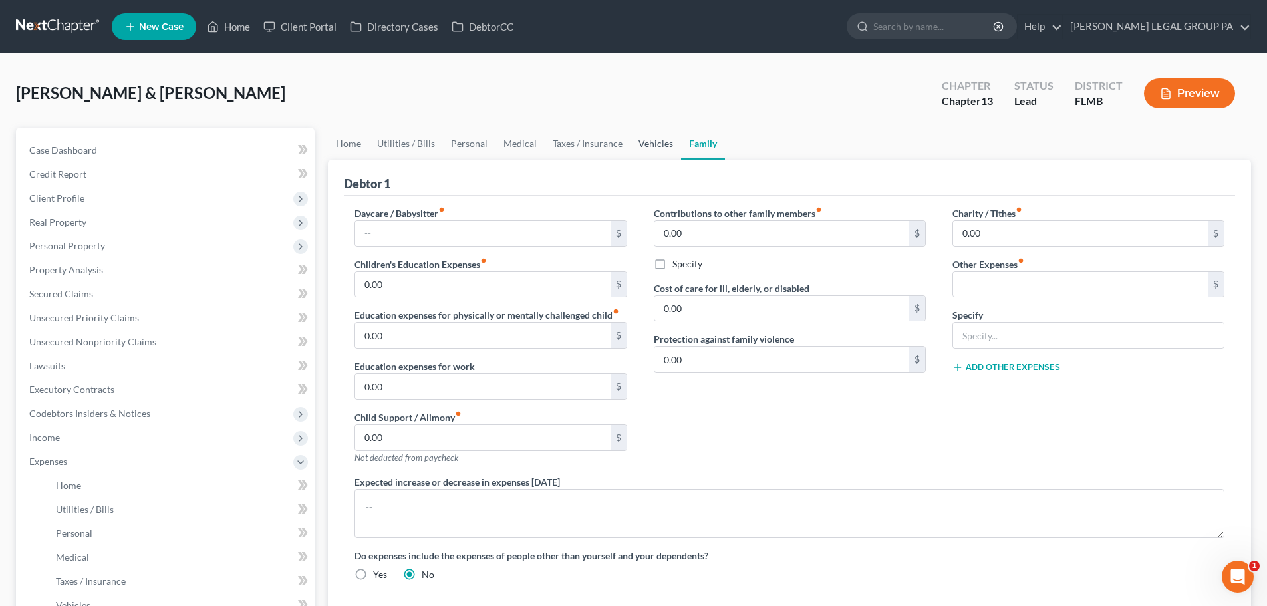
click at [654, 140] on link "Vehicles" at bounding box center [656, 144] width 51 height 32
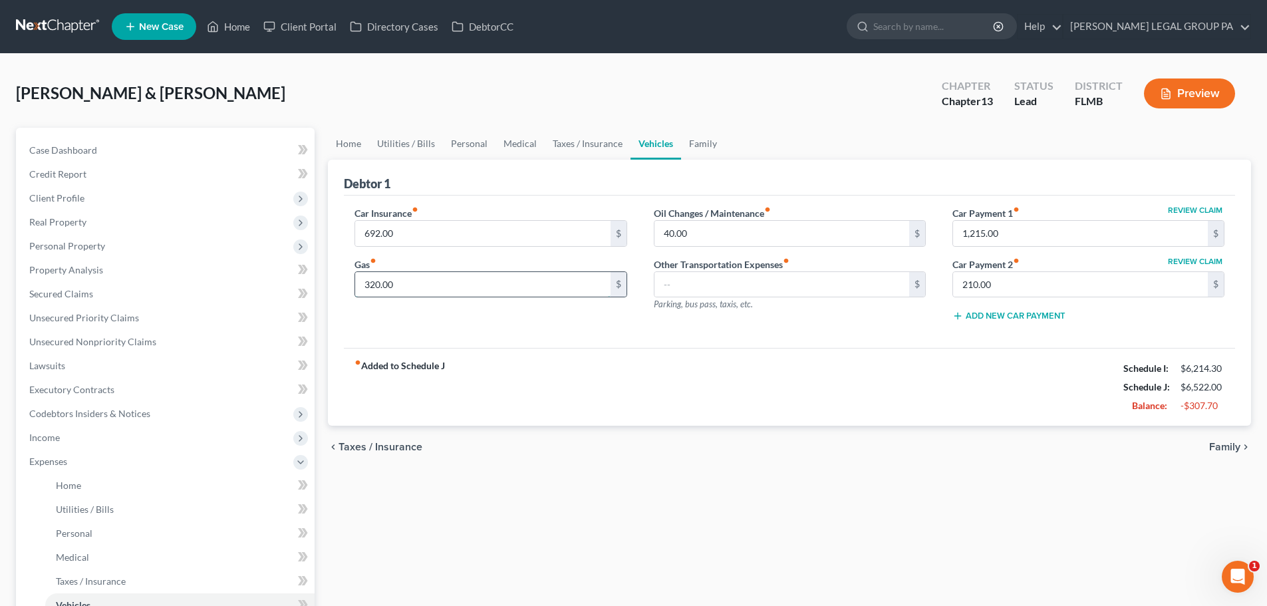
click at [503, 285] on input "320.00" at bounding box center [482, 284] width 255 height 25
click at [593, 151] on link "Taxes / Insurance" at bounding box center [588, 144] width 86 height 32
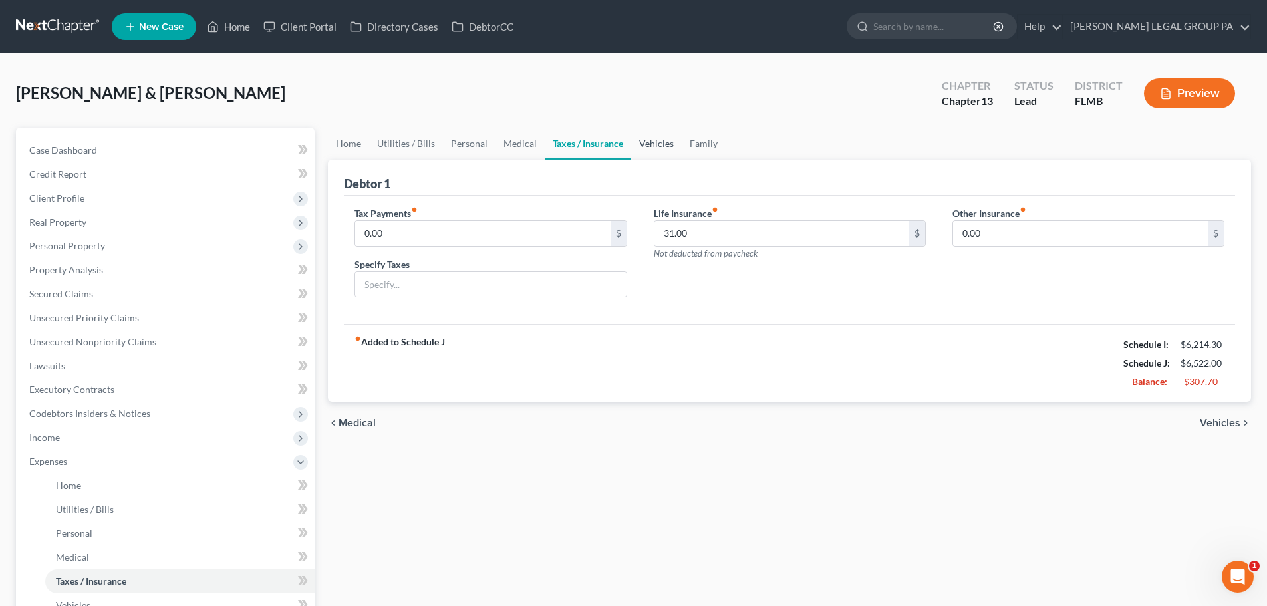
click at [652, 151] on link "Vehicles" at bounding box center [656, 144] width 51 height 32
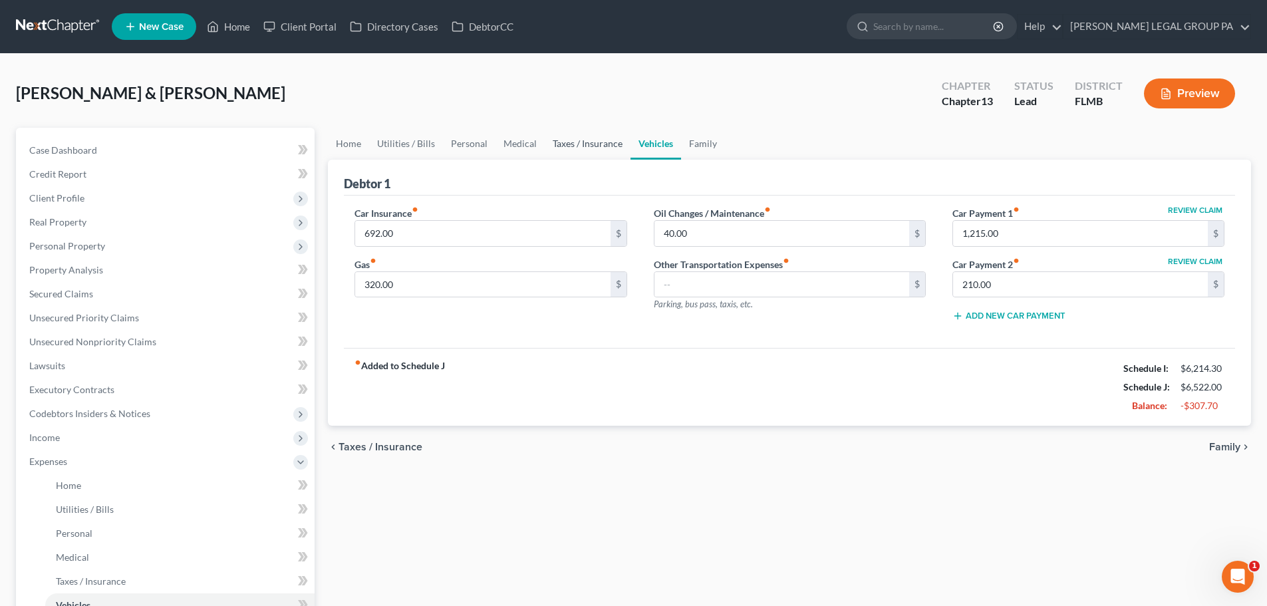
click at [569, 147] on link "Taxes / Insurance" at bounding box center [588, 144] width 86 height 32
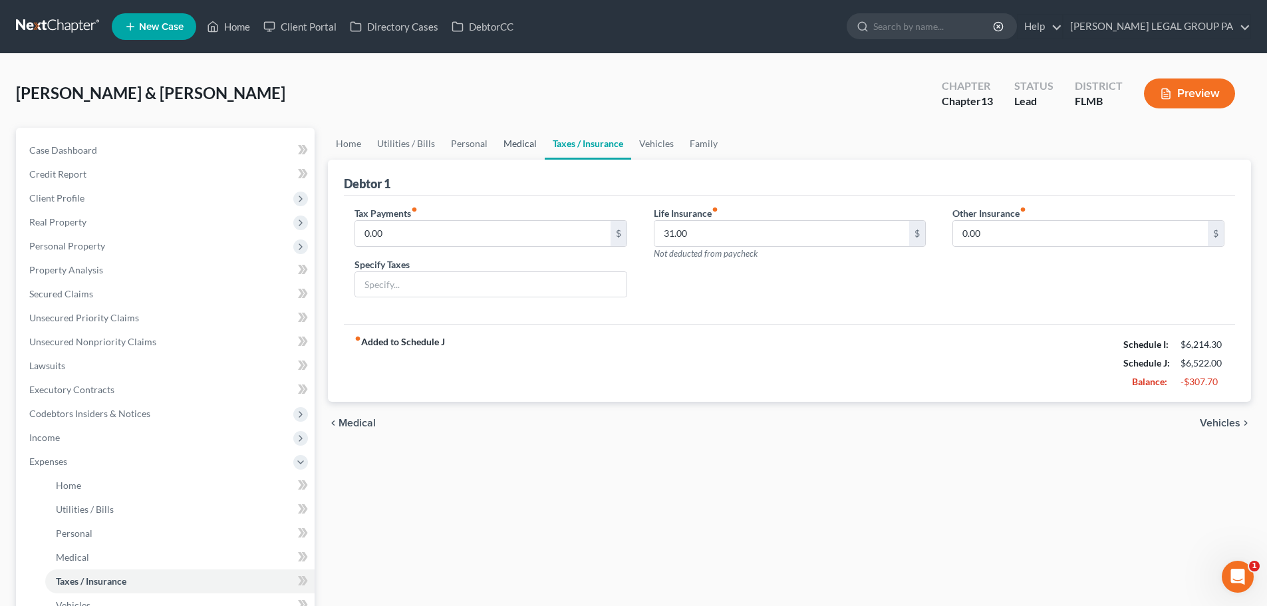
click at [524, 144] on link "Medical" at bounding box center [520, 144] width 49 height 32
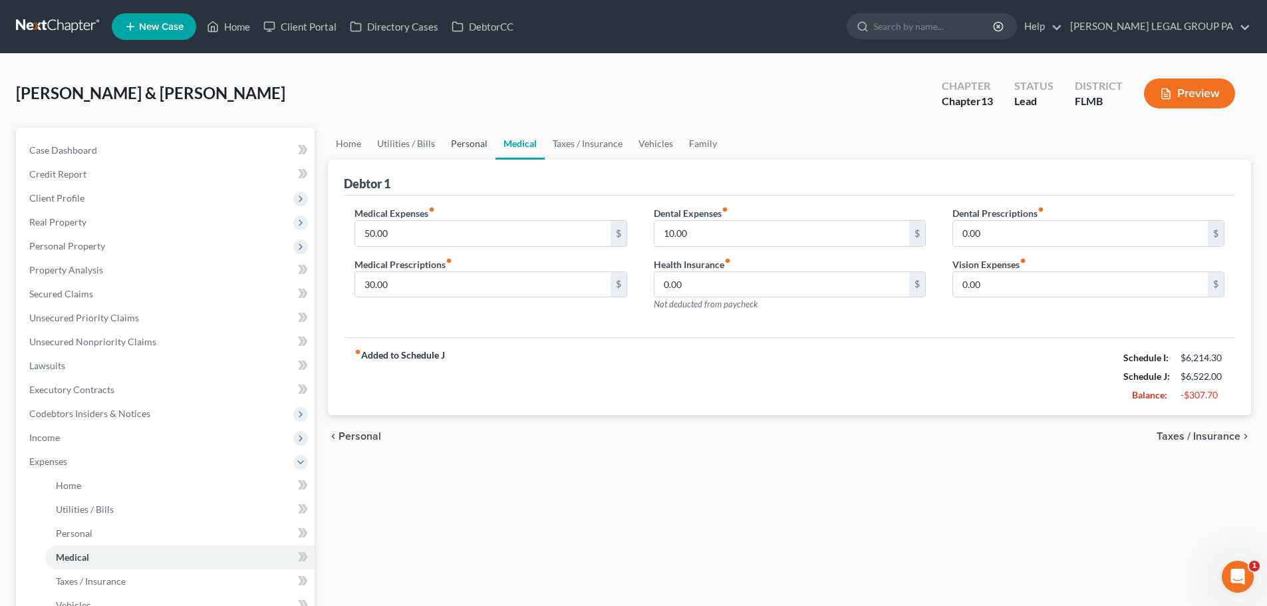
click at [466, 144] on link "Personal" at bounding box center [469, 144] width 53 height 32
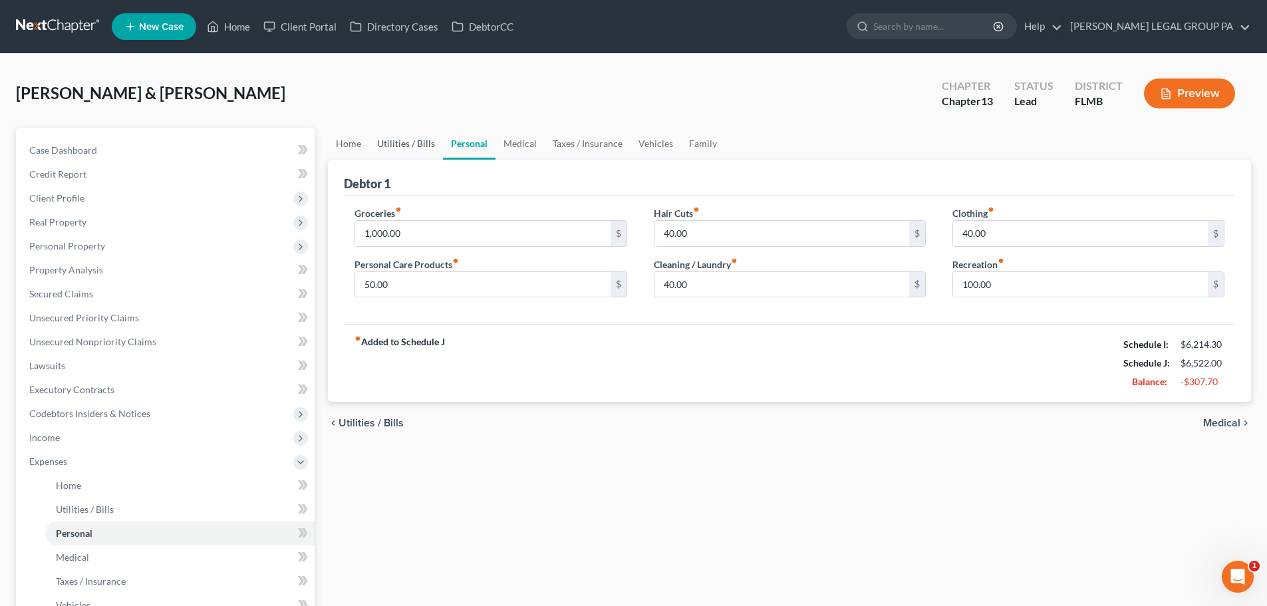
click at [432, 146] on link "Utilities / Bills" at bounding box center [406, 144] width 74 height 32
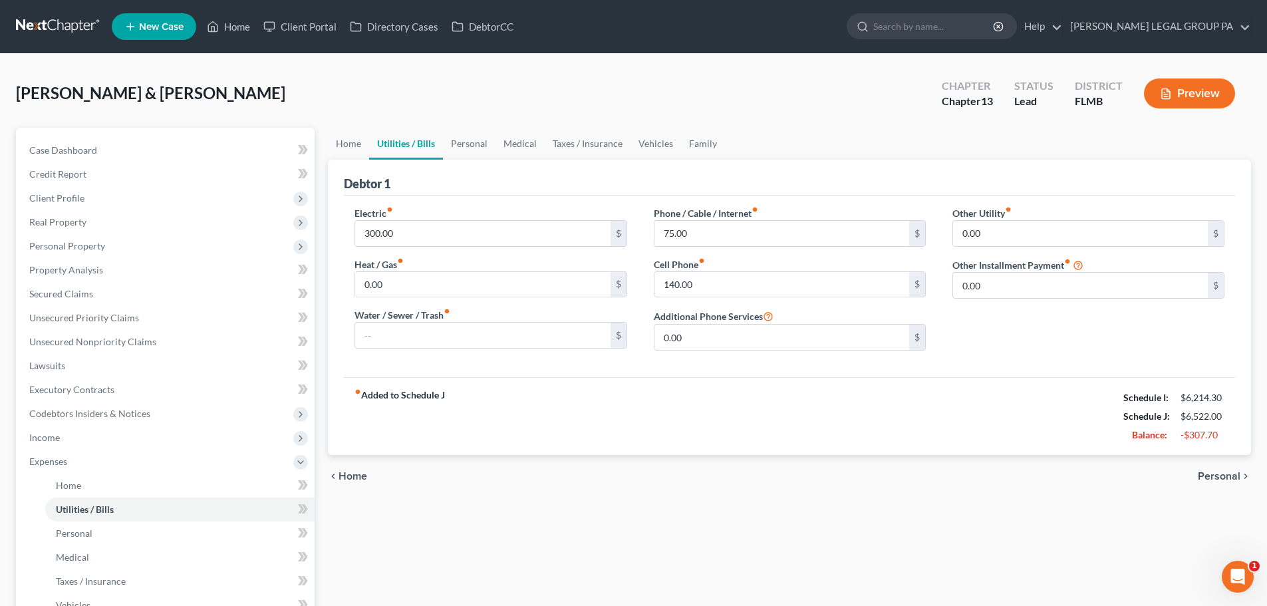
click at [374, 146] on link "Utilities / Bills" at bounding box center [406, 144] width 74 height 32
click at [354, 146] on link "Home" at bounding box center [348, 144] width 41 height 32
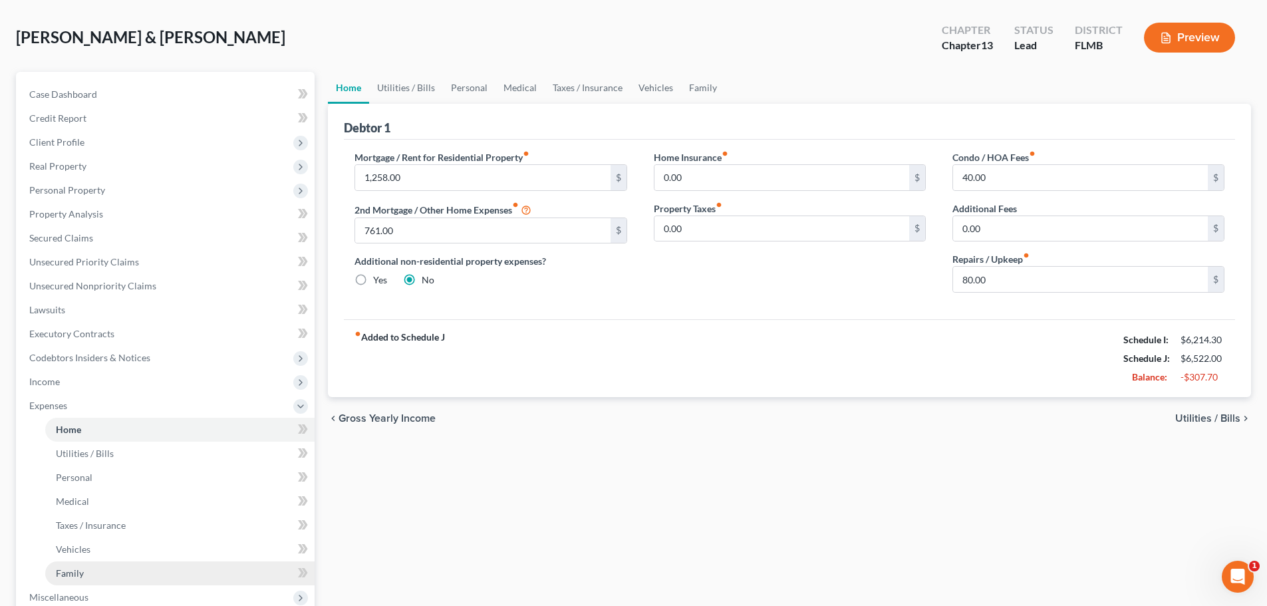
scroll to position [133, 0]
